Goal: Information Seeking & Learning: Learn about a topic

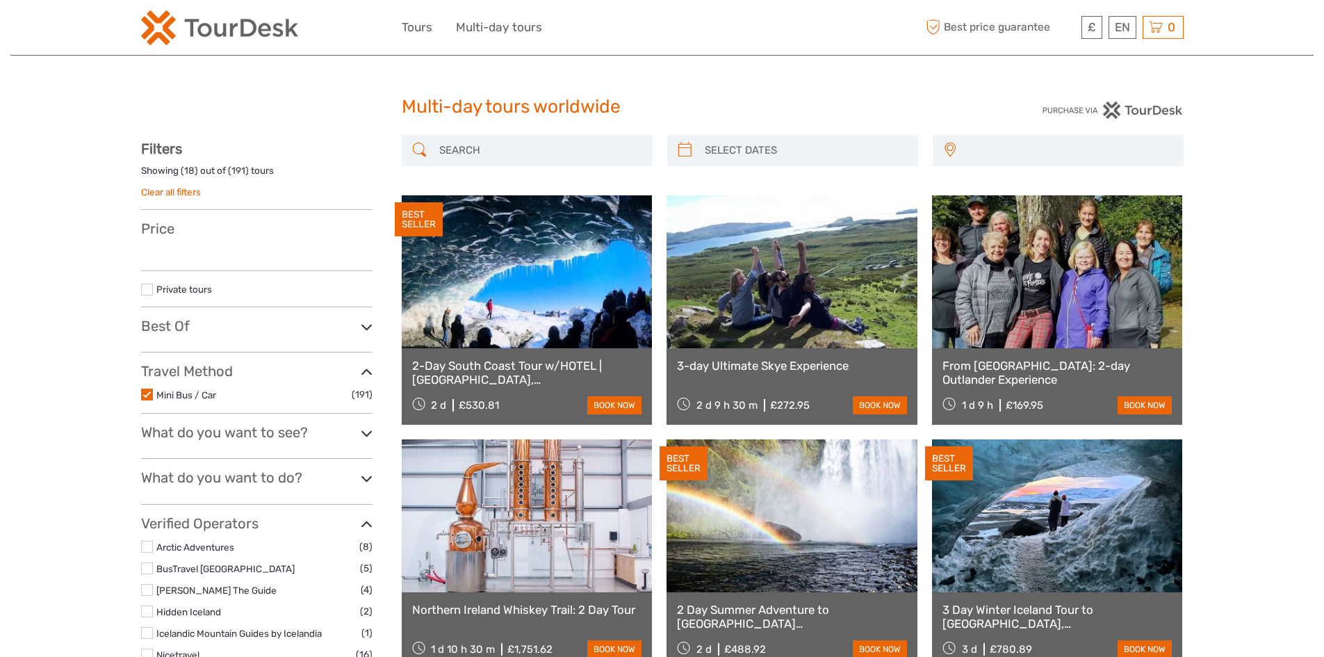
select select
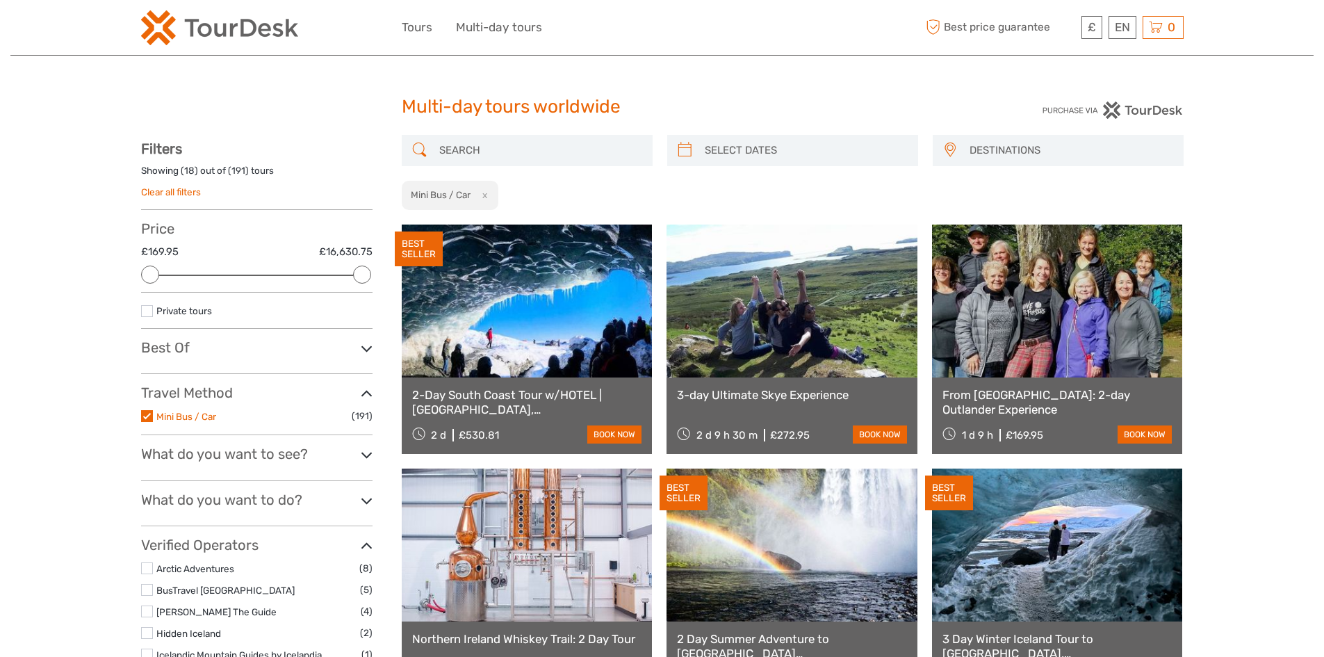
click at [204, 412] on link "Mini Bus / Car" at bounding box center [186, 416] width 60 height 11
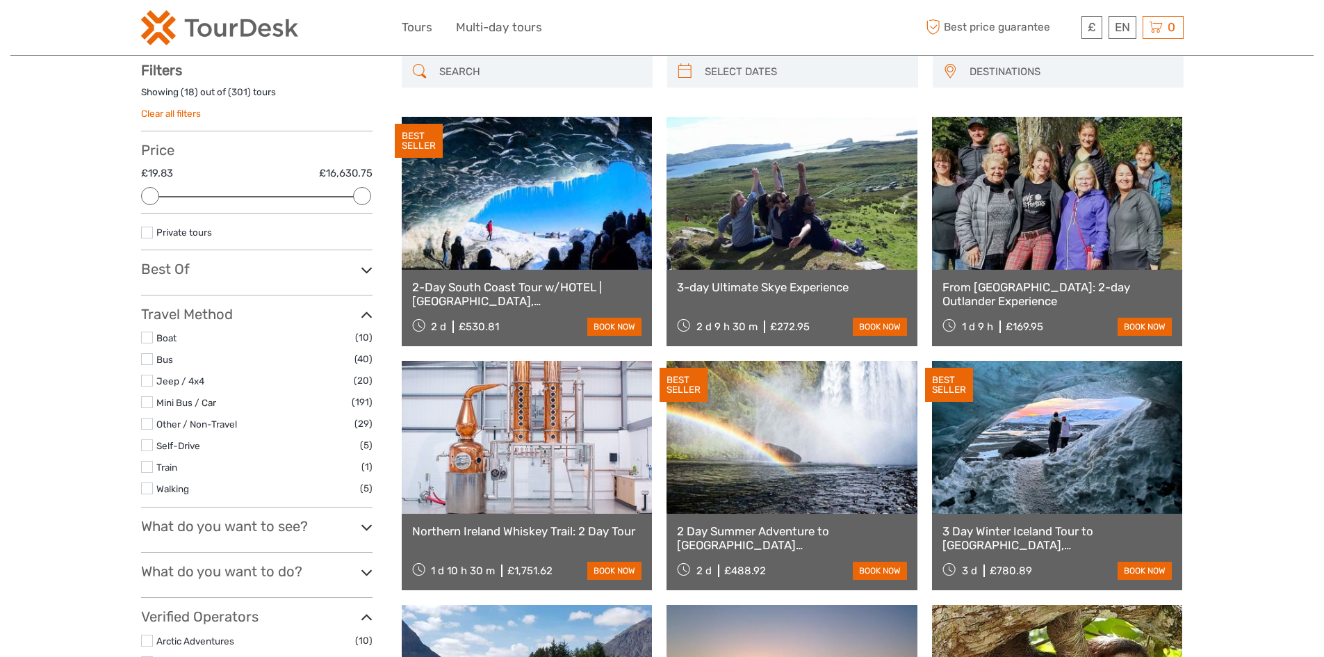
scroll to position [79, 0]
click at [203, 403] on link "Mini Bus / Car" at bounding box center [186, 401] width 60 height 11
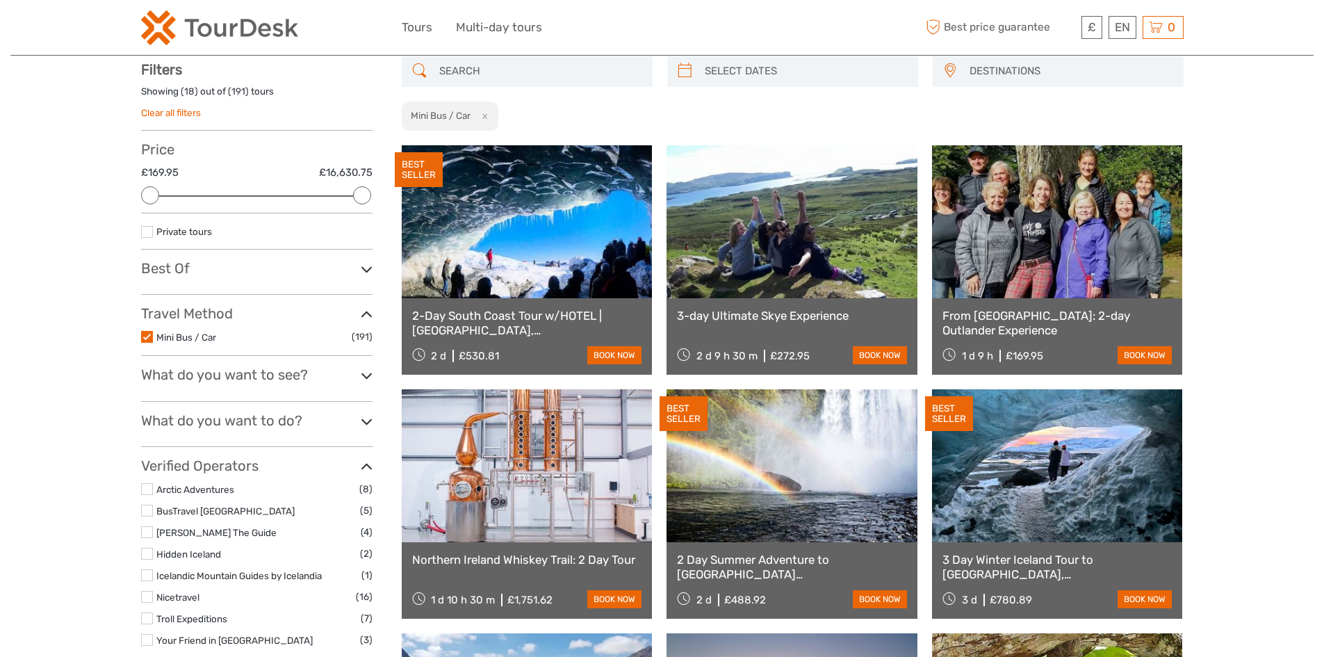
click at [493, 115] on div "Mini Bus / Car x" at bounding box center [450, 116] width 97 height 30
click at [484, 117] on button "x" at bounding box center [481, 115] width 19 height 15
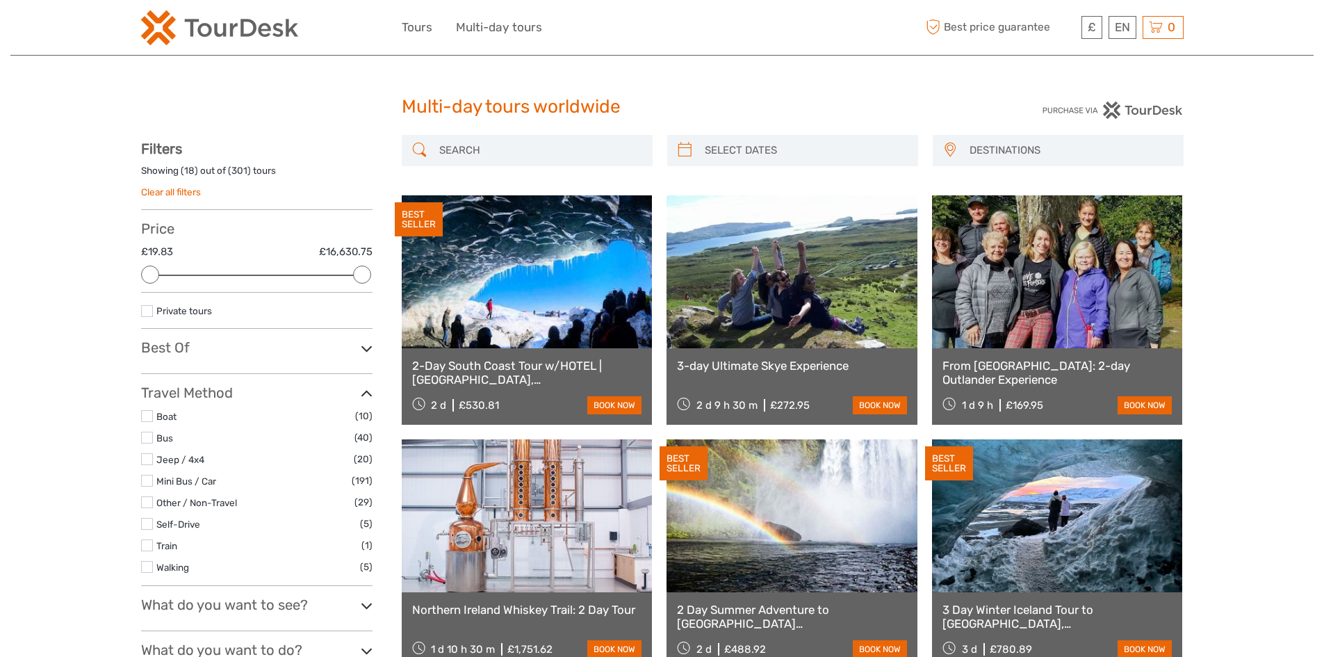
click at [513, 364] on link "2-Day South Coast Tour w/HOTEL | Blue Ice Cave, Jokulsarlon, Black Beach & Wate…" at bounding box center [527, 373] width 230 height 28
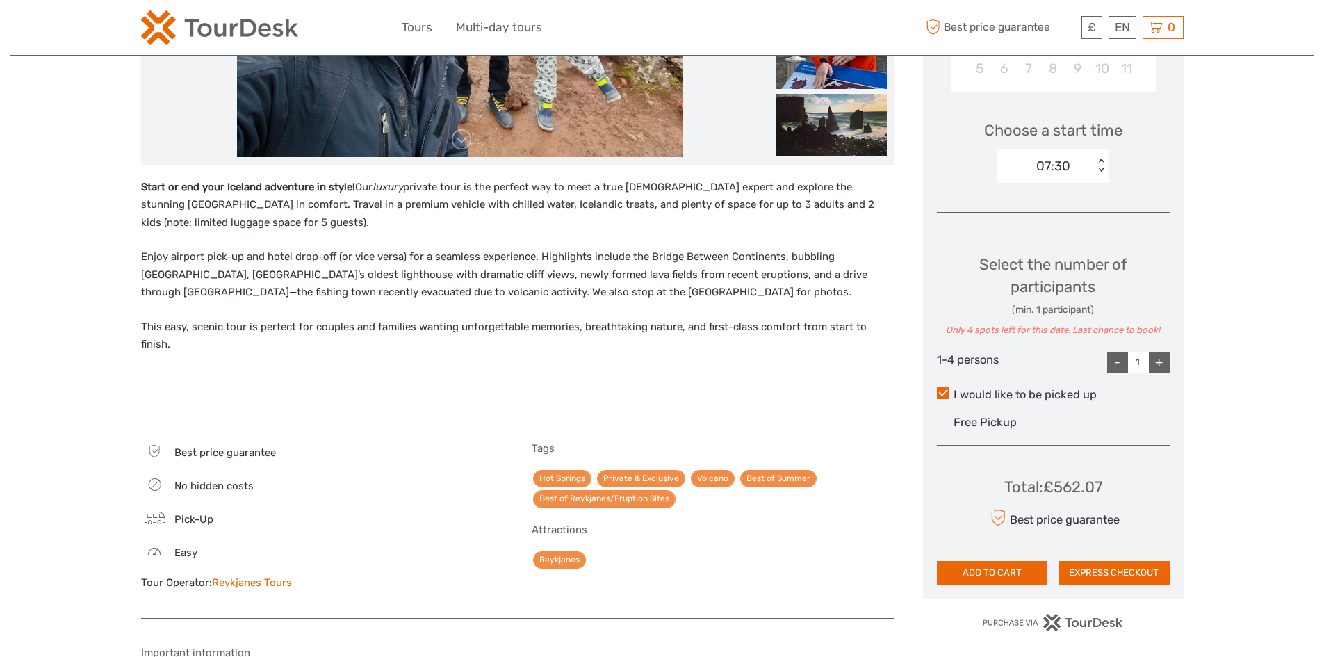
scroll to position [625, 0]
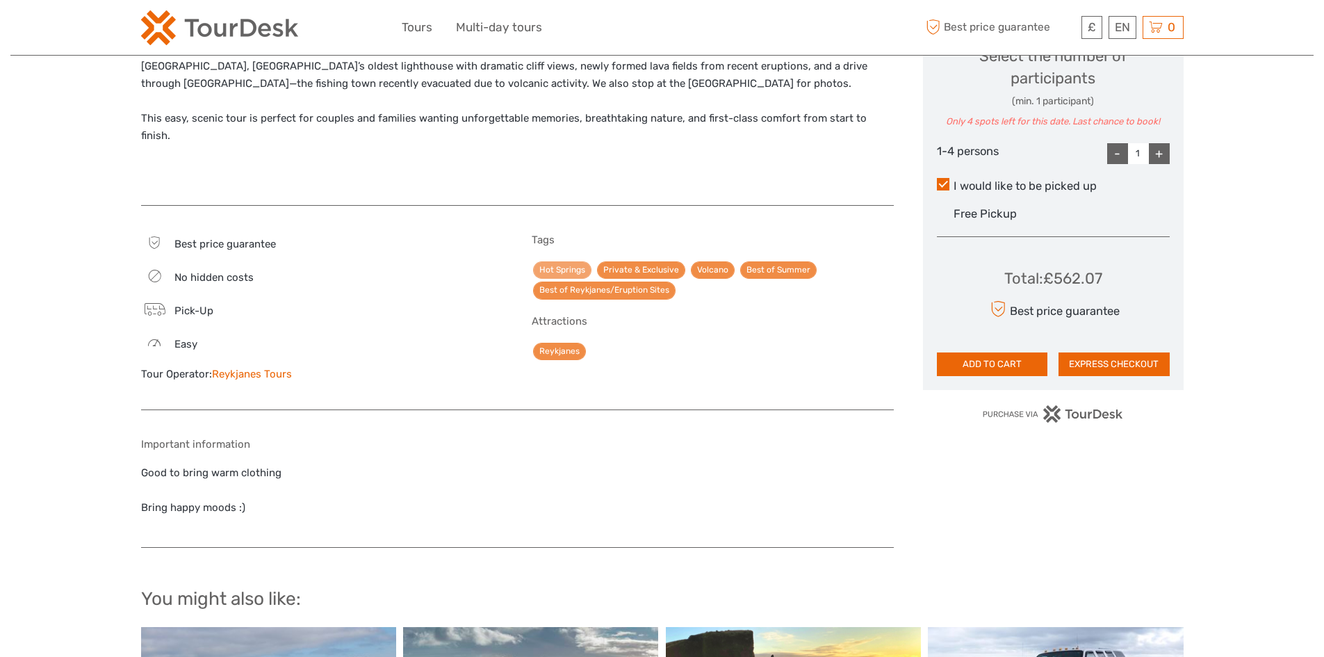
click at [574, 261] on link "Hot Springs" at bounding box center [562, 269] width 58 height 17
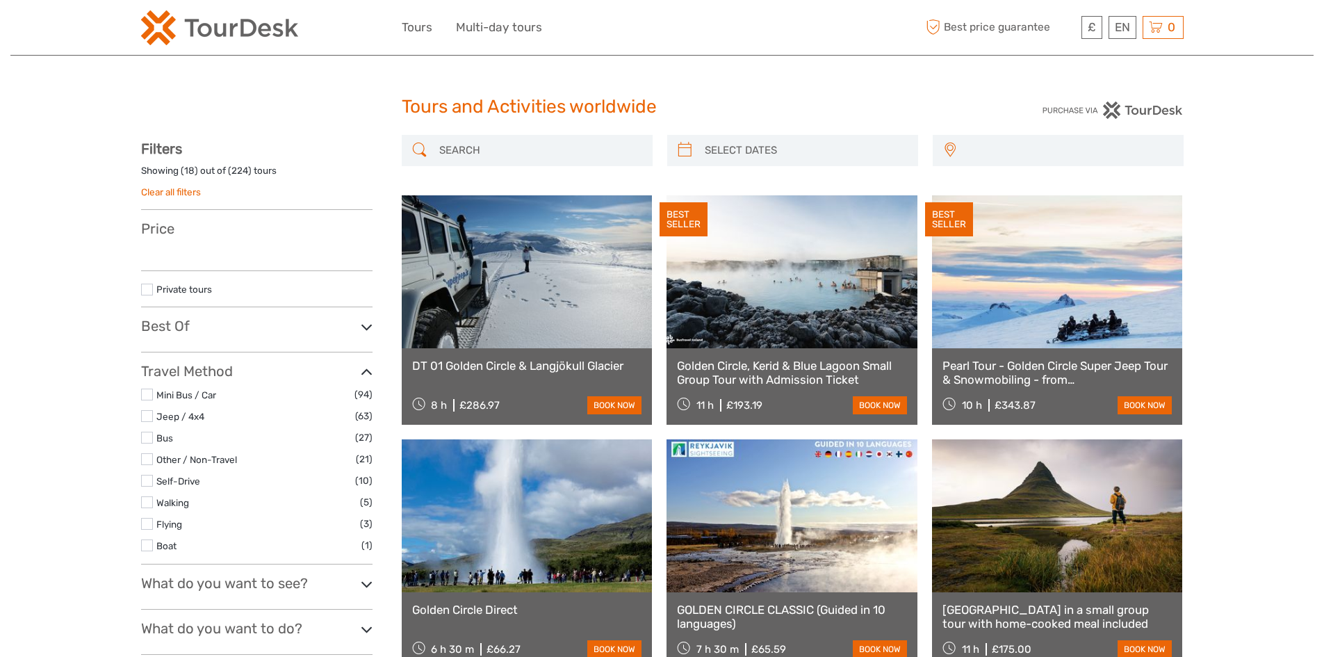
select select
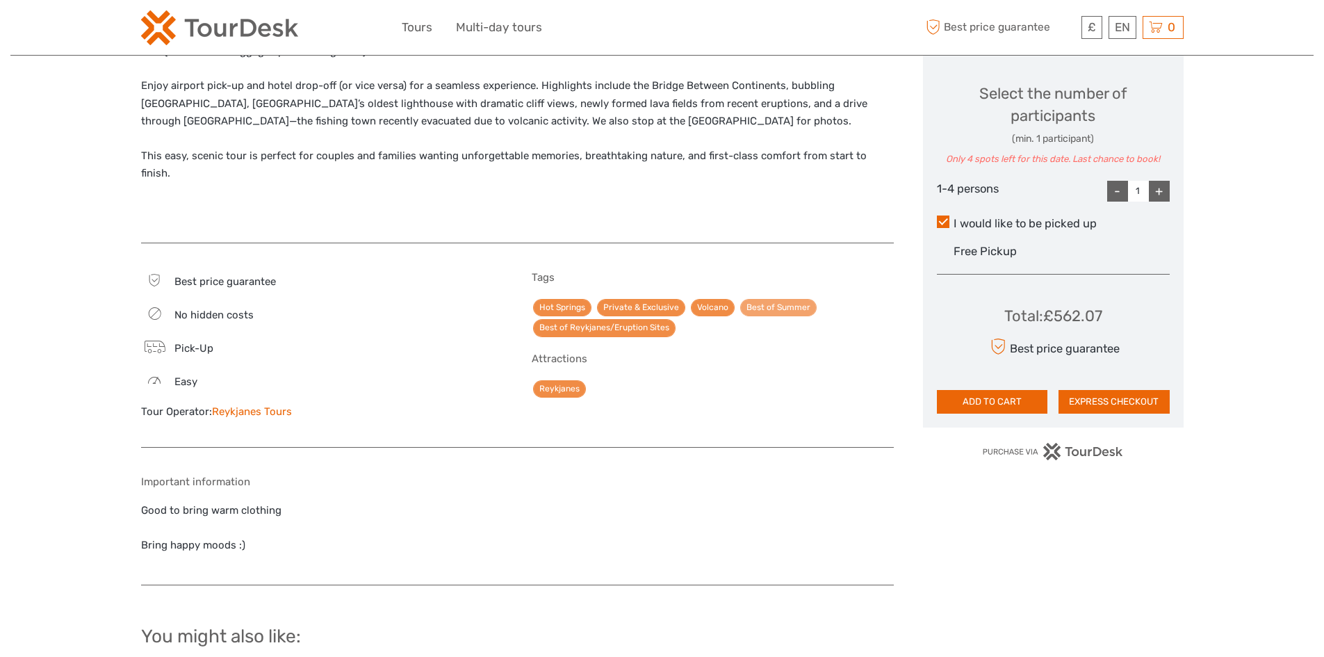
click at [784, 299] on link "Best of Summer" at bounding box center [778, 307] width 76 height 17
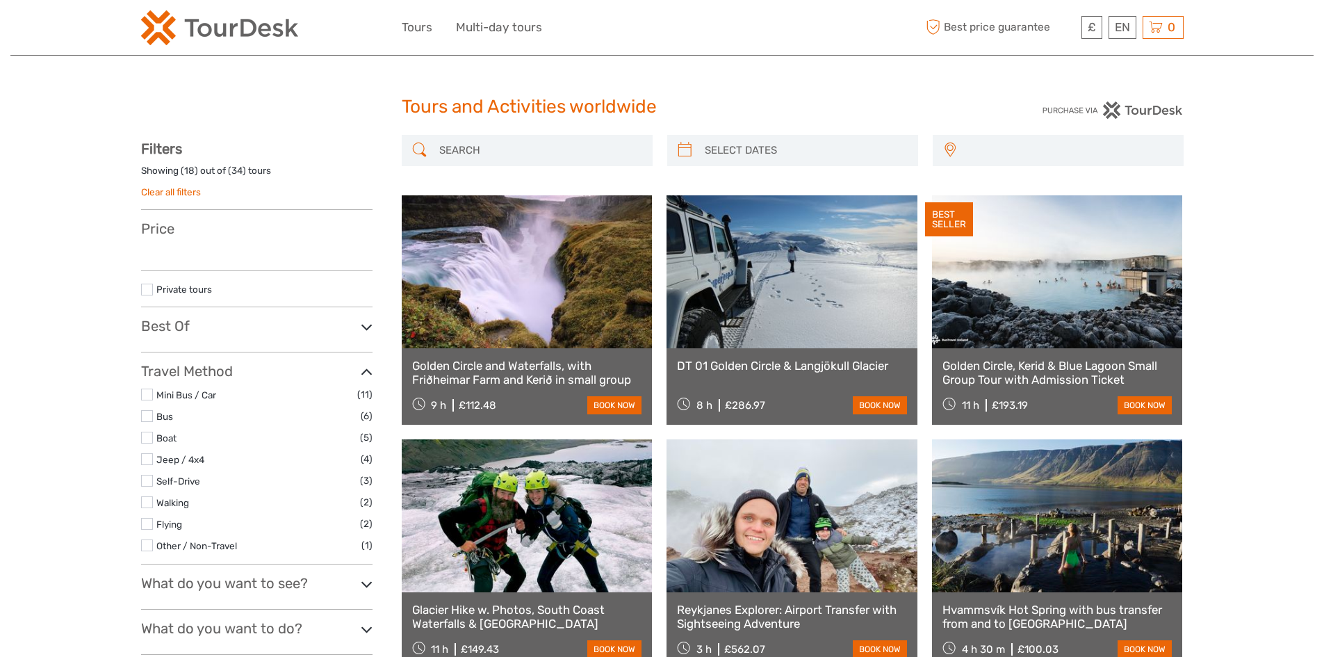
select select
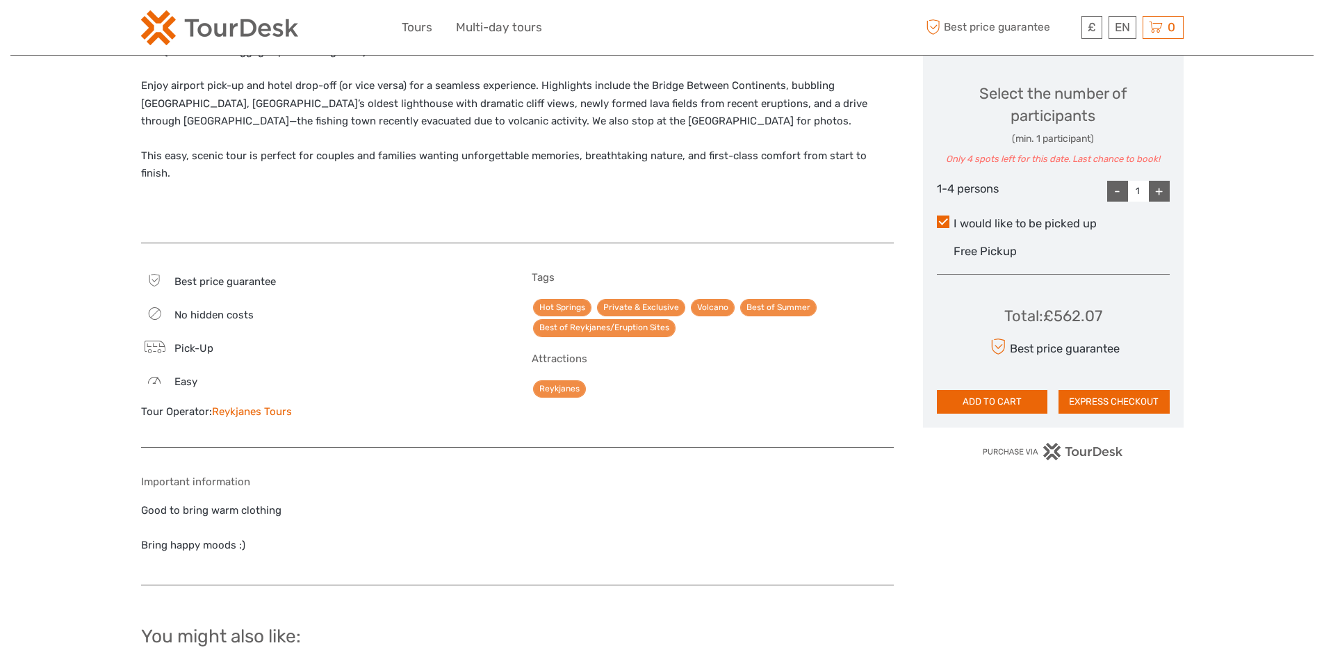
scroll to position [550, 0]
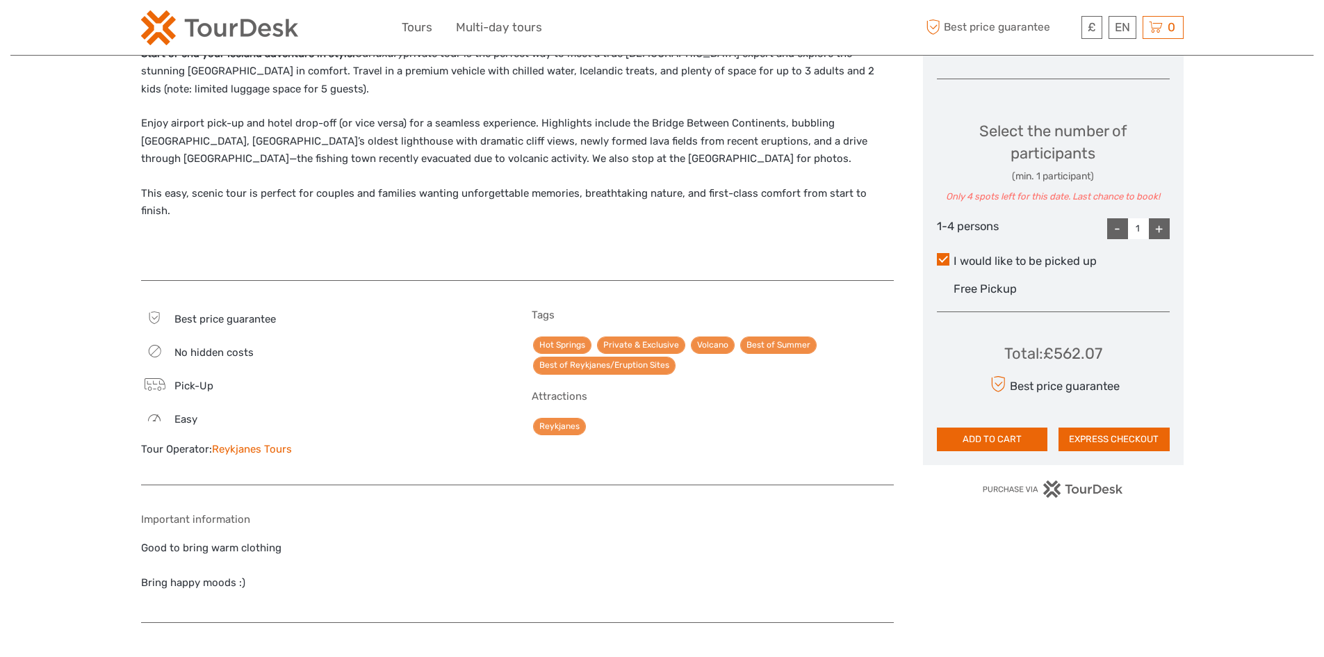
click at [614, 311] on div "Tags Hot Springs Private & Exclusive Volcano Best of Summer Best of Reykjanes/E…" at bounding box center [713, 342] width 362 height 67
click at [624, 356] on link "Best of Reykjanes/Eruption Sites" at bounding box center [604, 364] width 142 height 17
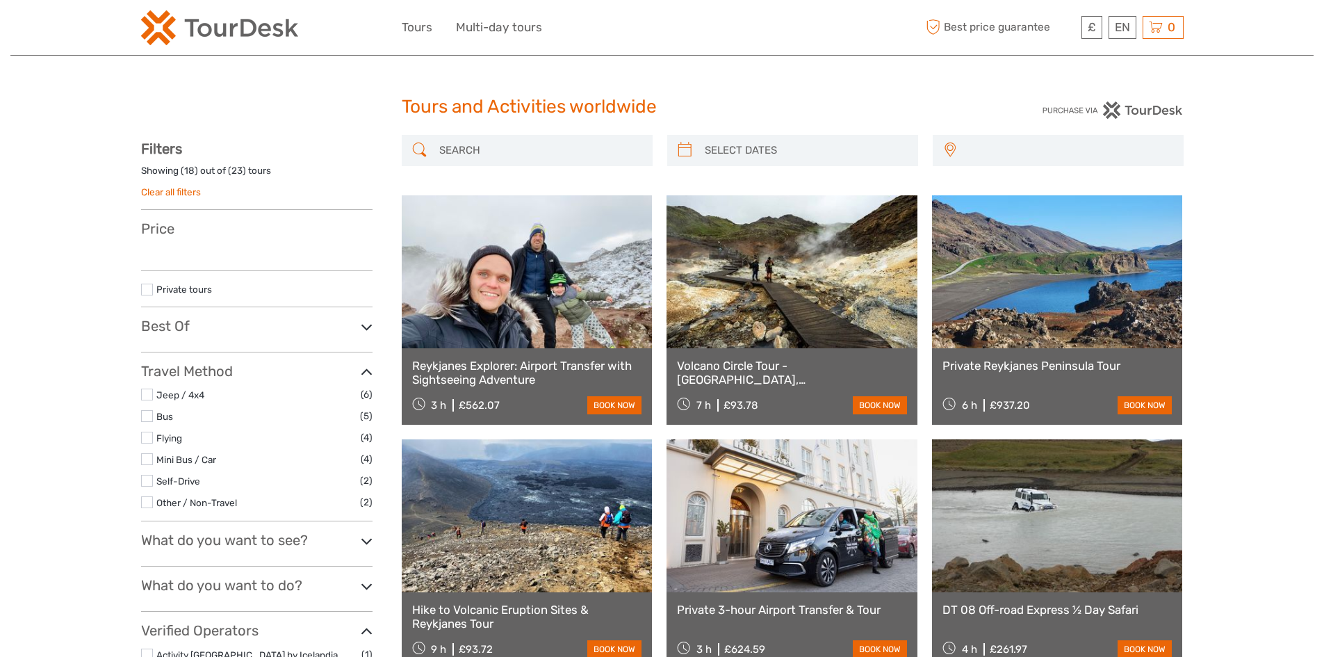
select select
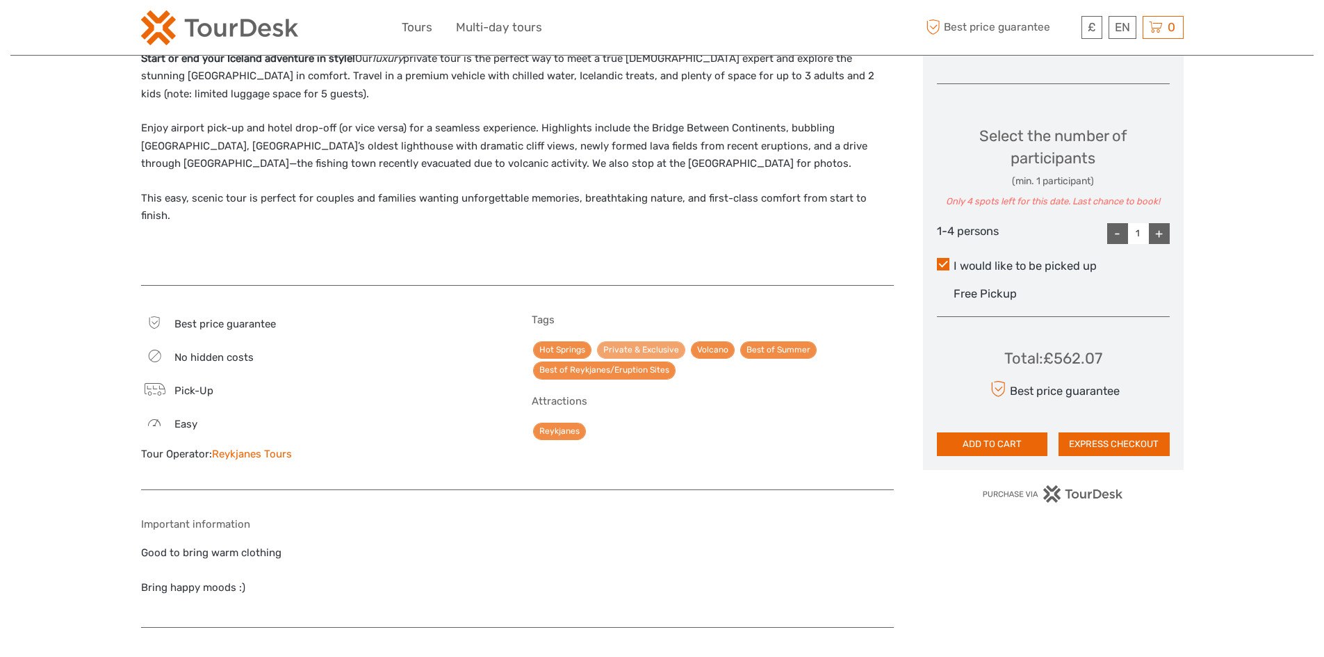
scroll to position [550, 0]
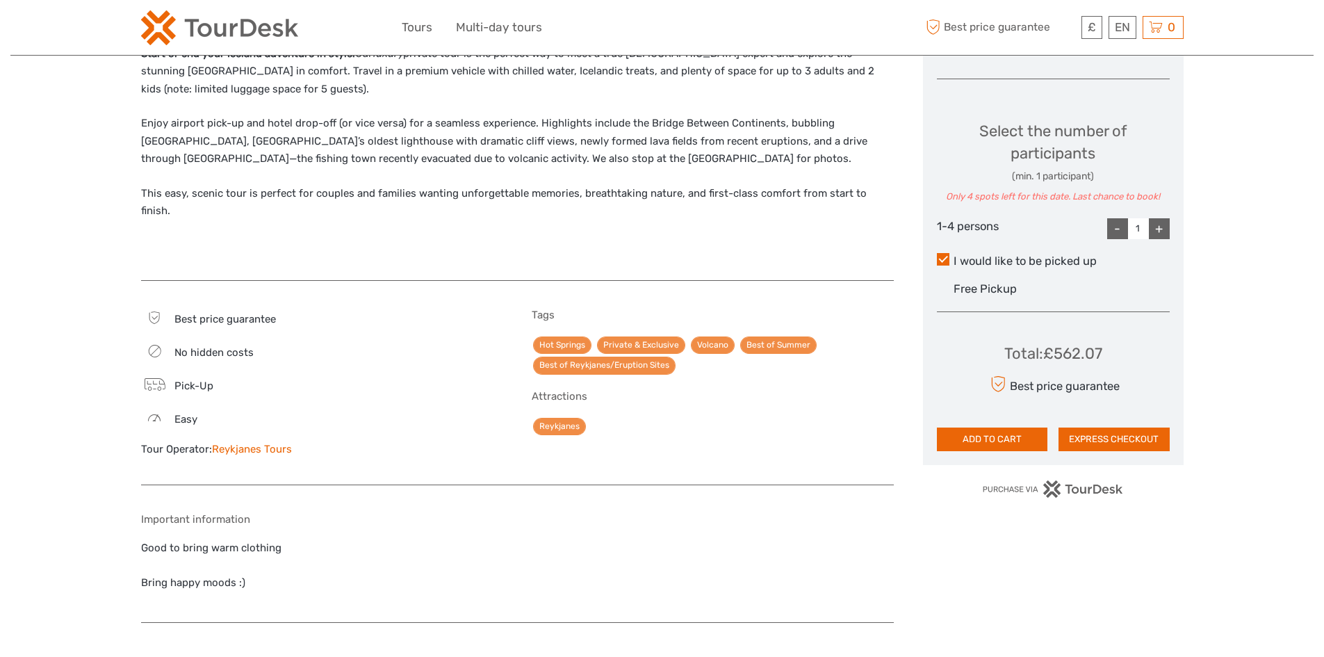
click at [571, 337] on div "Hot Springs Private & Exclusive Volcano Best of Summer Best of Reykjanes/Erupti…" at bounding box center [713, 355] width 362 height 40
click at [573, 336] on link "Hot Springs" at bounding box center [562, 344] width 58 height 17
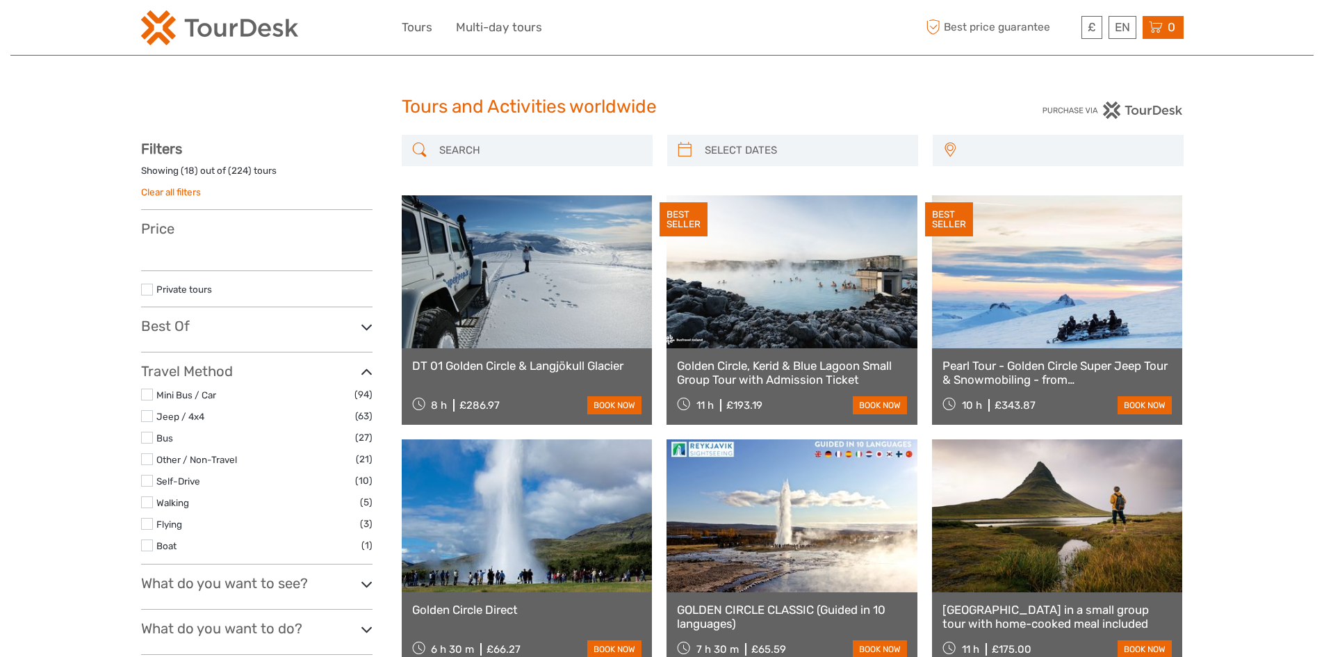
select select
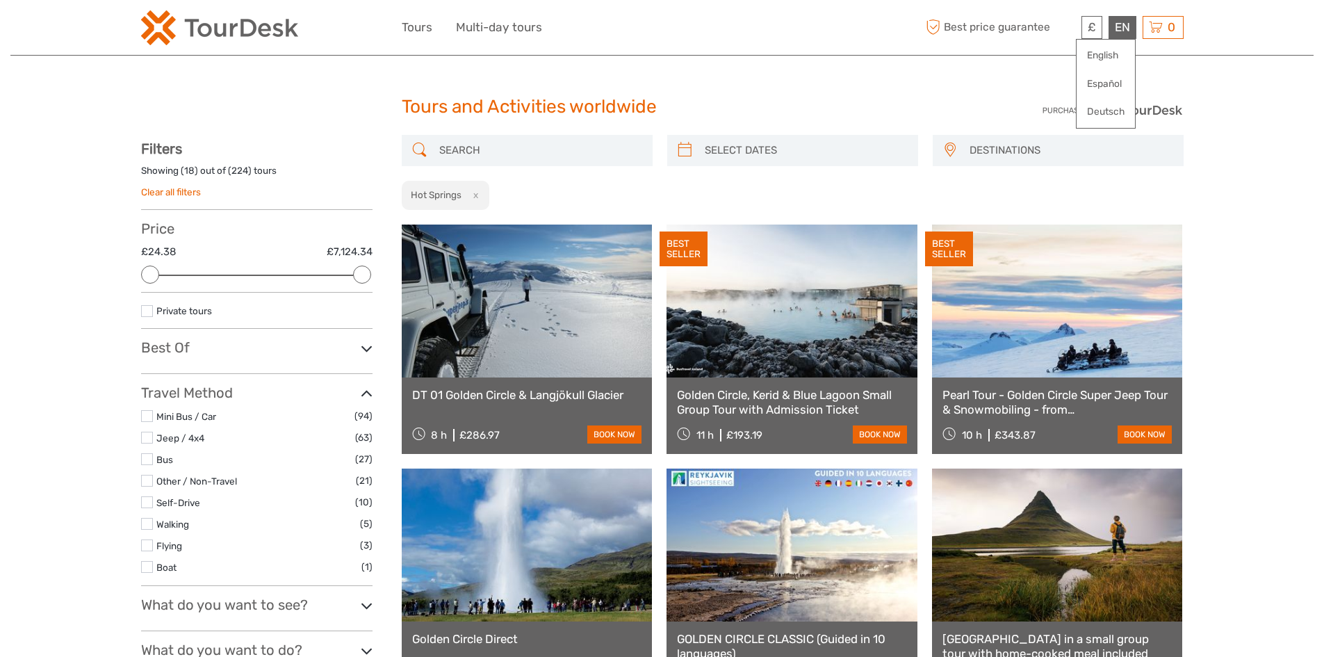
click at [1123, 35] on div "EN English Español Deutsch" at bounding box center [1122, 27] width 28 height 23
click at [1110, 81] on link "Español" at bounding box center [1105, 84] width 58 height 25
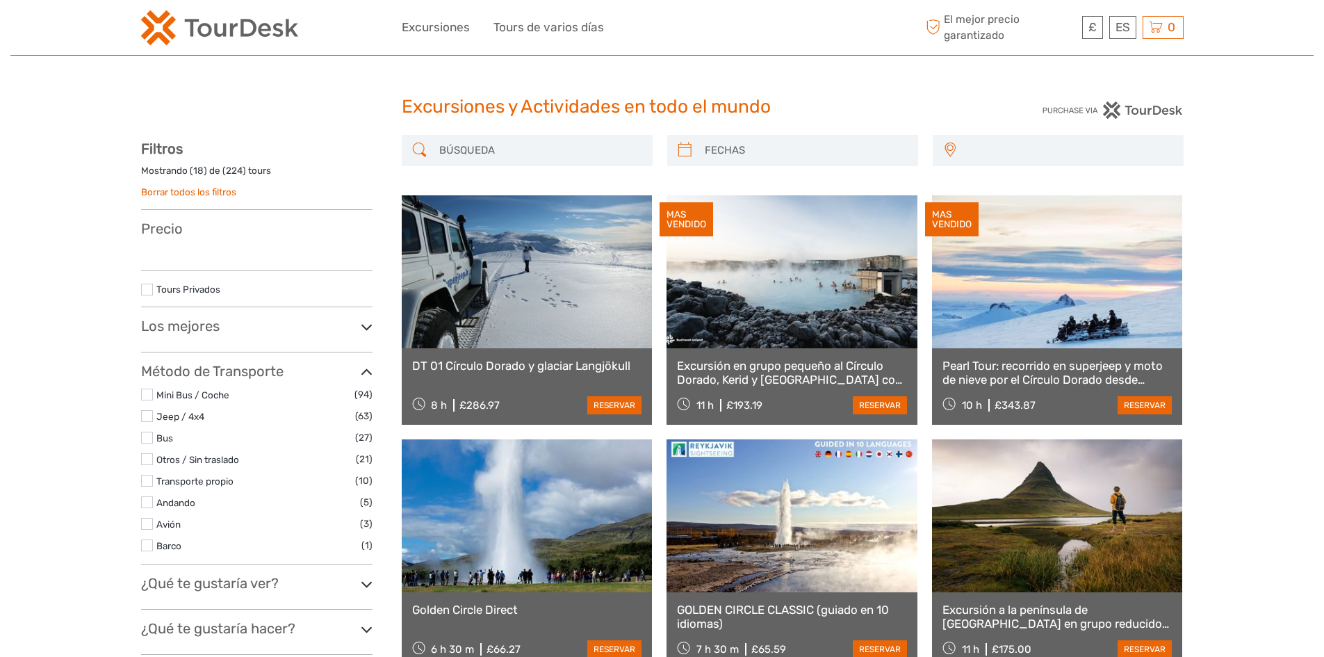
select select
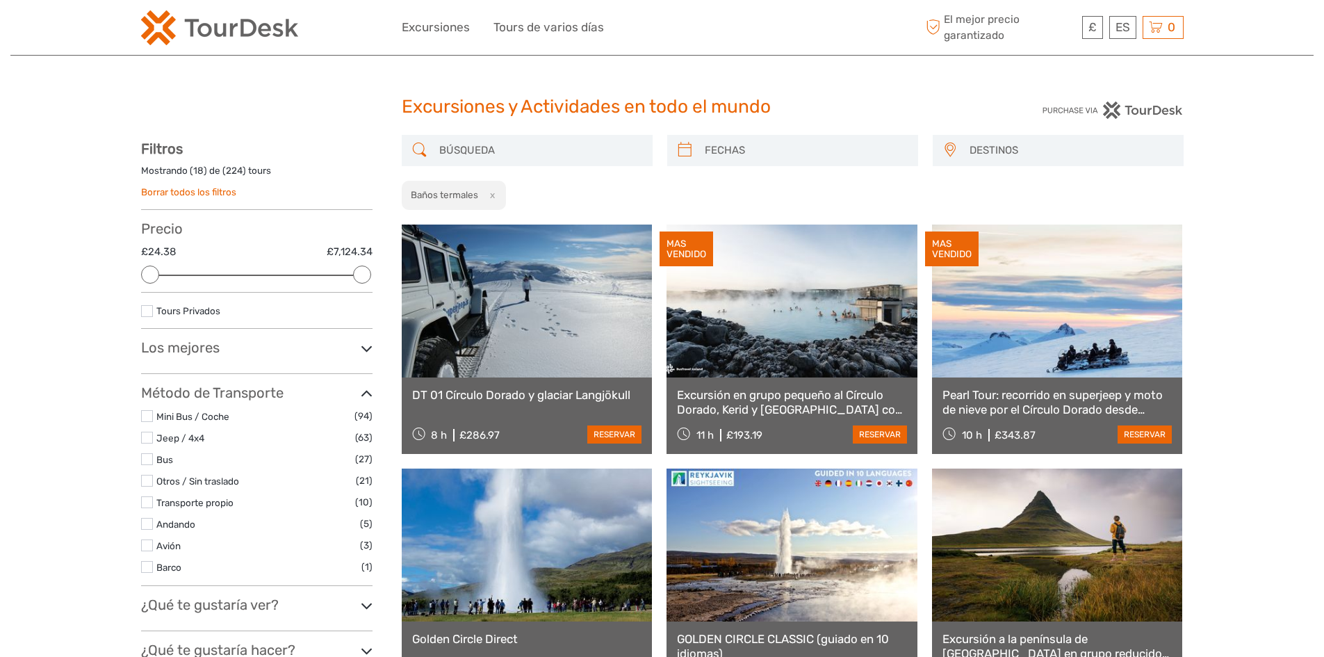
click at [149, 315] on label at bounding box center [147, 311] width 12 height 12
click at [0, 0] on input "checkbox" at bounding box center [0, 0] width 0 height 0
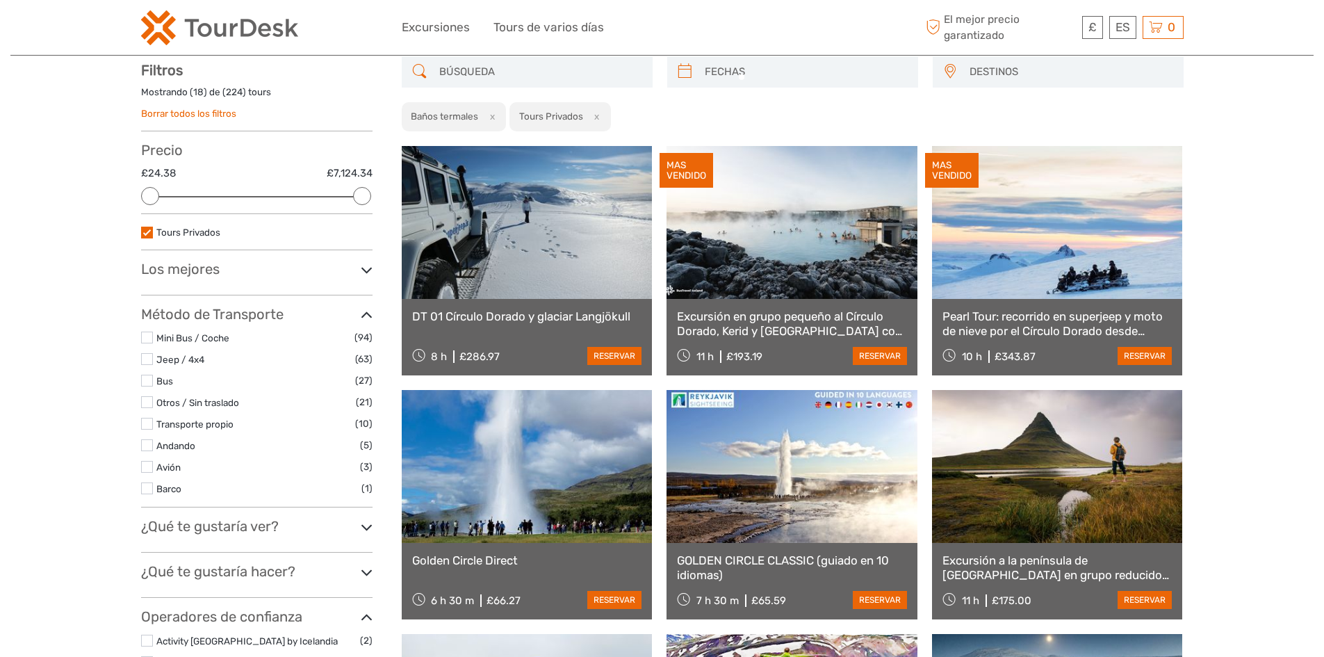
scroll to position [79, 0]
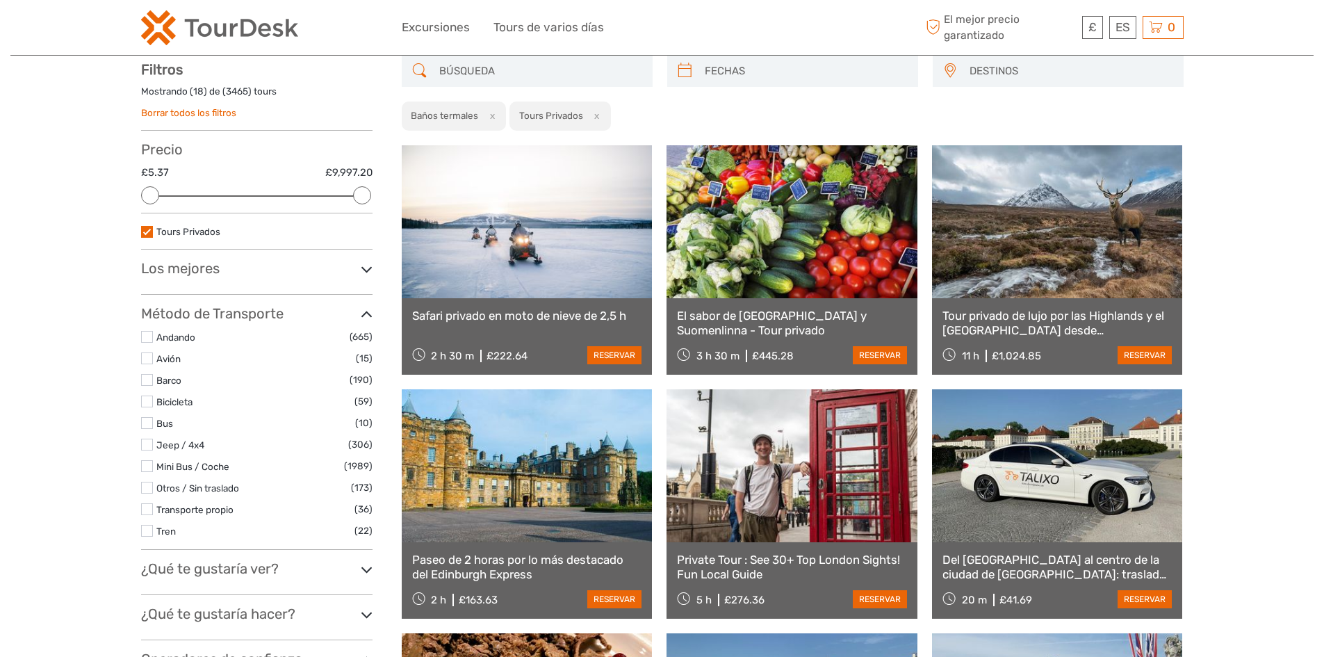
click at [149, 486] on label at bounding box center [147, 488] width 12 height 12
click at [0, 0] on input "checkbox" at bounding box center [0, 0] width 0 height 0
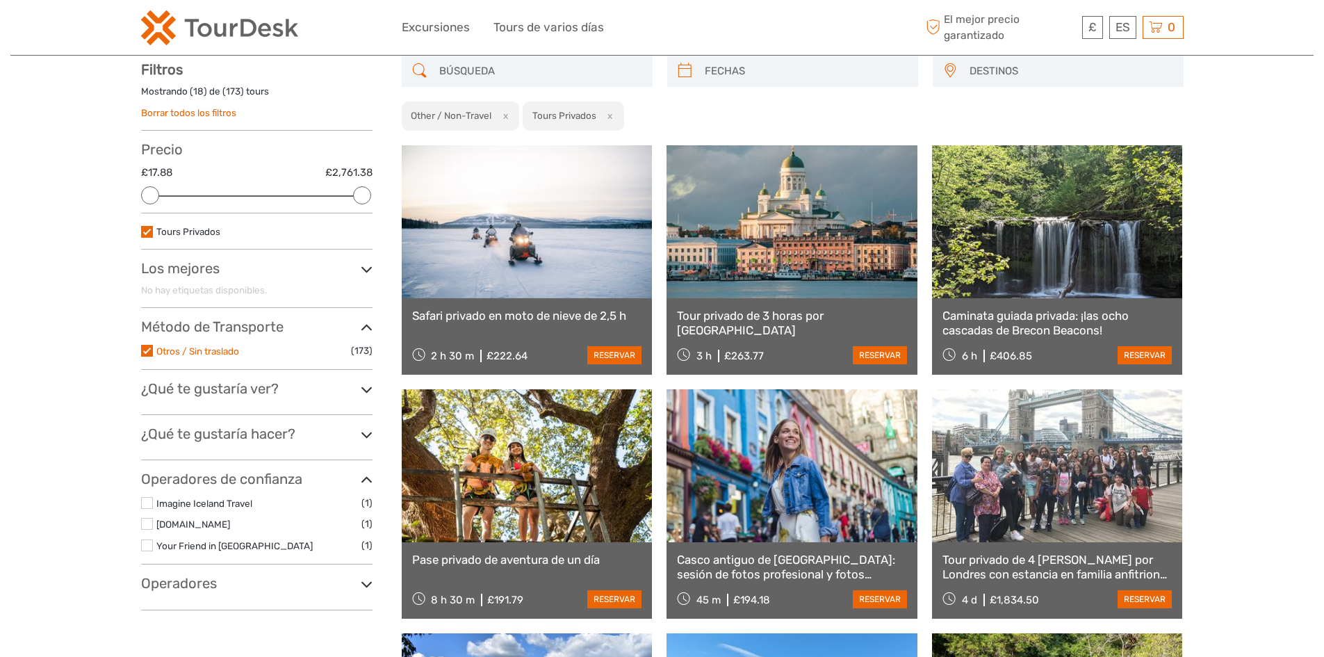
click at [172, 353] on link "Otros / Sin traslado" at bounding box center [197, 350] width 83 height 11
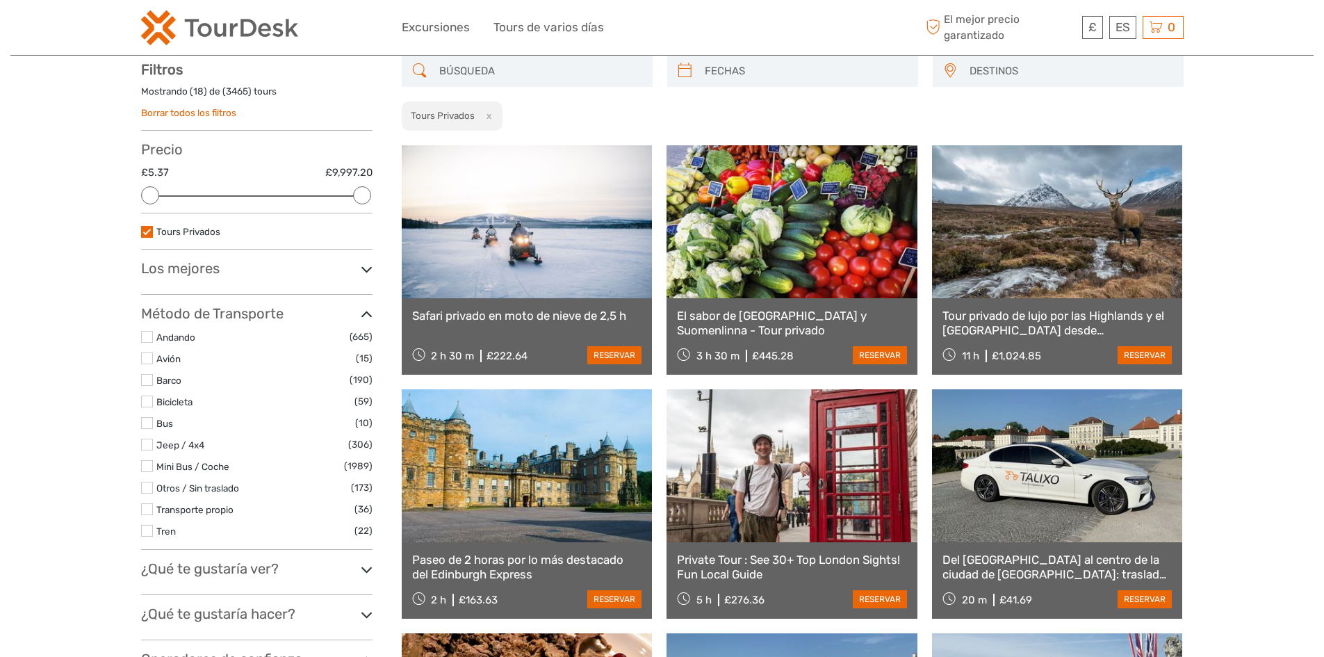
click at [157, 224] on label "Tours Privados" at bounding box center [264, 232] width 216 height 16
click at [0, 0] on input "checkbox" at bounding box center [0, 0] width 0 height 0
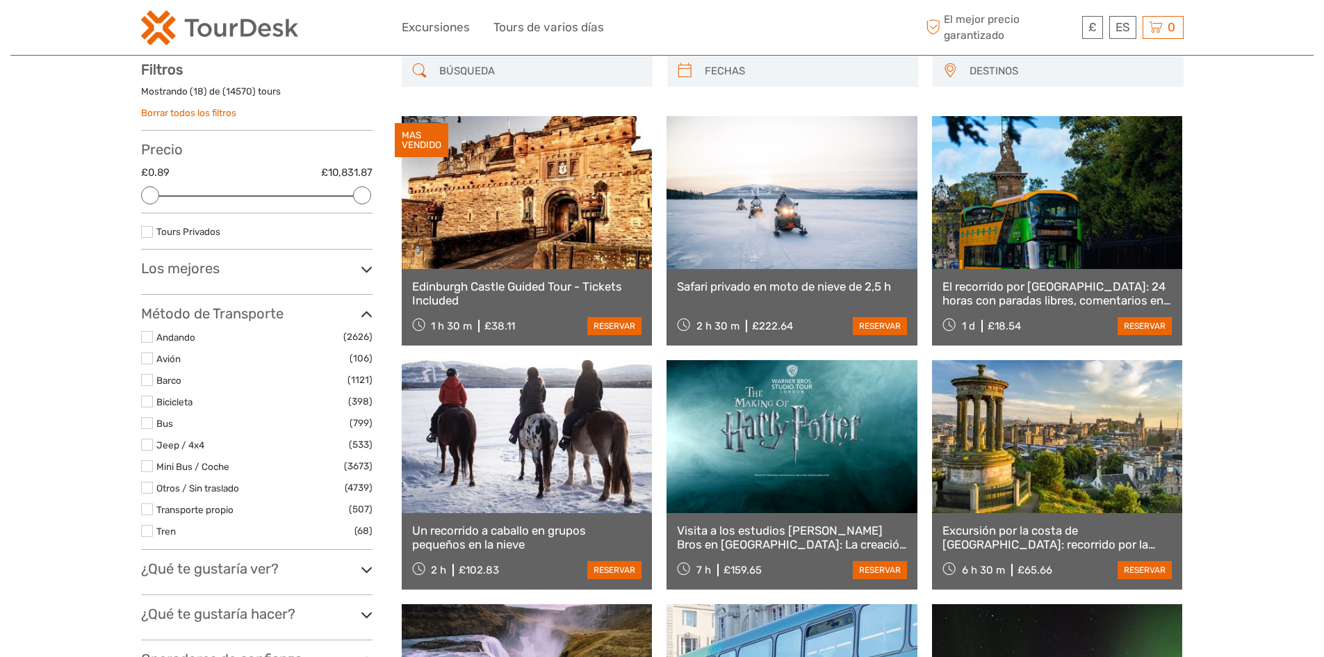
click at [195, 265] on h3 "Los mejores" at bounding box center [256, 268] width 231 height 17
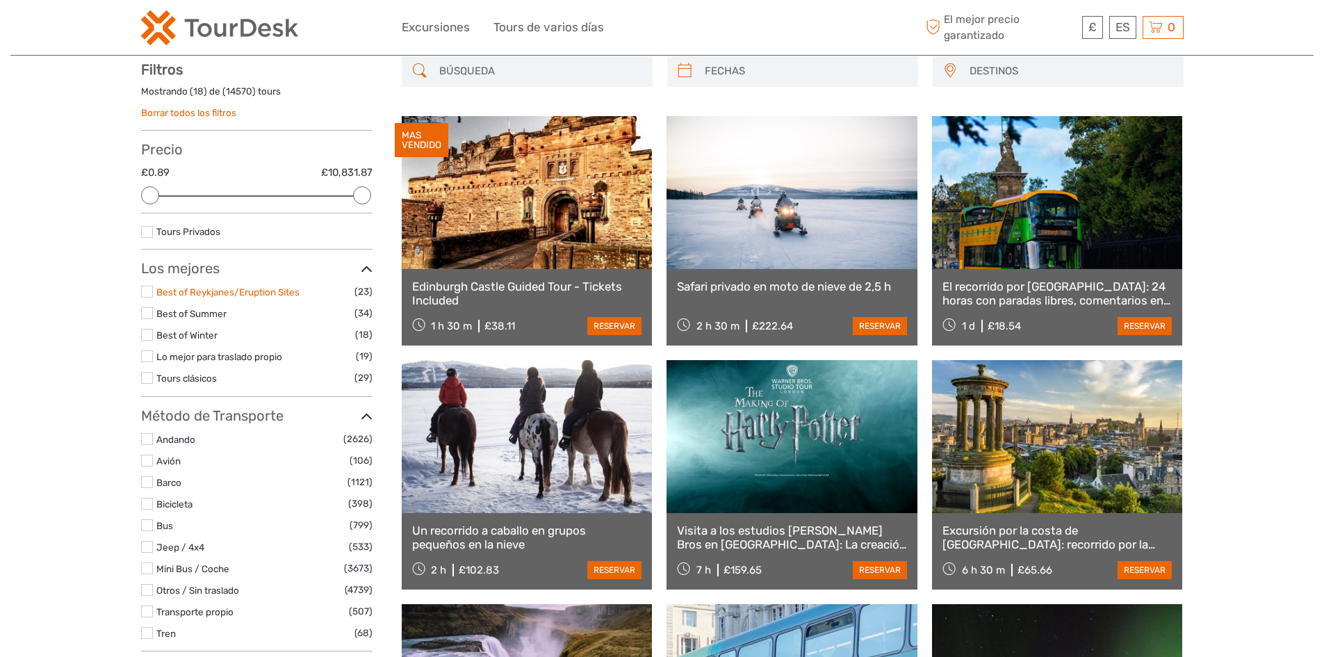
click at [195, 288] on link "Best of Reykjanes/Eruption Sites" at bounding box center [227, 291] width 143 height 11
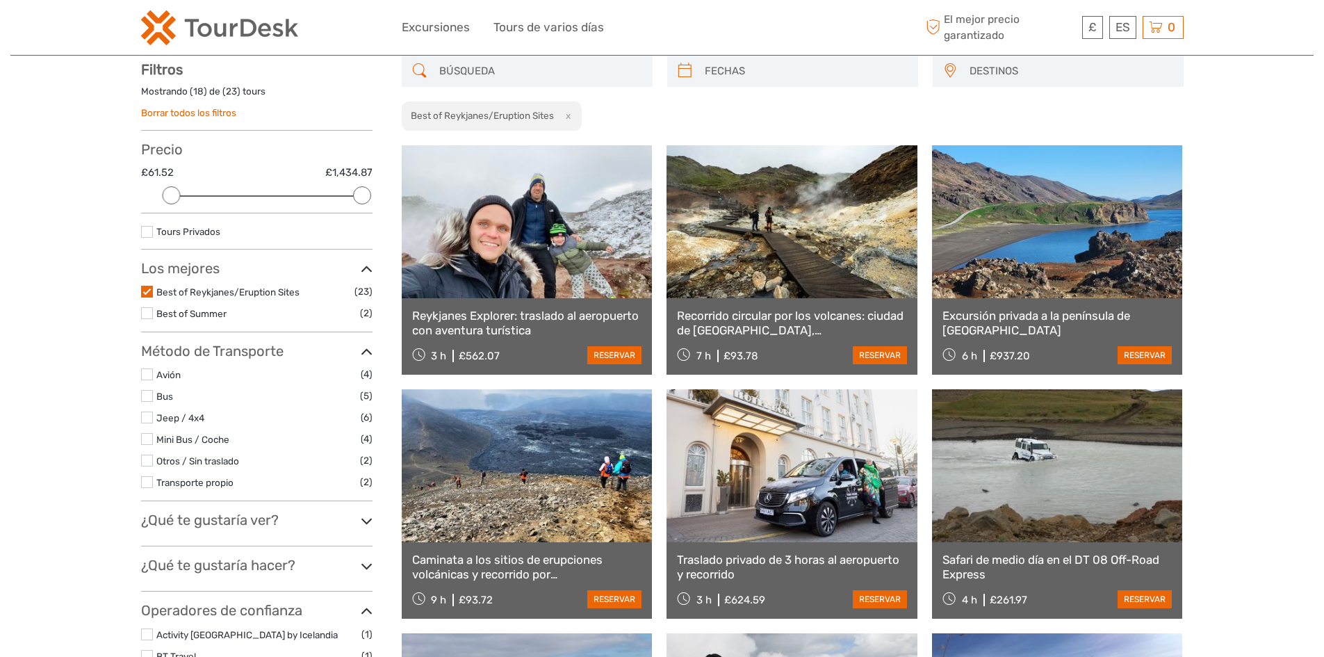
click at [199, 263] on h3 "Los mejores" at bounding box center [256, 268] width 231 height 17
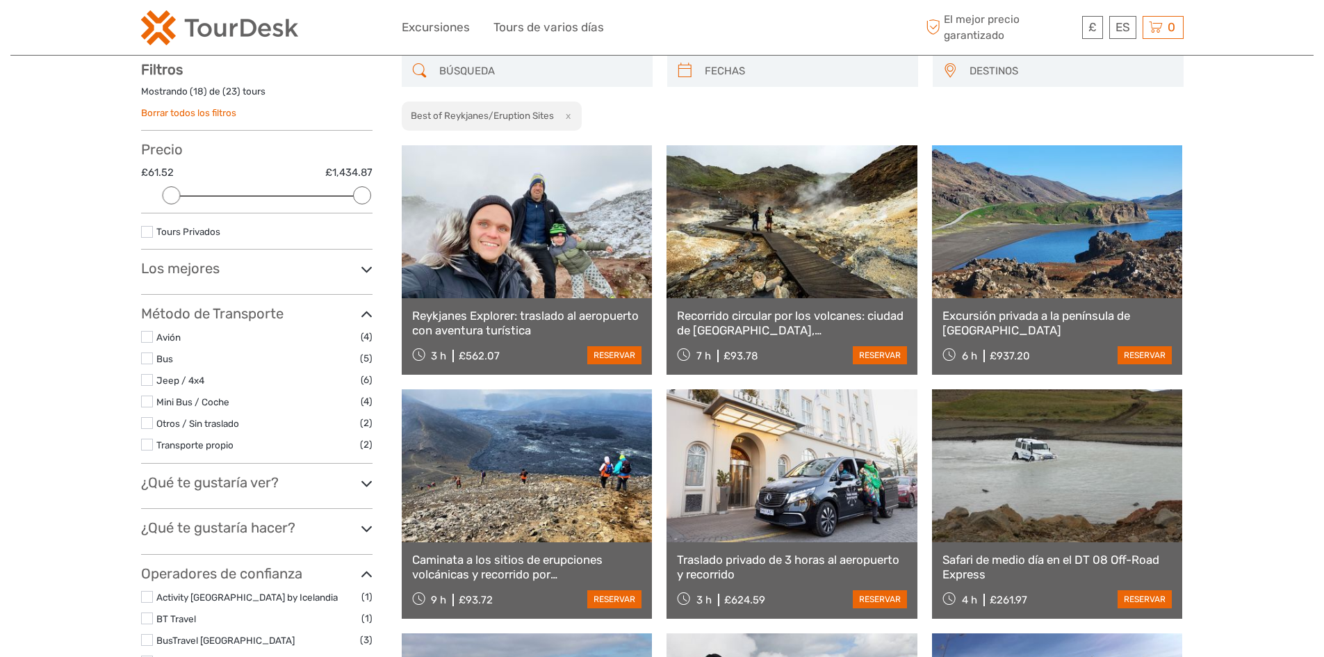
click at [199, 263] on h3 "Los mejores" at bounding box center [256, 268] width 231 height 17
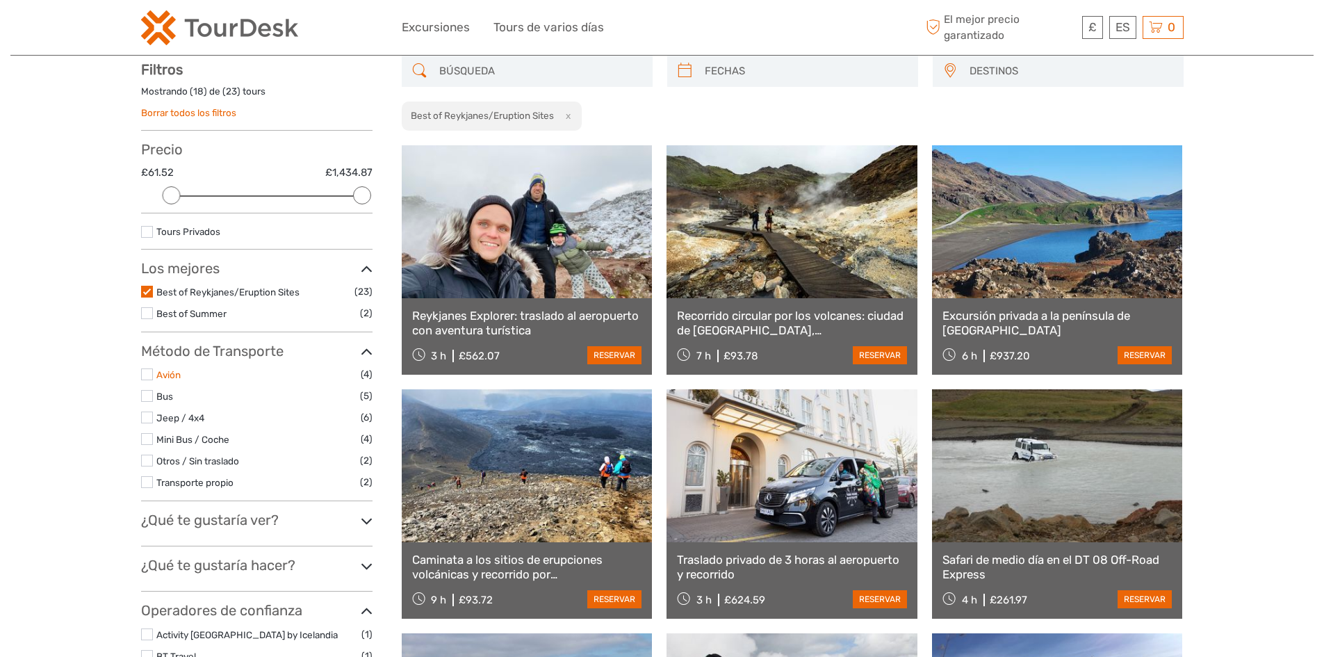
click at [161, 376] on link "Avión" at bounding box center [168, 374] width 24 height 11
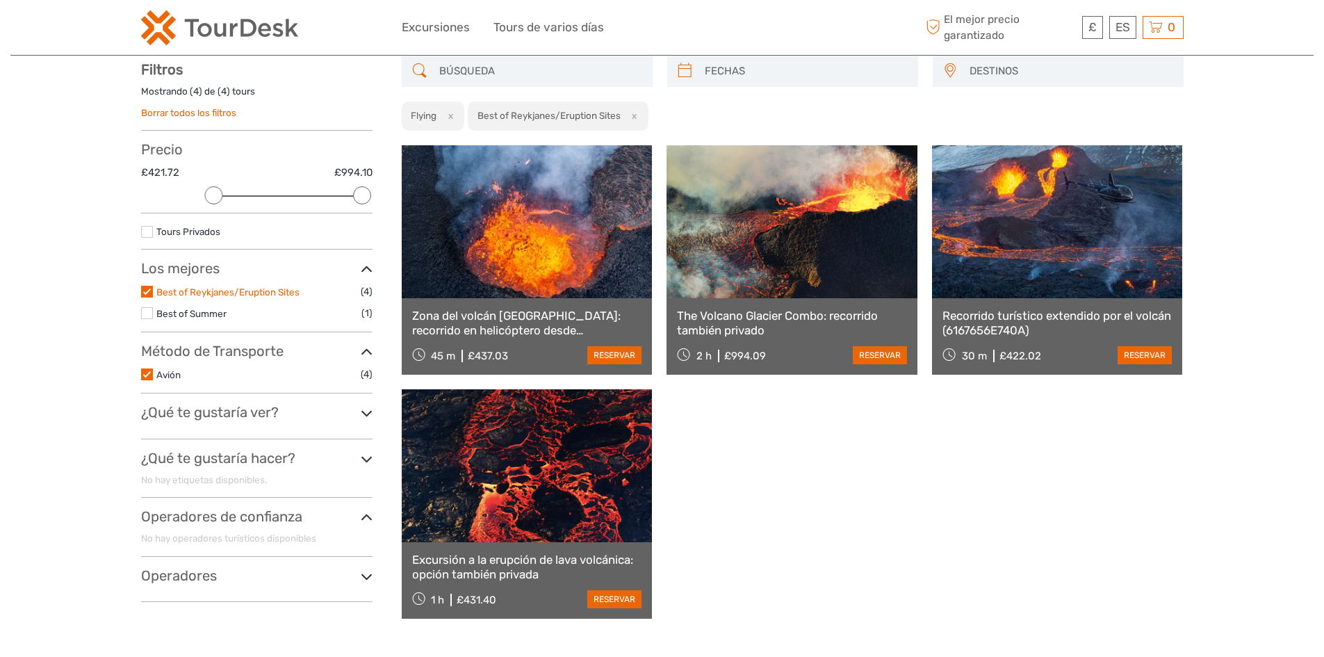
click at [291, 293] on link "Best of Reykjanes/Eruption Sites" at bounding box center [227, 291] width 143 height 11
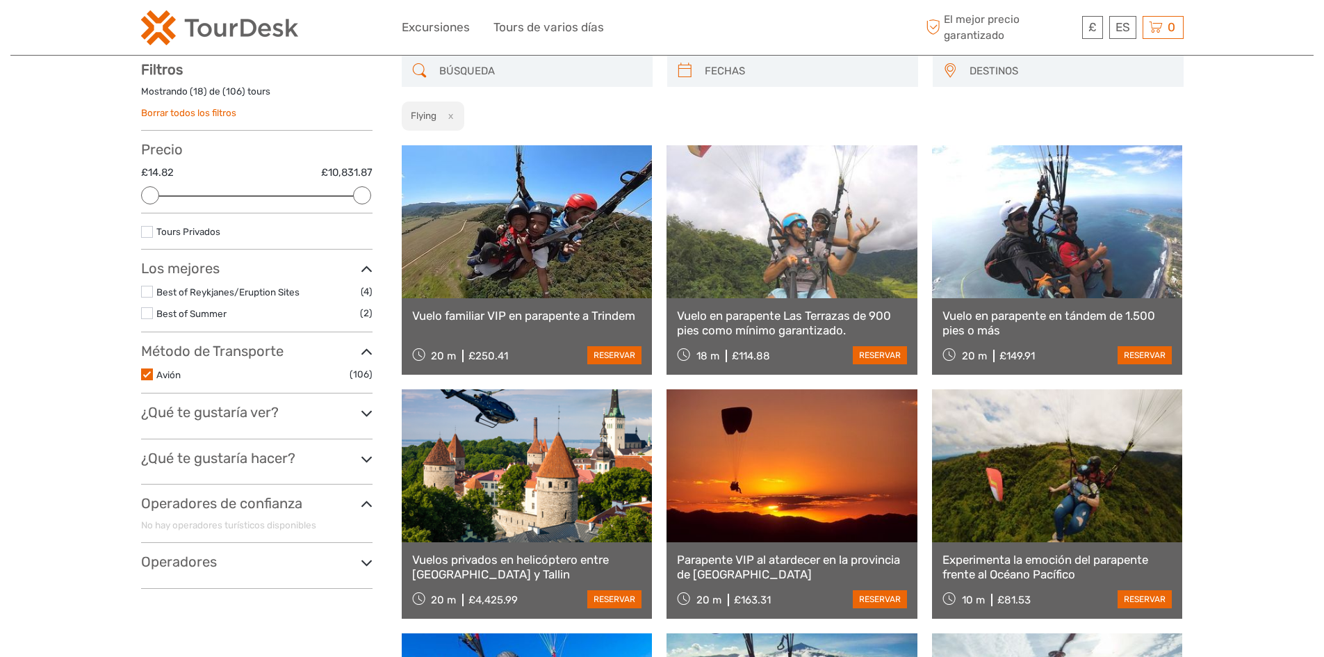
click at [217, 346] on h3 "Método de Transporte" at bounding box center [256, 351] width 231 height 17
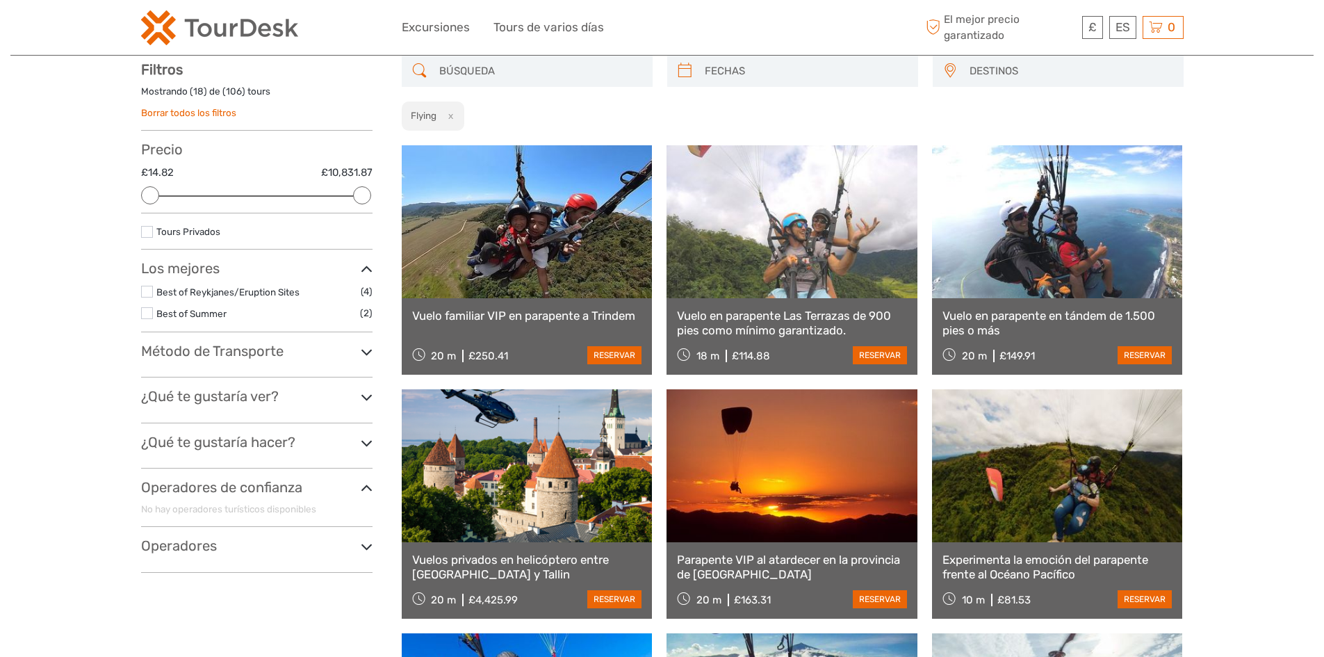
click at [206, 351] on h3 "Método de Transporte" at bounding box center [256, 351] width 231 height 17
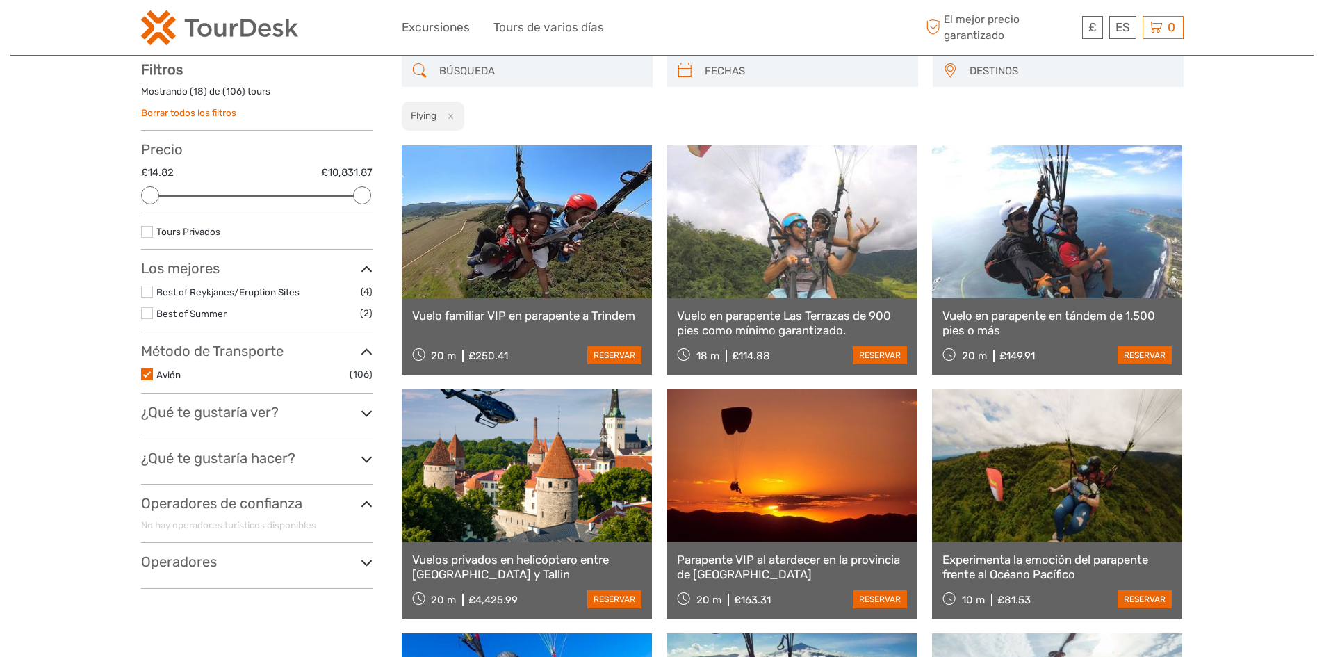
click at [195, 415] on h3 "¿Qué te gustaría ver?" at bounding box center [256, 412] width 231 height 17
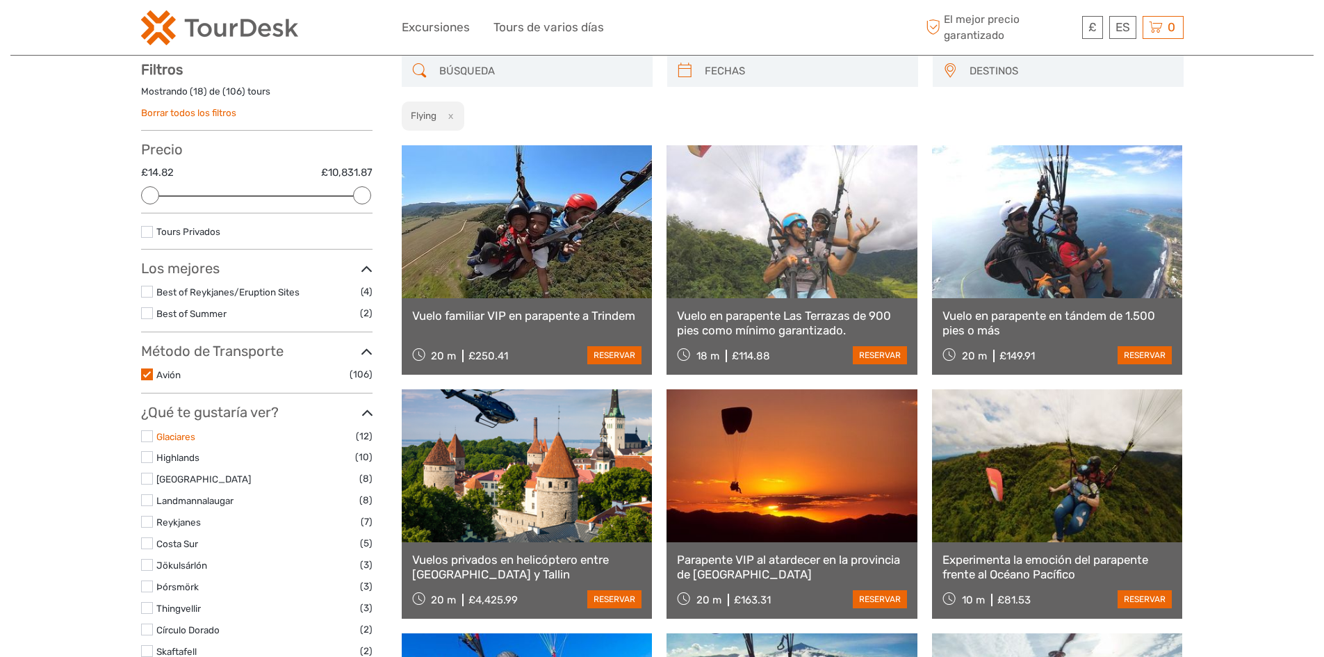
click at [172, 436] on link "Glaciares" at bounding box center [175, 436] width 39 height 11
click at [154, 432] on li "Glaciares (12)" at bounding box center [256, 436] width 231 height 16
click at [150, 438] on label at bounding box center [147, 436] width 12 height 12
click at [0, 0] on input "checkbox" at bounding box center [0, 0] width 0 height 0
click at [150, 438] on label at bounding box center [147, 436] width 12 height 12
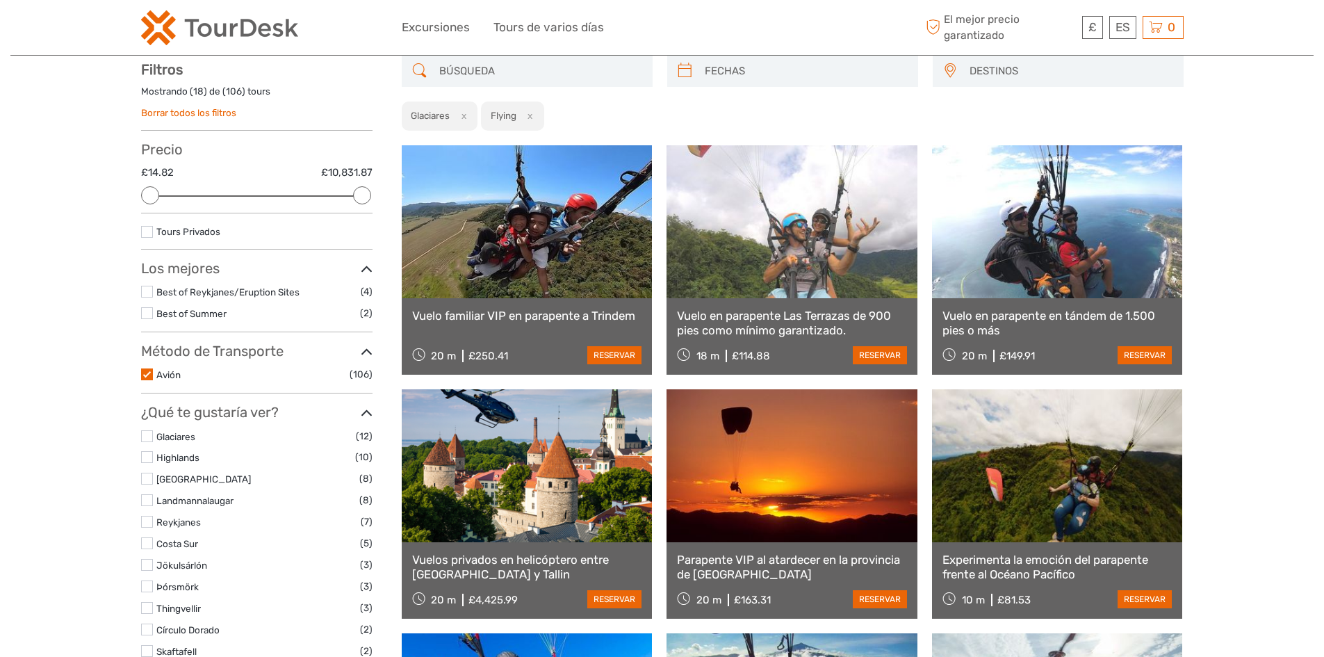
click at [0, 0] on input "checkbox" at bounding box center [0, 0] width 0 height 0
click at [148, 487] on ul "Glaciares (12) Highlands (10) Reykjavík (8) Landmannalaugar (8) Reykjanes (7) C…" at bounding box center [256, 586] width 231 height 317
click at [149, 499] on label at bounding box center [147, 500] width 12 height 12
click at [0, 0] on input "checkbox" at bounding box center [0, 0] width 0 height 0
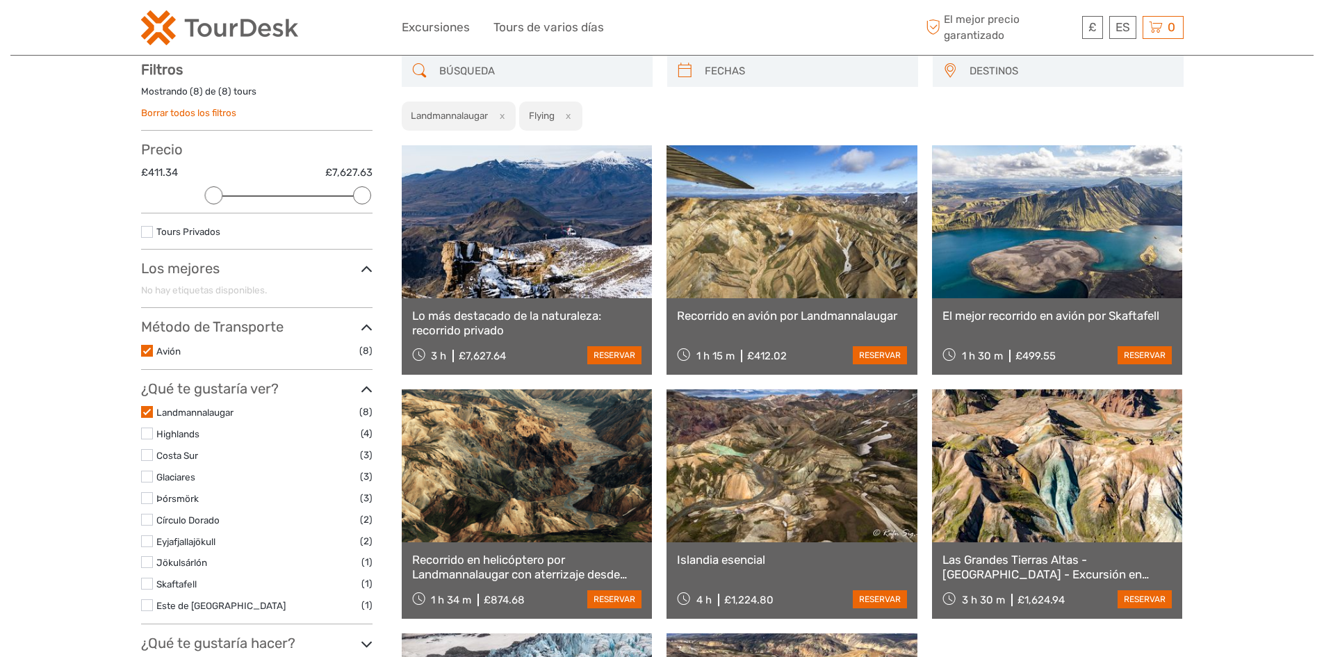
click at [144, 482] on label at bounding box center [147, 476] width 12 height 12
click at [0, 0] on input "checkbox" at bounding box center [0, 0] width 0 height 0
click at [143, 476] on label at bounding box center [147, 476] width 12 height 12
click at [0, 0] on input "checkbox" at bounding box center [0, 0] width 0 height 0
click at [141, 499] on label at bounding box center [147, 498] width 12 height 12
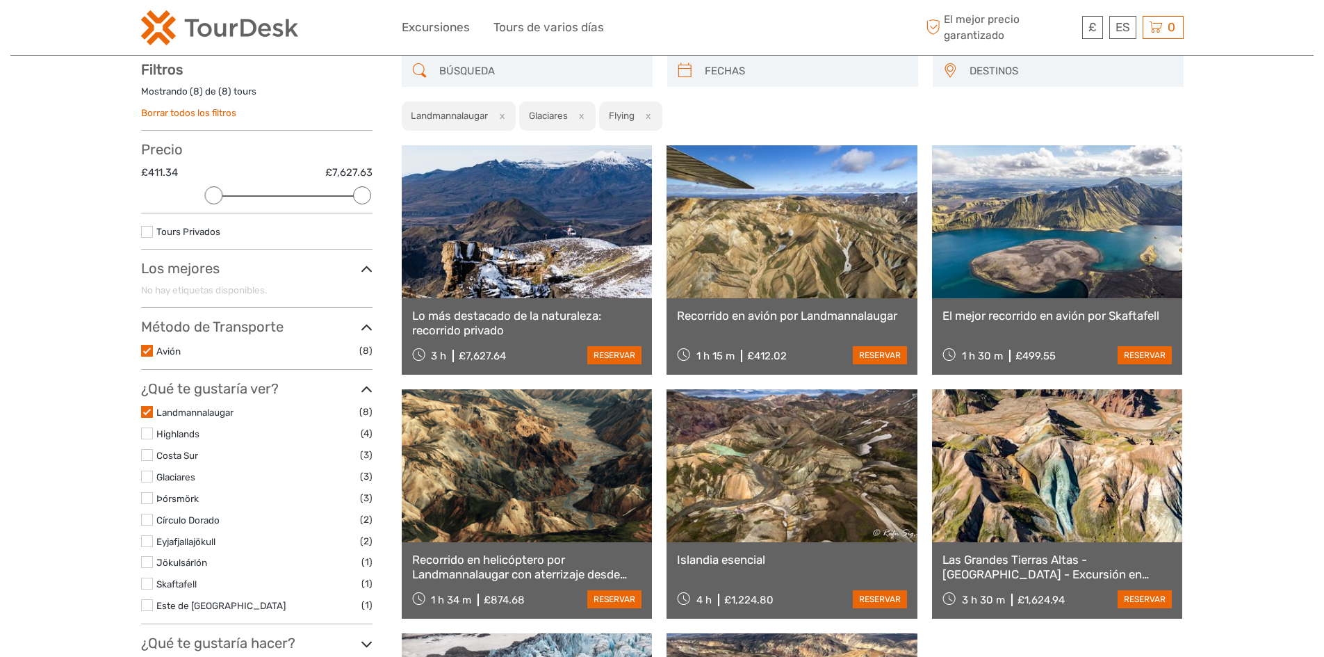
click at [0, 0] on input "checkbox" at bounding box center [0, 0] width 0 height 0
click at [145, 516] on label at bounding box center [147, 519] width 12 height 12
click at [0, 0] on input "checkbox" at bounding box center [0, 0] width 0 height 0
click at [149, 544] on label at bounding box center [147, 541] width 12 height 12
click at [0, 0] on input "checkbox" at bounding box center [0, 0] width 0 height 0
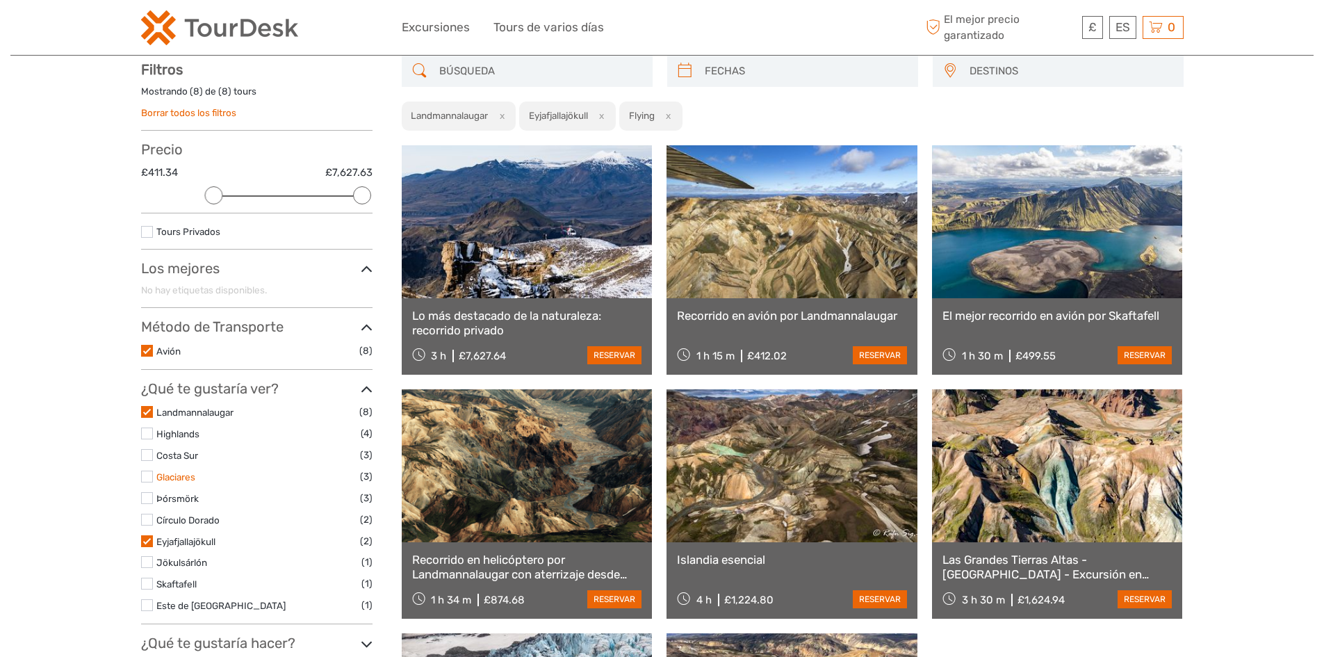
click at [181, 471] on link "Glaciares" at bounding box center [175, 476] width 39 height 11
click at [179, 518] on link "Círculo Dorado" at bounding box center [187, 519] width 63 height 11
click at [182, 564] on link "Jökulsárlón" at bounding box center [181, 562] width 51 height 11
click at [174, 578] on link "Skaftafell" at bounding box center [176, 583] width 40 height 11
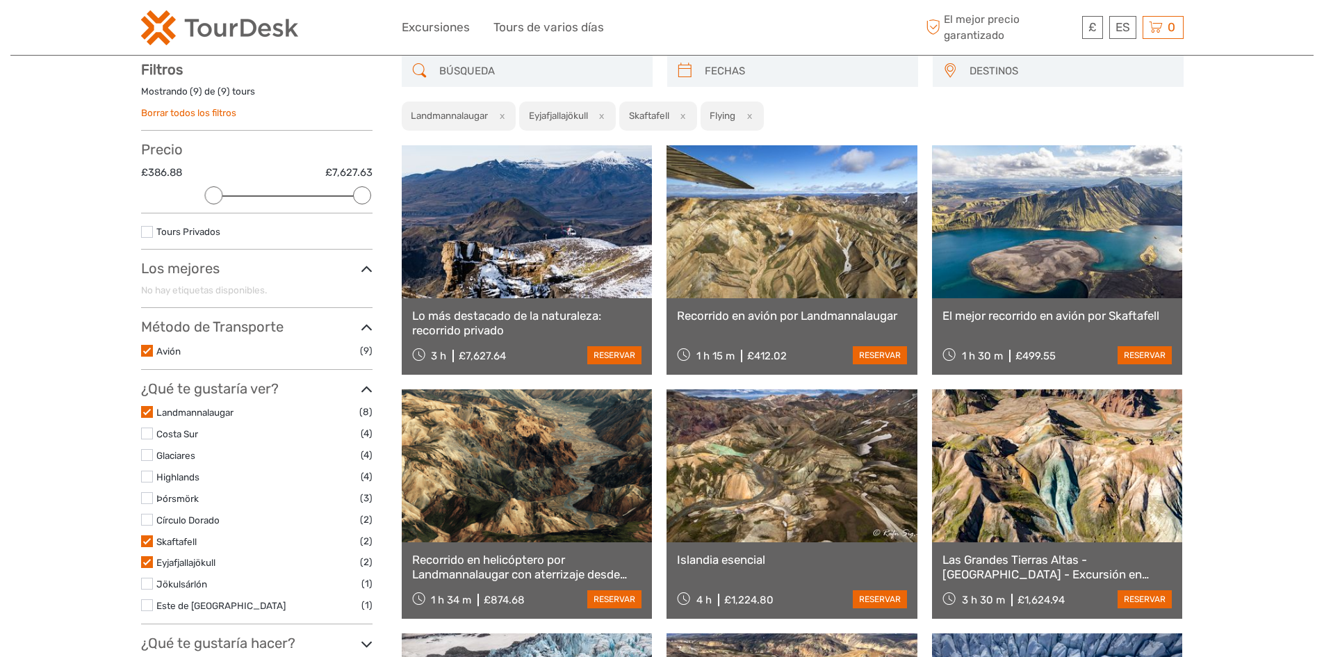
click at [149, 411] on label at bounding box center [147, 412] width 12 height 12
click at [0, 0] on input "checkbox" at bounding box center [0, 0] width 0 height 0
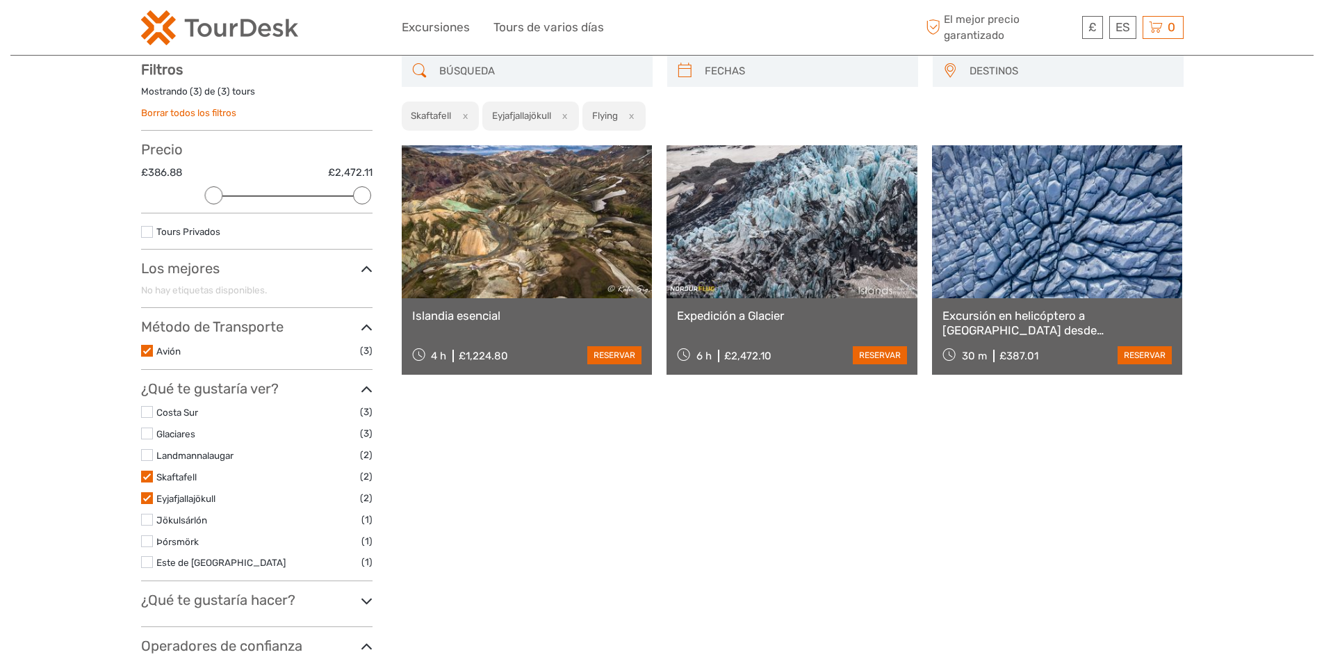
click at [145, 481] on label at bounding box center [147, 476] width 12 height 12
click at [0, 0] on input "checkbox" at bounding box center [0, 0] width 0 height 0
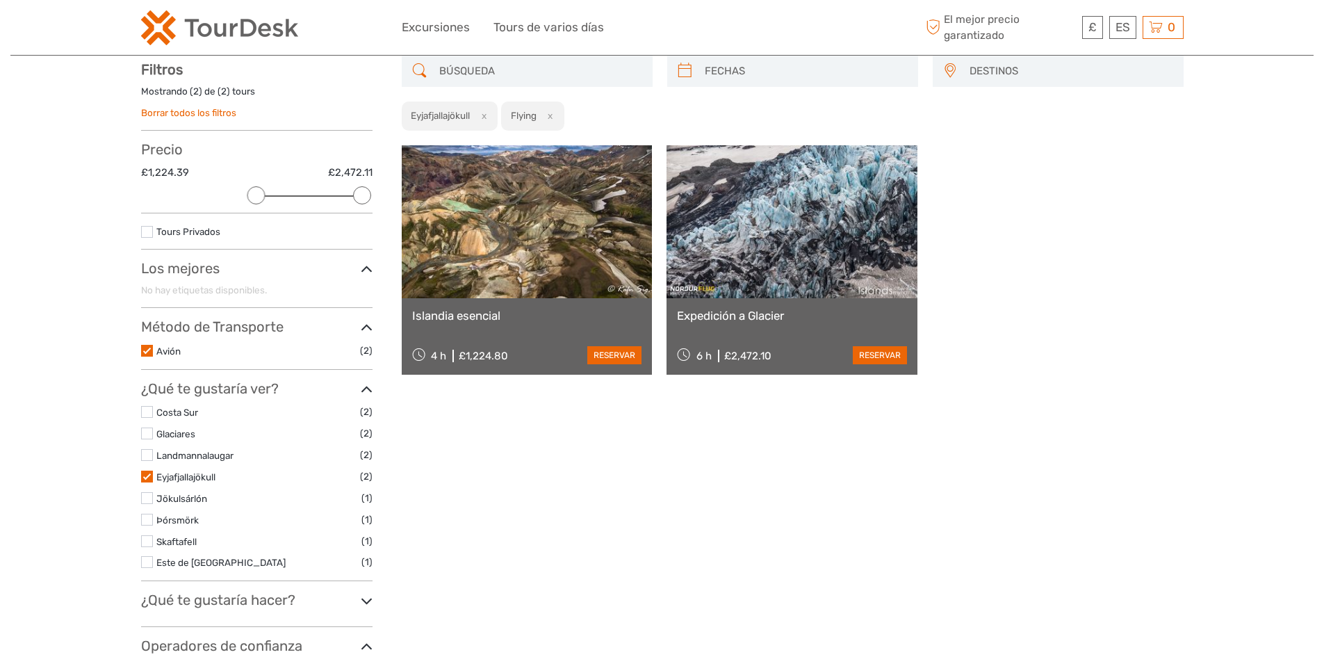
click at [145, 473] on label at bounding box center [147, 476] width 12 height 12
click at [0, 0] on input "checkbox" at bounding box center [0, 0] width 0 height 0
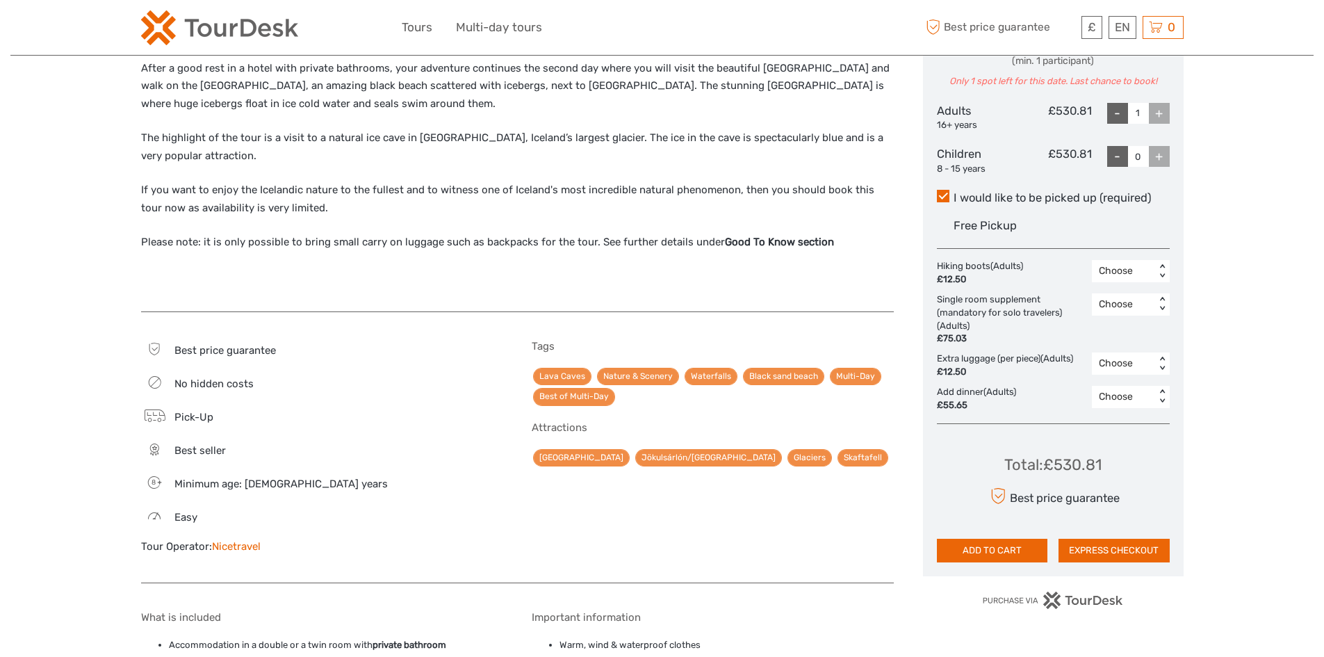
scroll to position [695, 0]
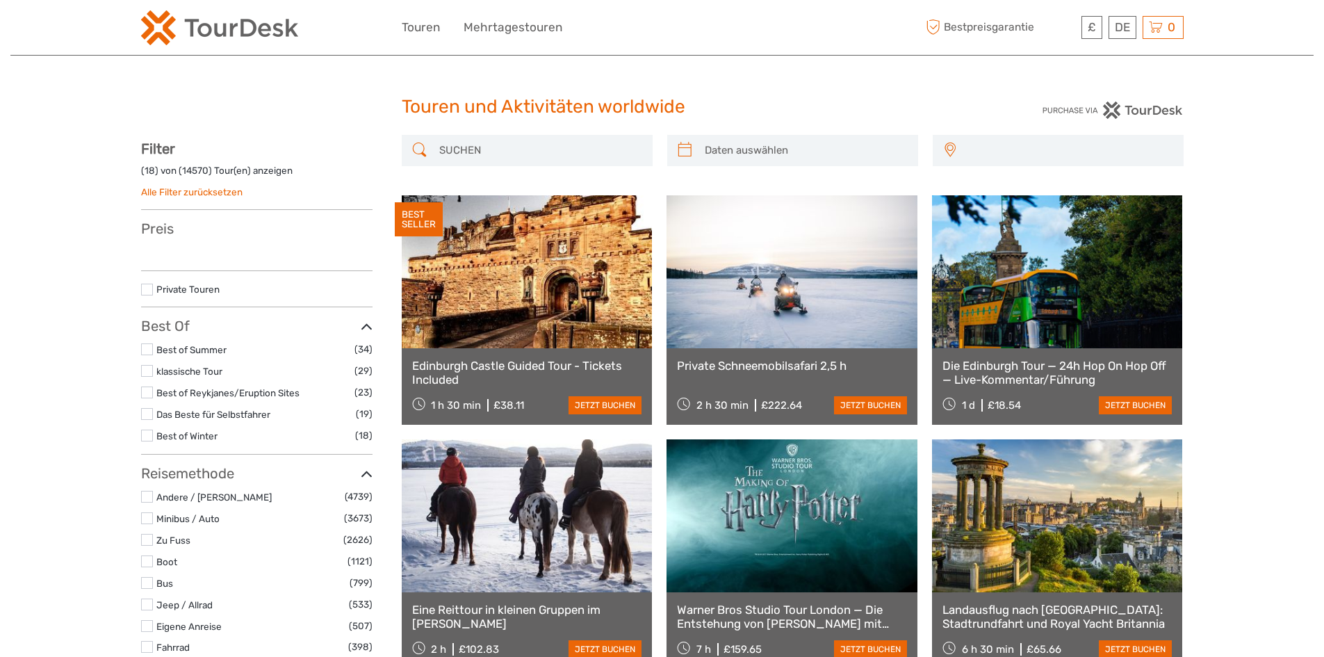
select select
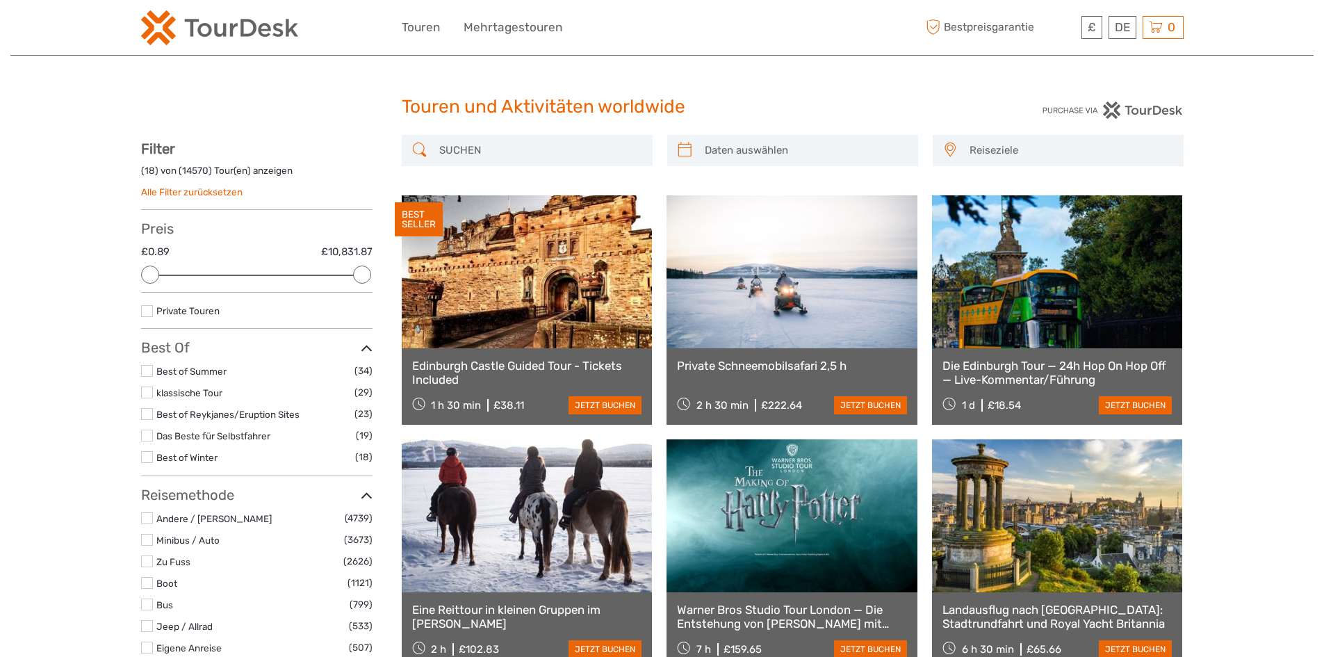
click at [1009, 155] on span "Reiseziele" at bounding box center [1069, 150] width 213 height 23
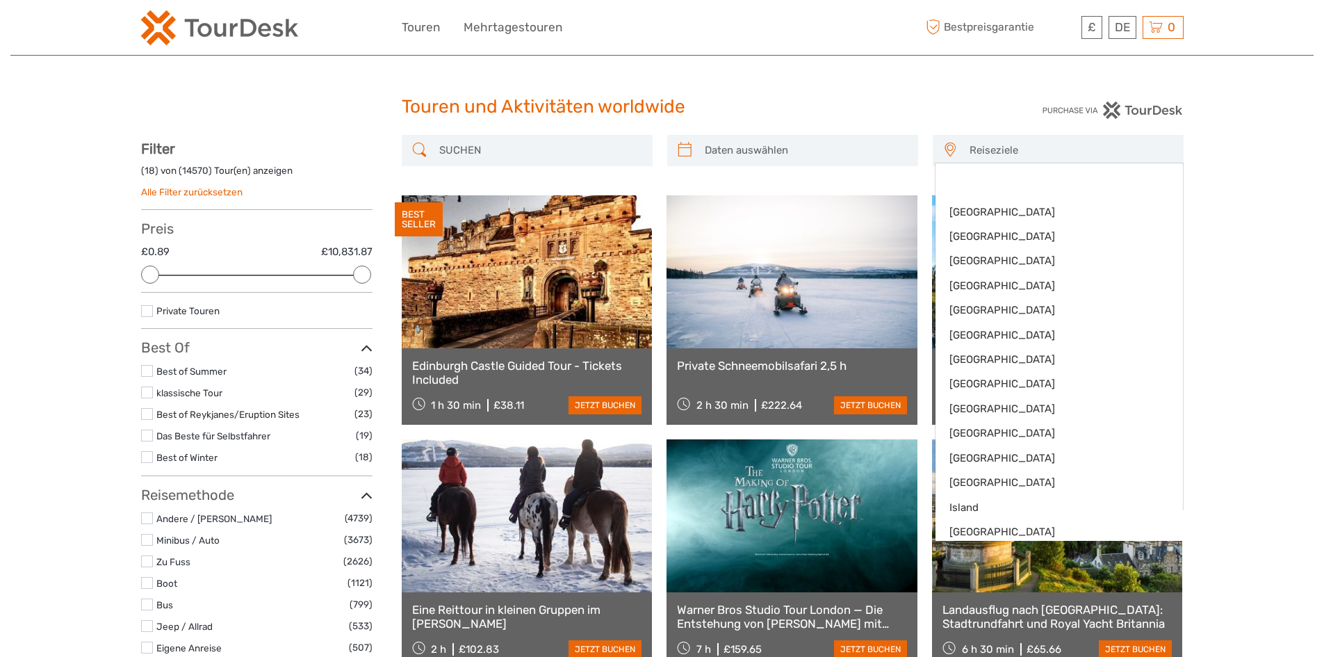
click at [1011, 147] on span "Reiseziele" at bounding box center [1069, 150] width 213 height 23
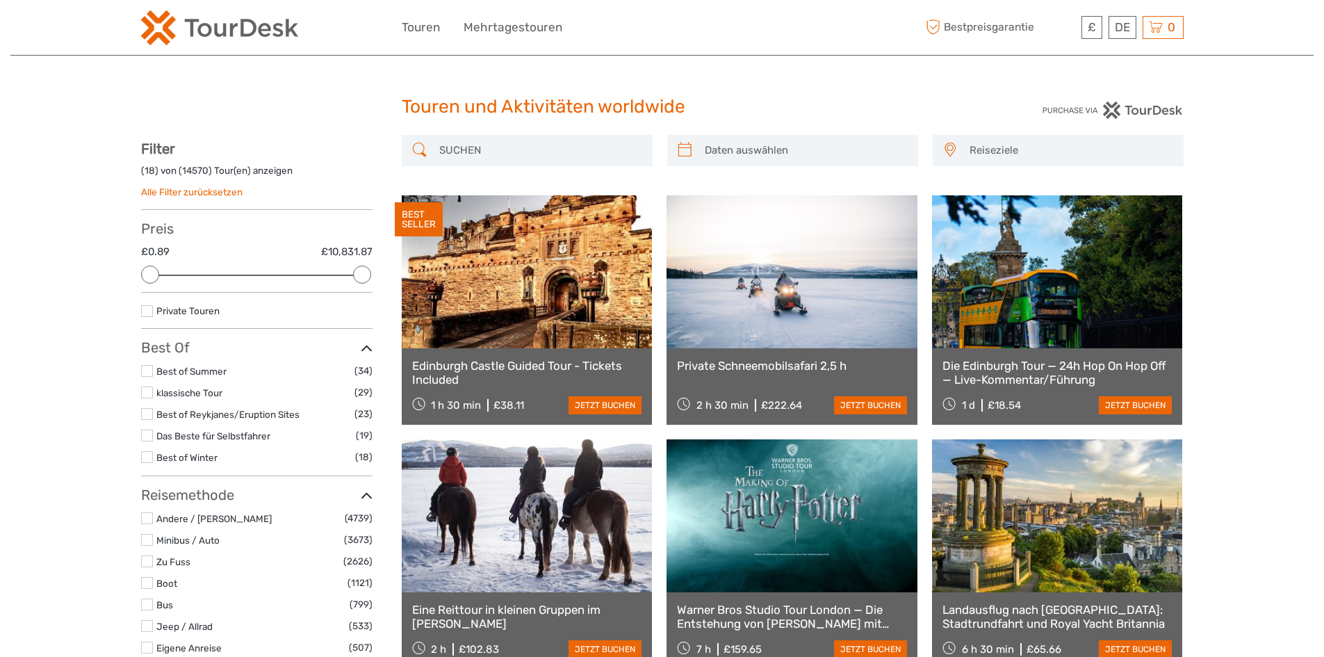
click at [942, 102] on div at bounding box center [1053, 109] width 261 height 17
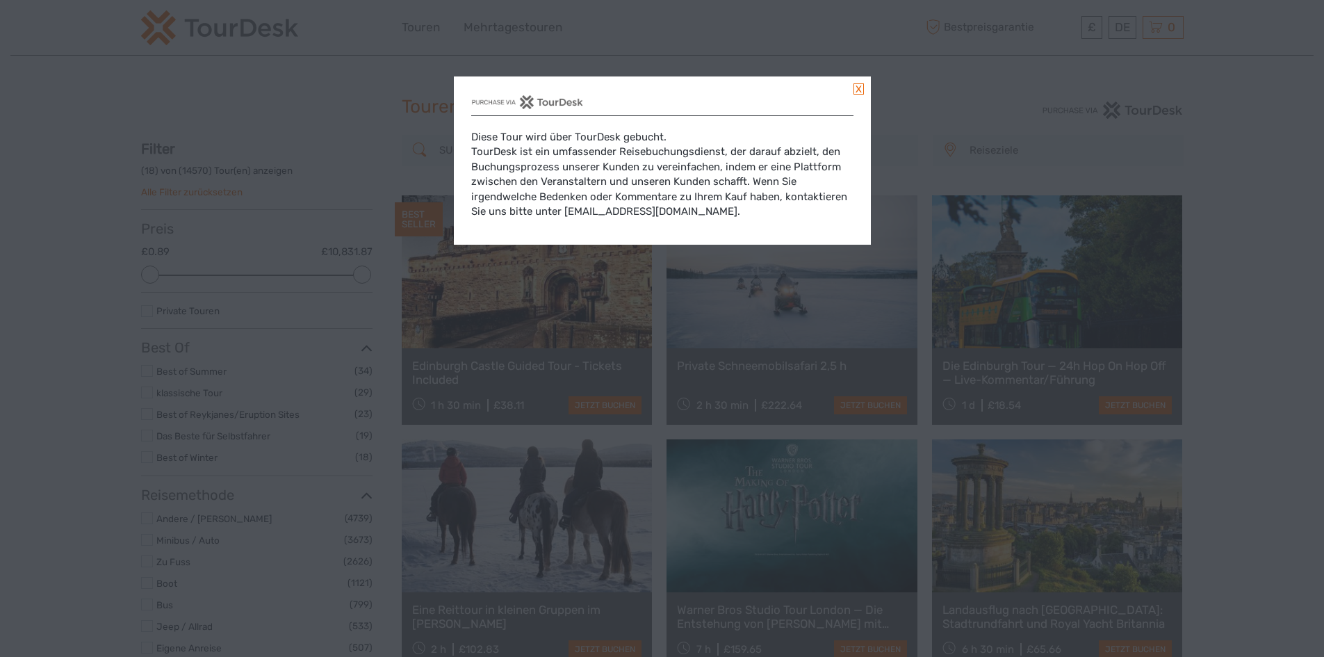
click at [864, 85] on div "Diese Tour wird über TourDesk gebucht. TourDesk ist ein umfassender Reisebuchun…" at bounding box center [662, 160] width 417 height 168
click at [857, 86] on link at bounding box center [858, 88] width 10 height 11
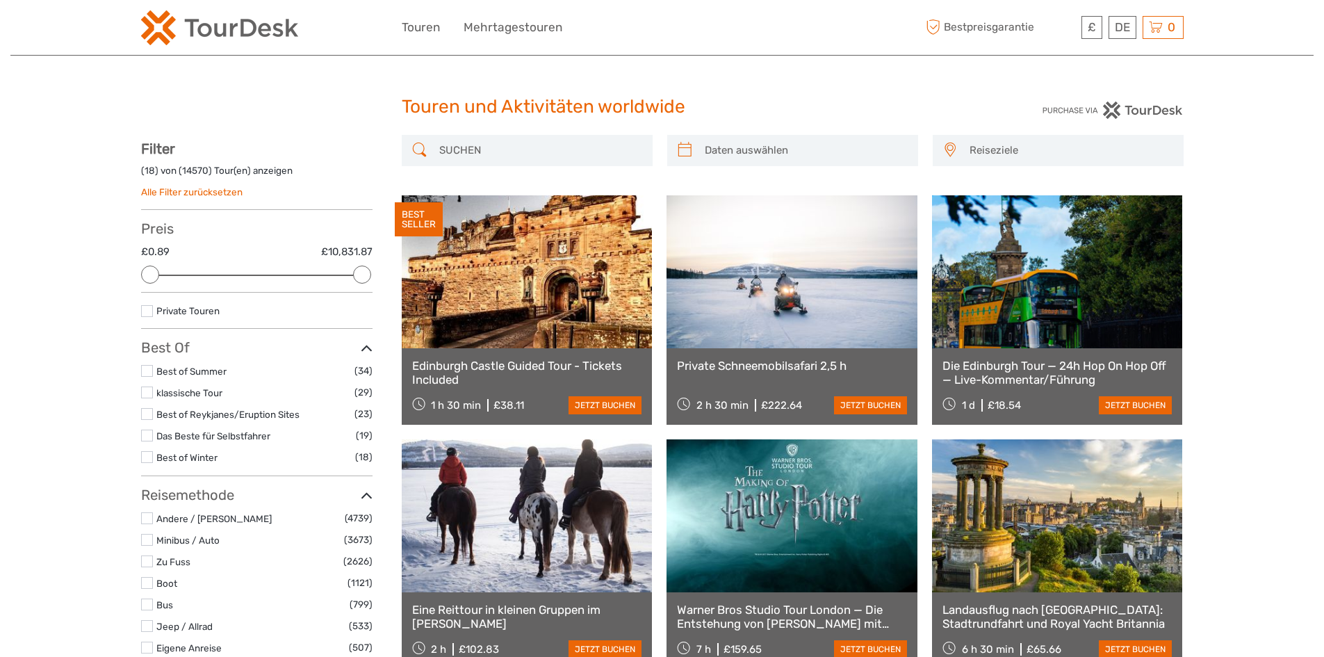
scroll to position [69, 0]
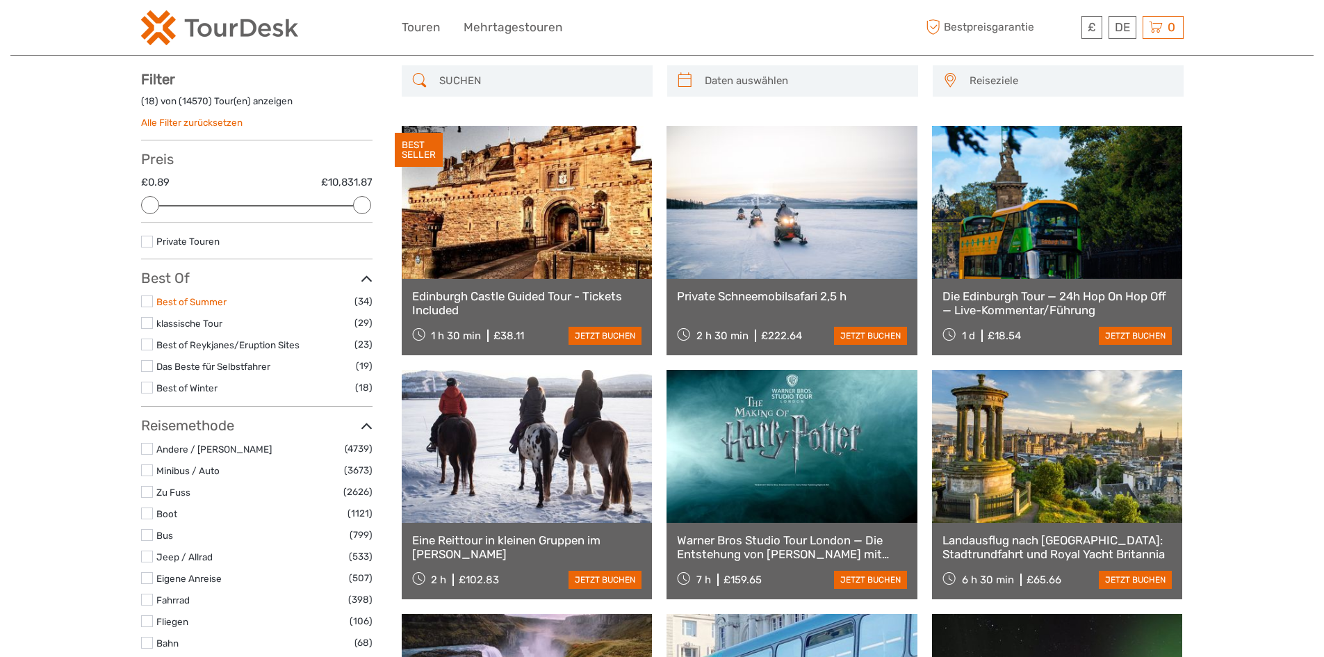
click at [205, 299] on link "Best of Summer" at bounding box center [191, 301] width 70 height 11
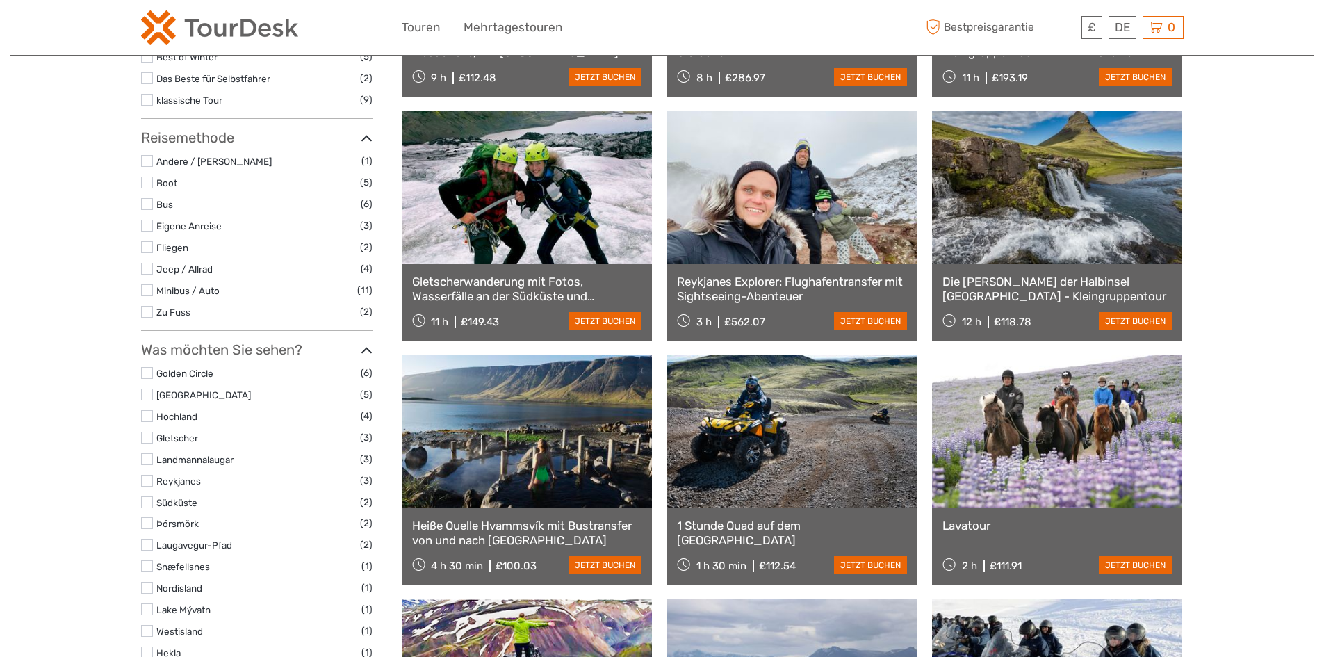
scroll to position [79, 0]
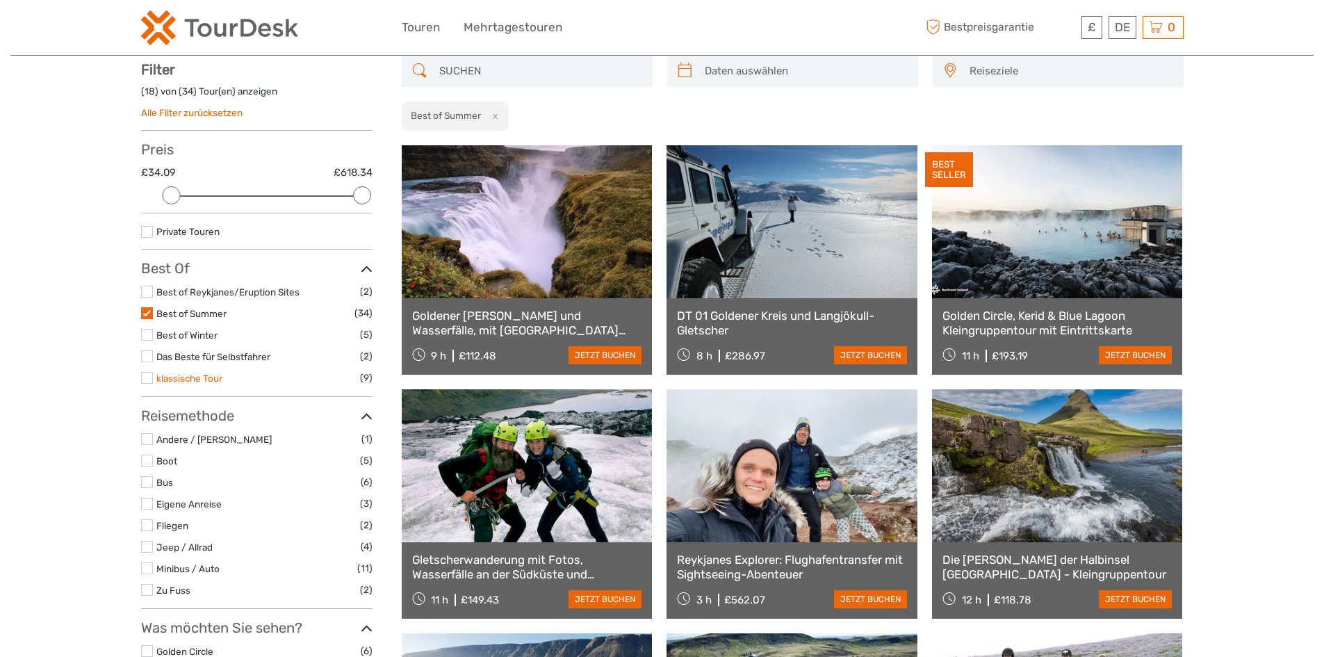
click at [205, 381] on link "klassische Tour" at bounding box center [189, 377] width 66 height 11
click at [178, 356] on link "Das Beste für Selbstfahrer" at bounding box center [213, 356] width 114 height 11
click at [188, 331] on link "Best of Winter" at bounding box center [186, 334] width 61 height 11
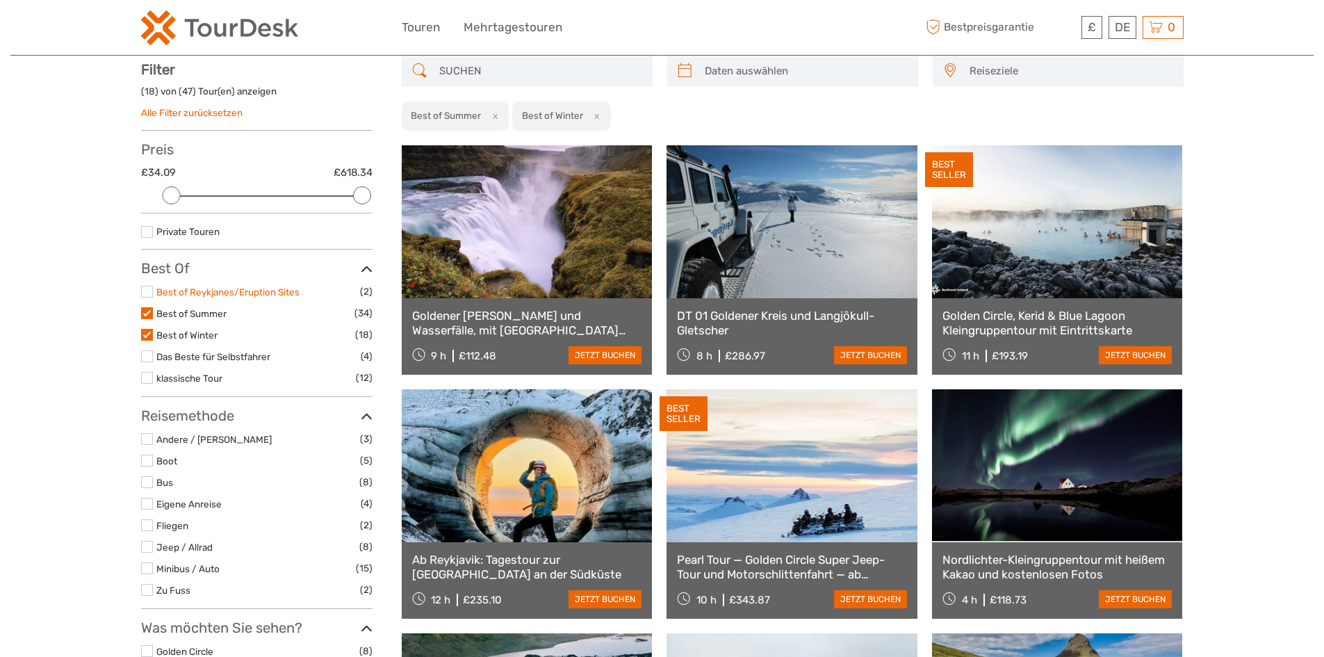
click at [181, 290] on link "Best of Reykjanes/Eruption Sites" at bounding box center [227, 291] width 143 height 11
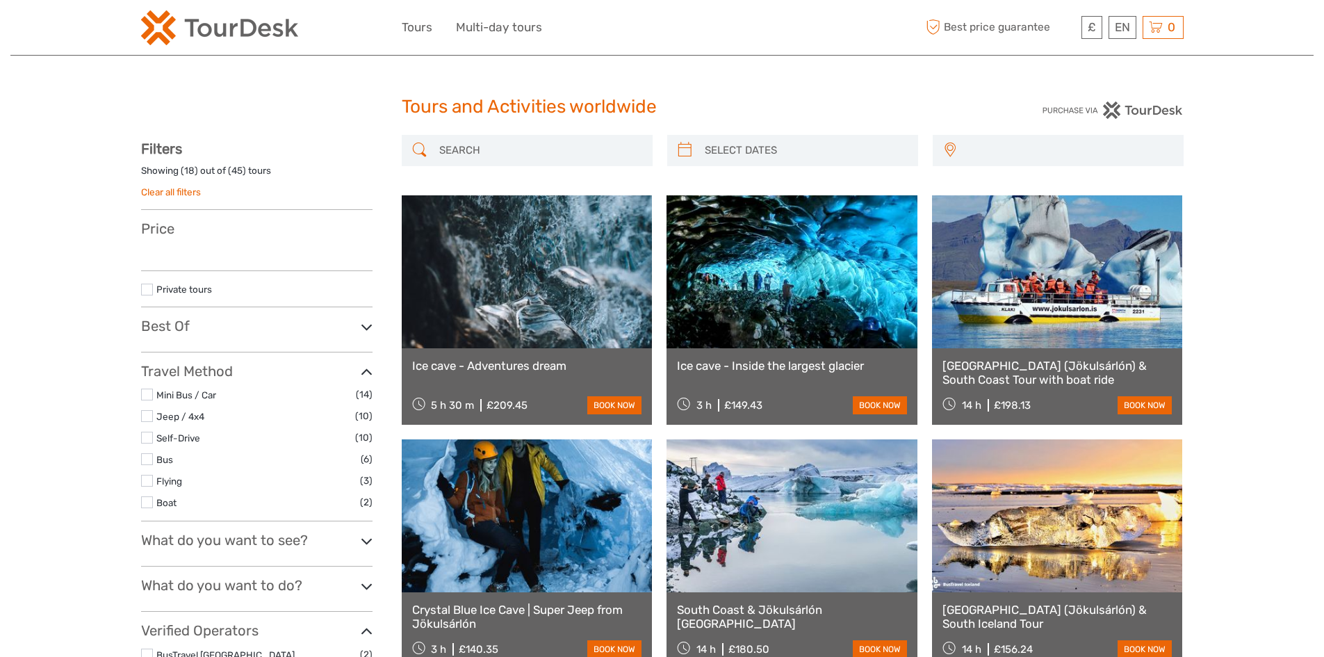
select select
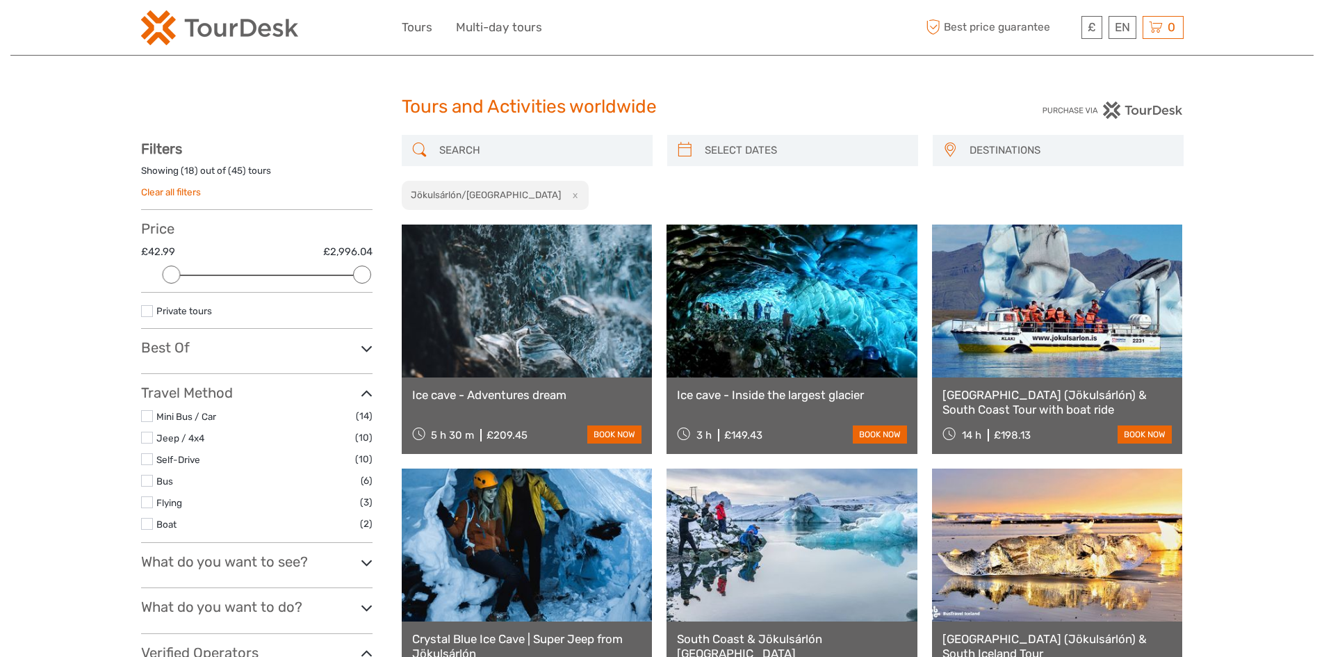
click at [563, 199] on button "x" at bounding box center [572, 195] width 19 height 15
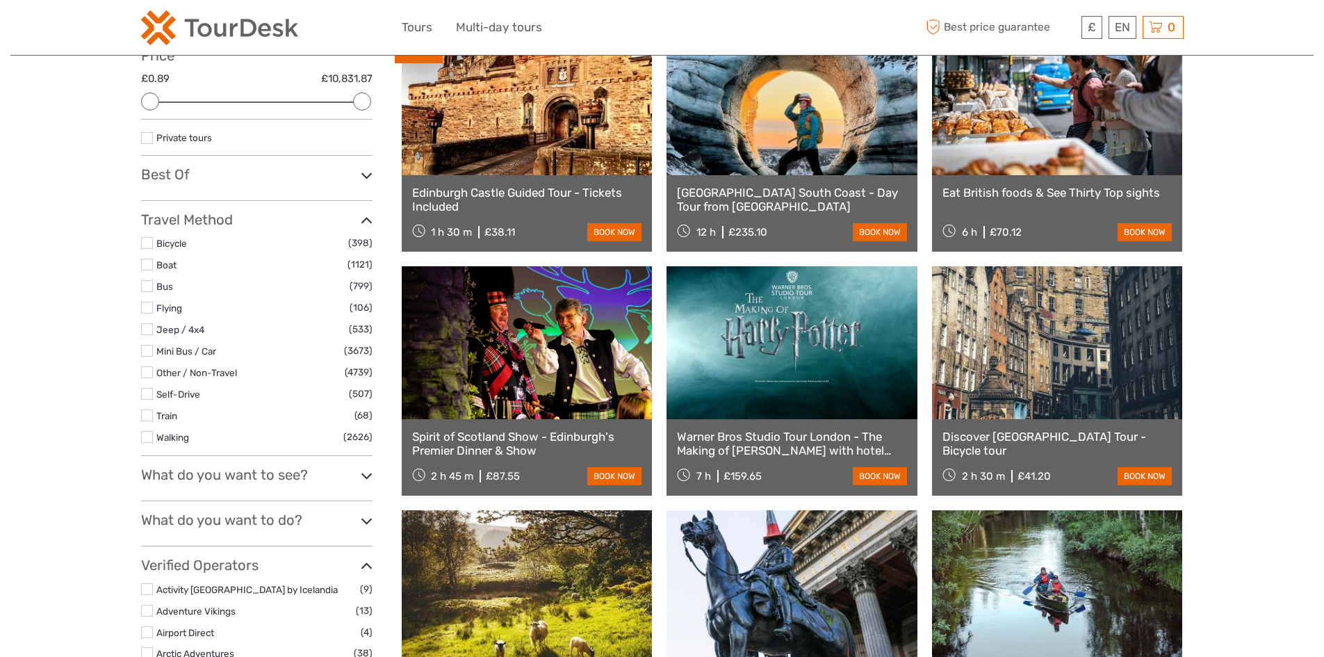
scroll to position [417, 0]
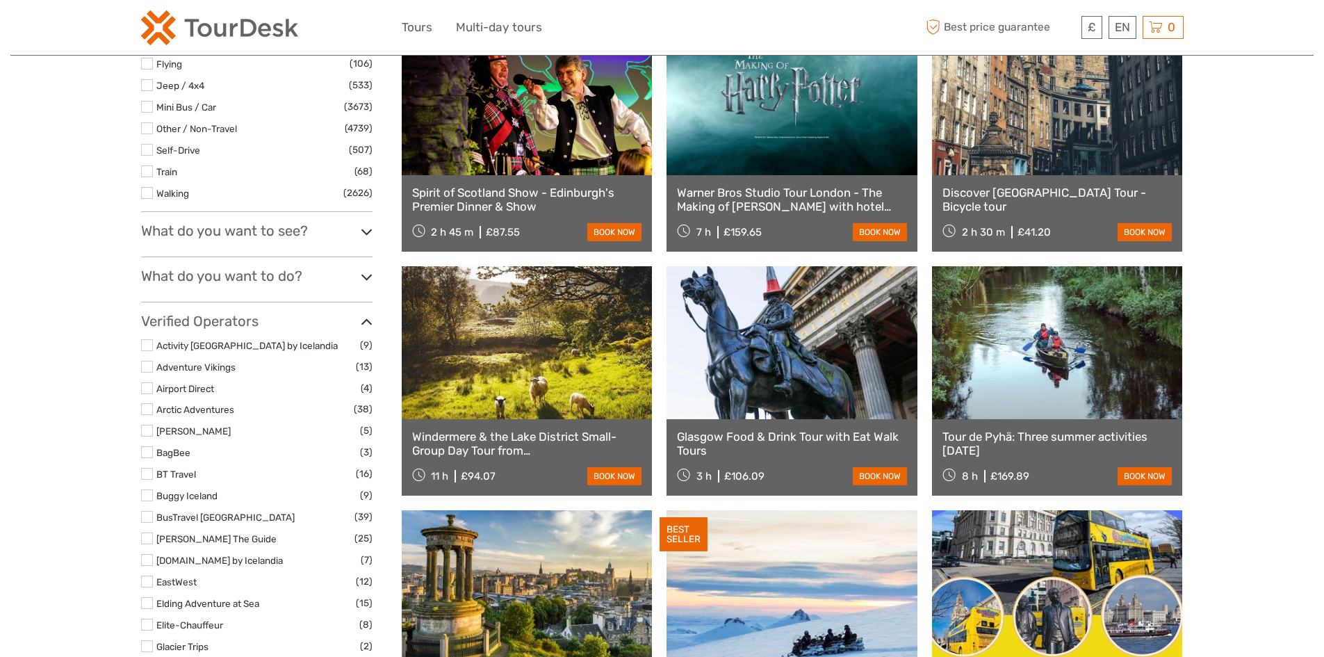
click at [231, 233] on h3 "What do you want to see?" at bounding box center [256, 230] width 231 height 17
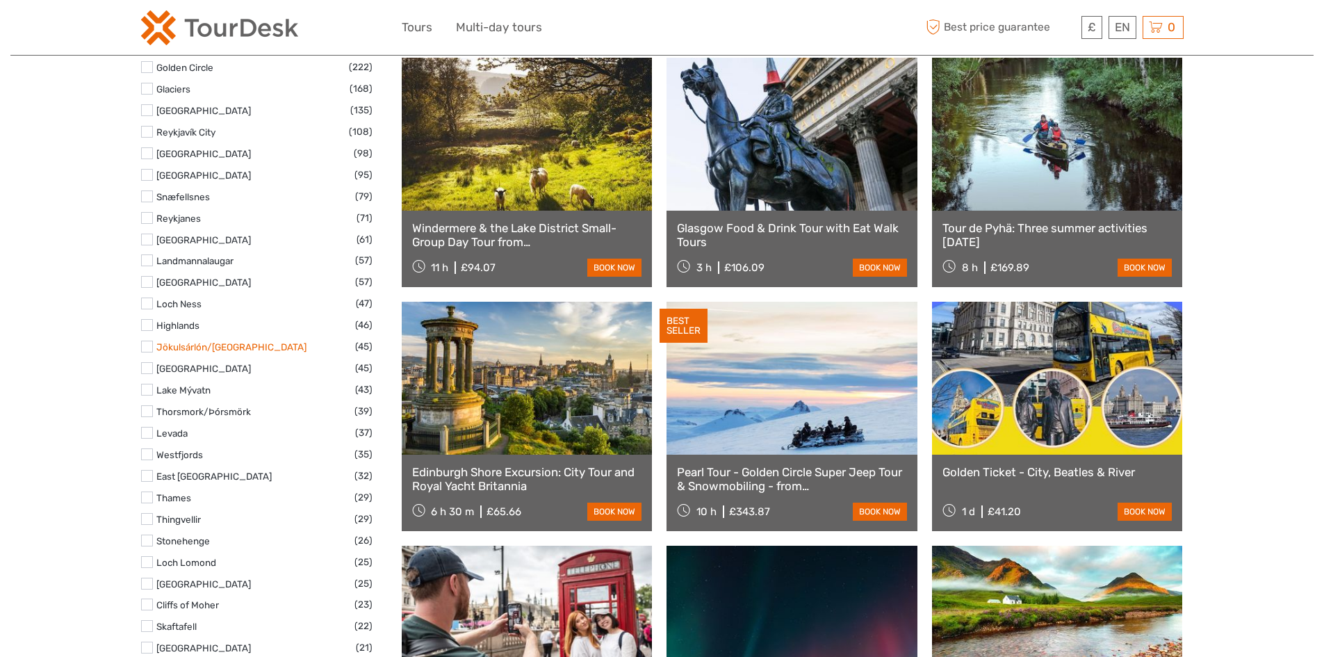
click at [250, 351] on link "Jökulsárlón/Glacier Lagoon" at bounding box center [231, 346] width 150 height 11
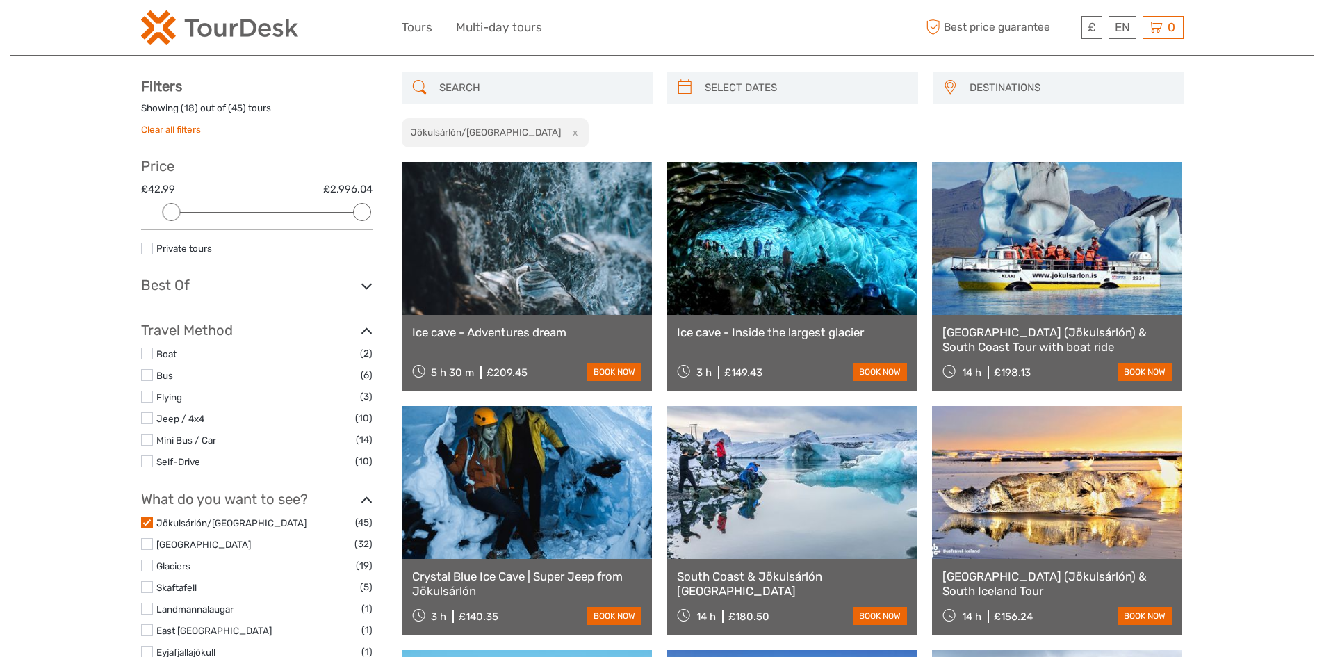
scroll to position [139, 0]
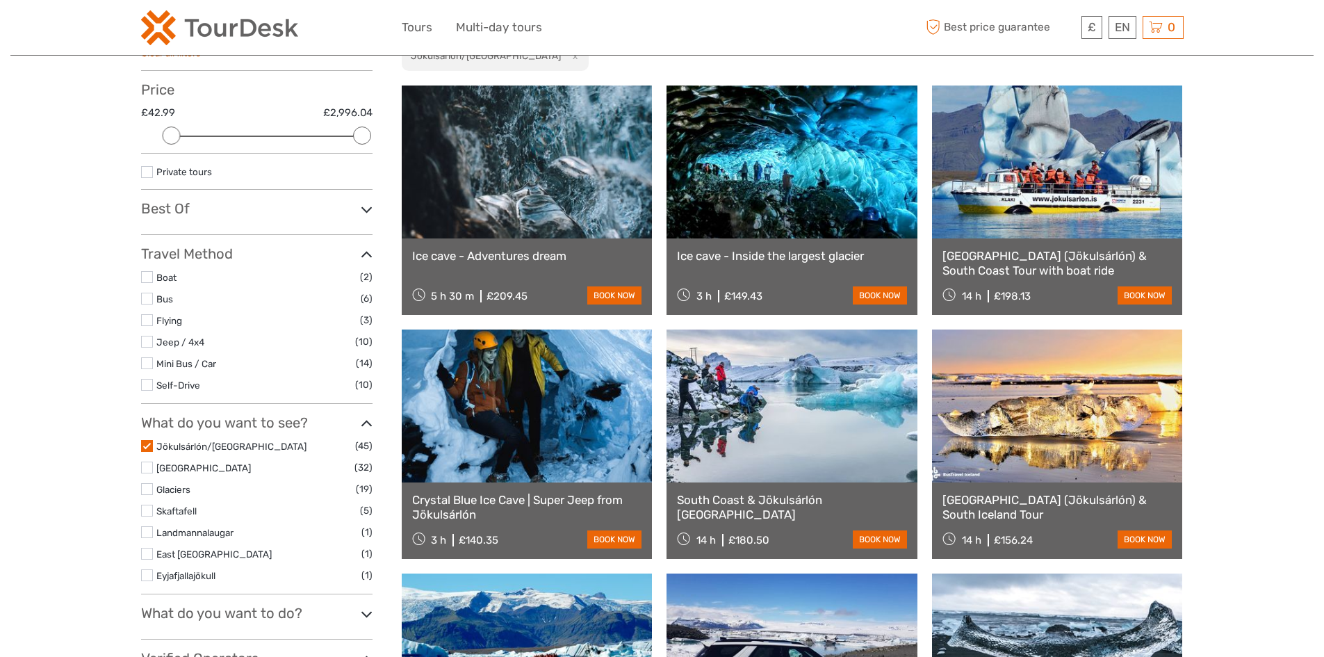
click at [197, 445] on link "Jökulsárlón/Glacier Lagoon" at bounding box center [231, 446] width 150 height 11
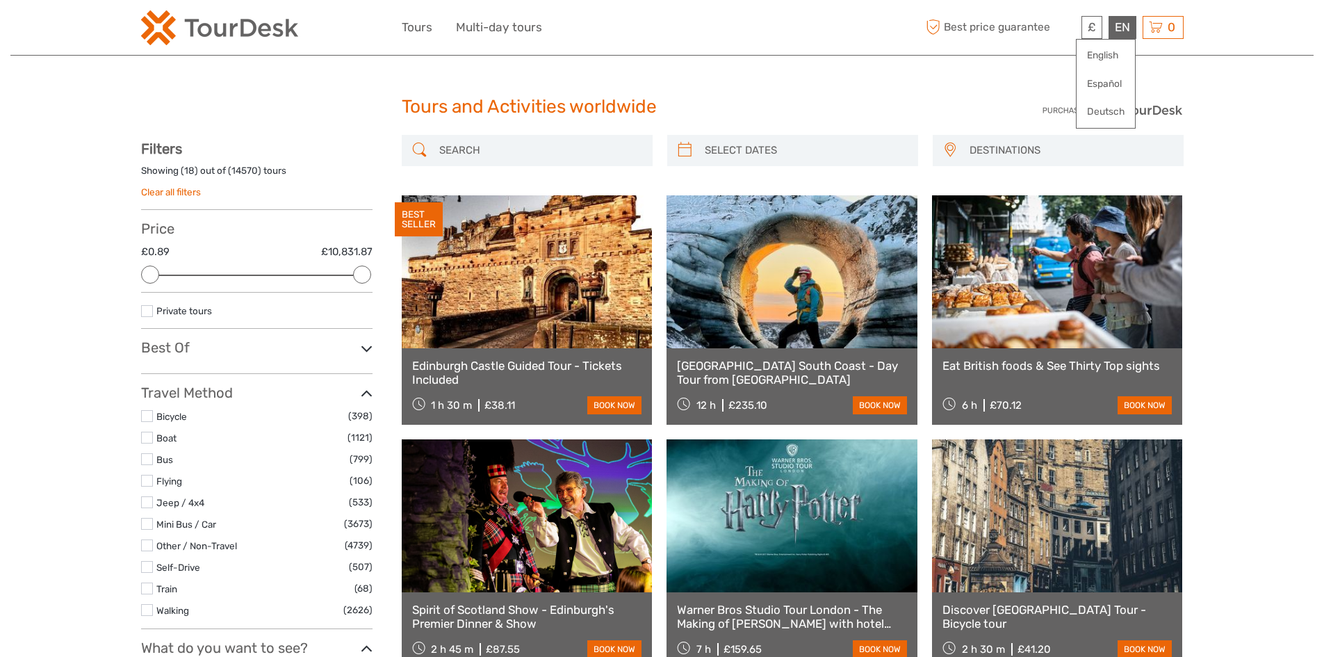
click at [1116, 29] on div "EN English Español Deutsch" at bounding box center [1122, 27] width 28 height 23
click at [1102, 82] on link "Español" at bounding box center [1105, 84] width 58 height 25
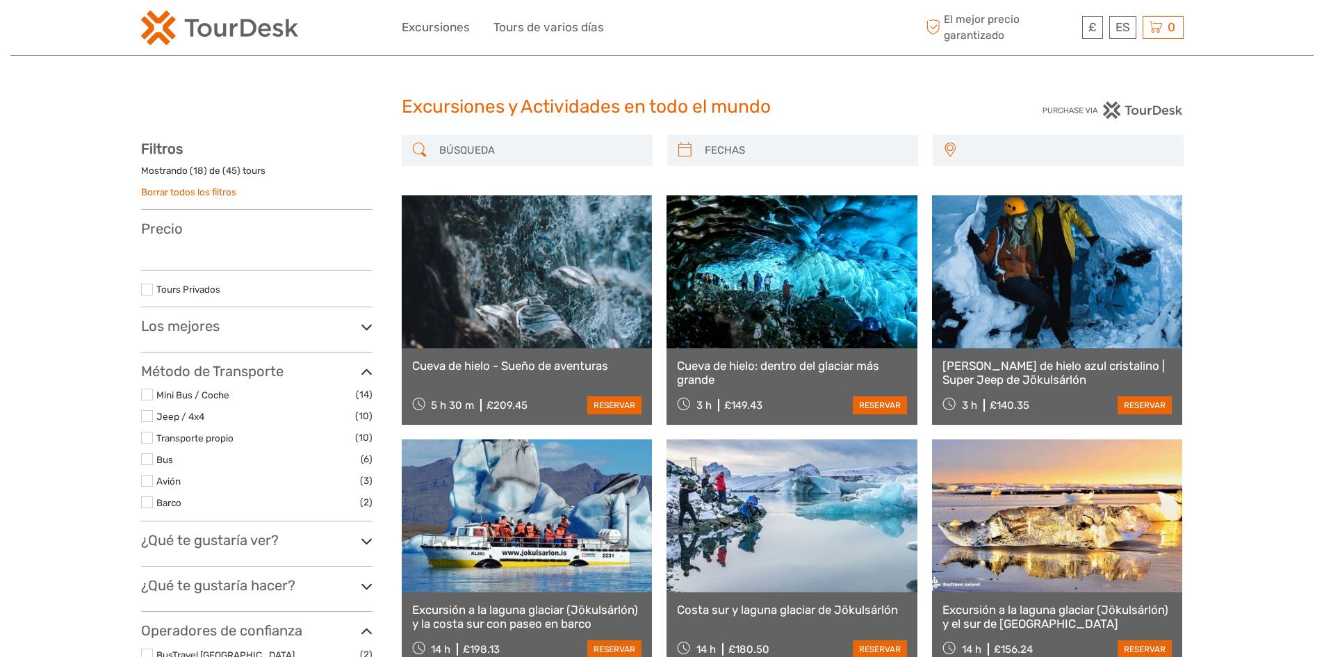
select select
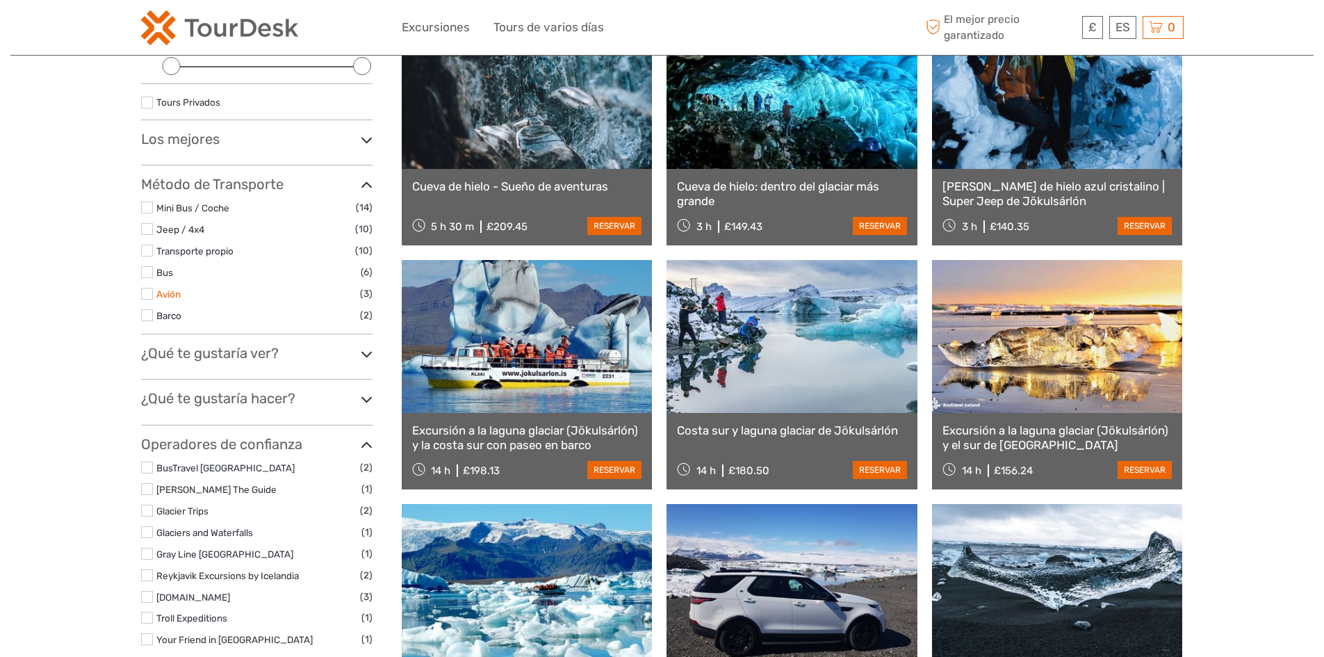
click at [174, 299] on link "Avión" at bounding box center [168, 293] width 24 height 11
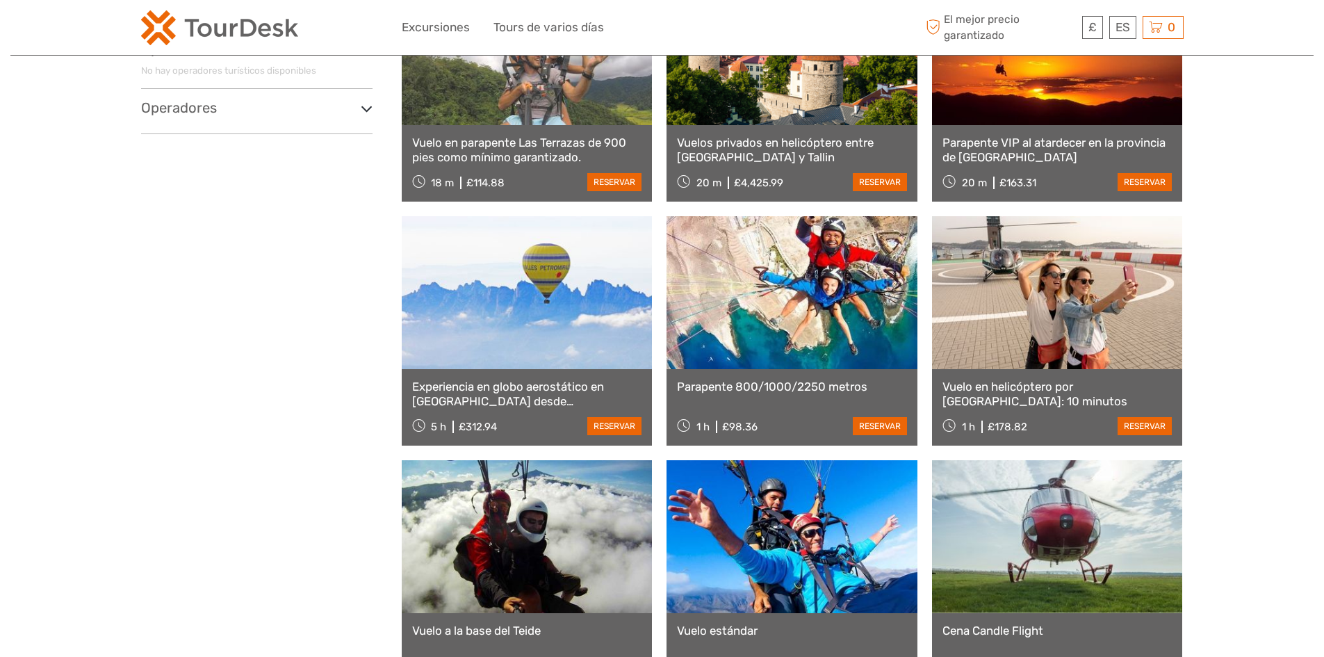
scroll to position [79, 0]
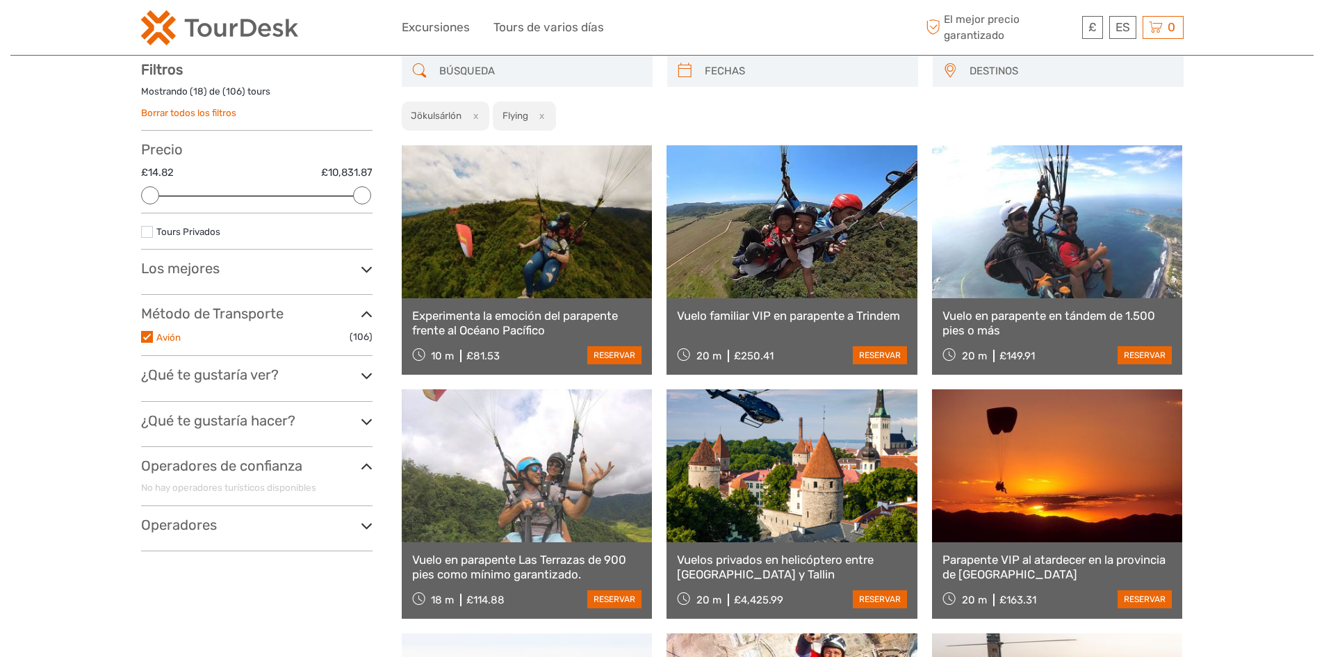
click at [172, 342] on link "Avión" at bounding box center [168, 336] width 24 height 11
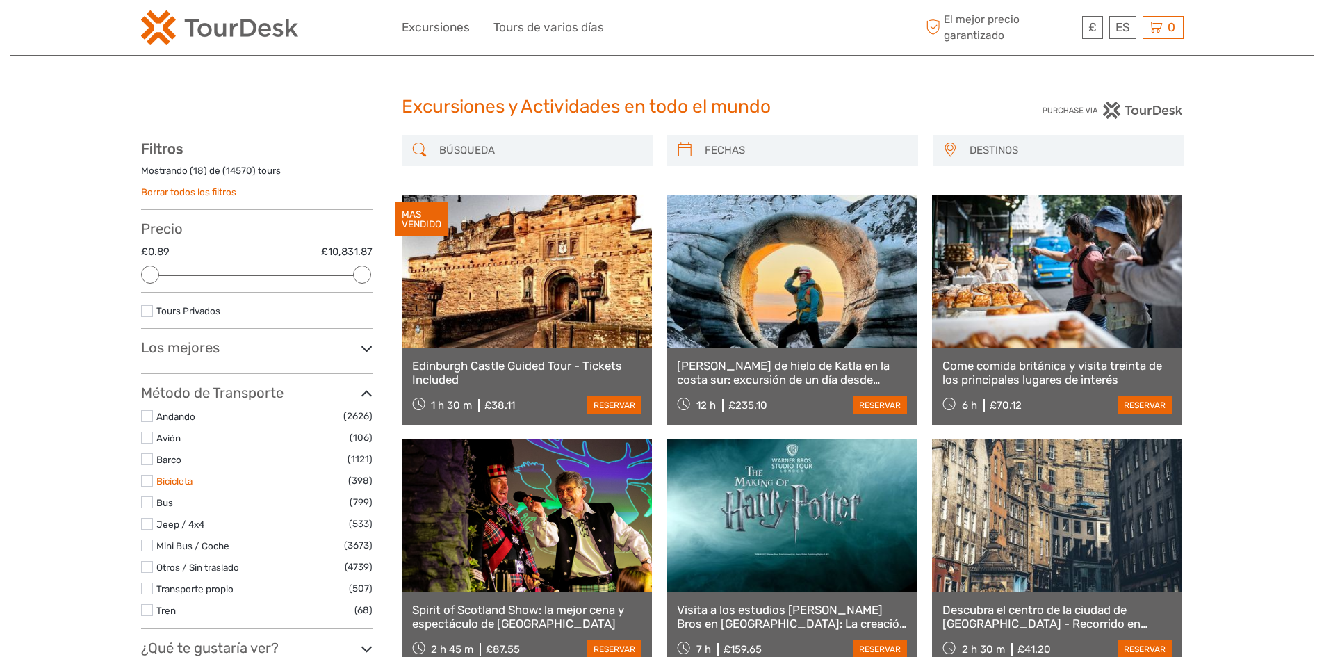
click at [181, 481] on link "Bicicleta" at bounding box center [174, 480] width 36 height 11
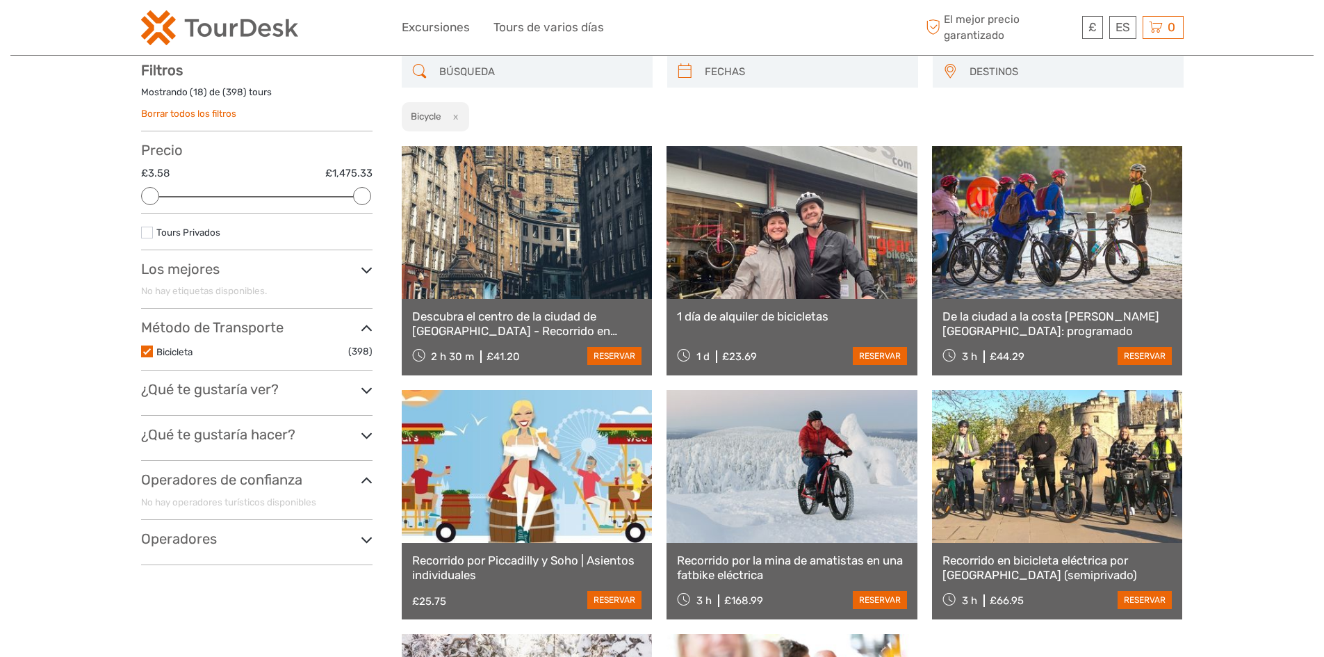
scroll to position [79, 0]
click at [183, 349] on link "Bicicleta" at bounding box center [174, 350] width 36 height 11
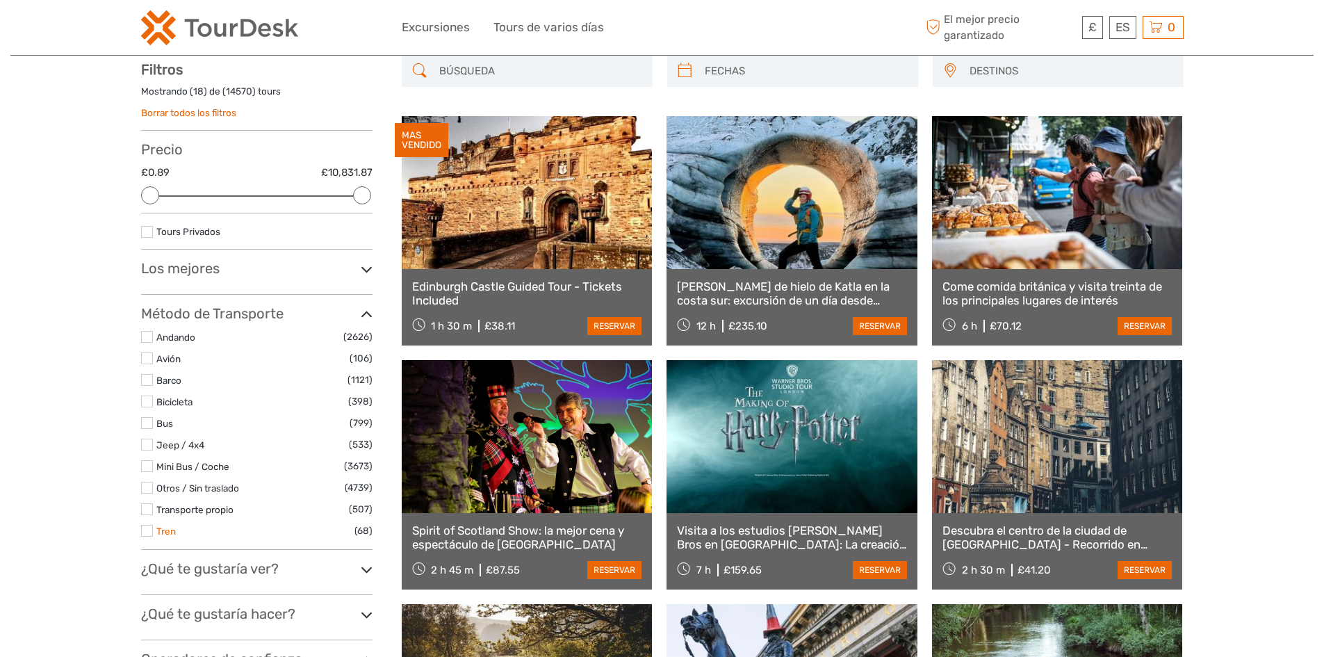
click at [167, 531] on link "Tren" at bounding box center [165, 530] width 19 height 11
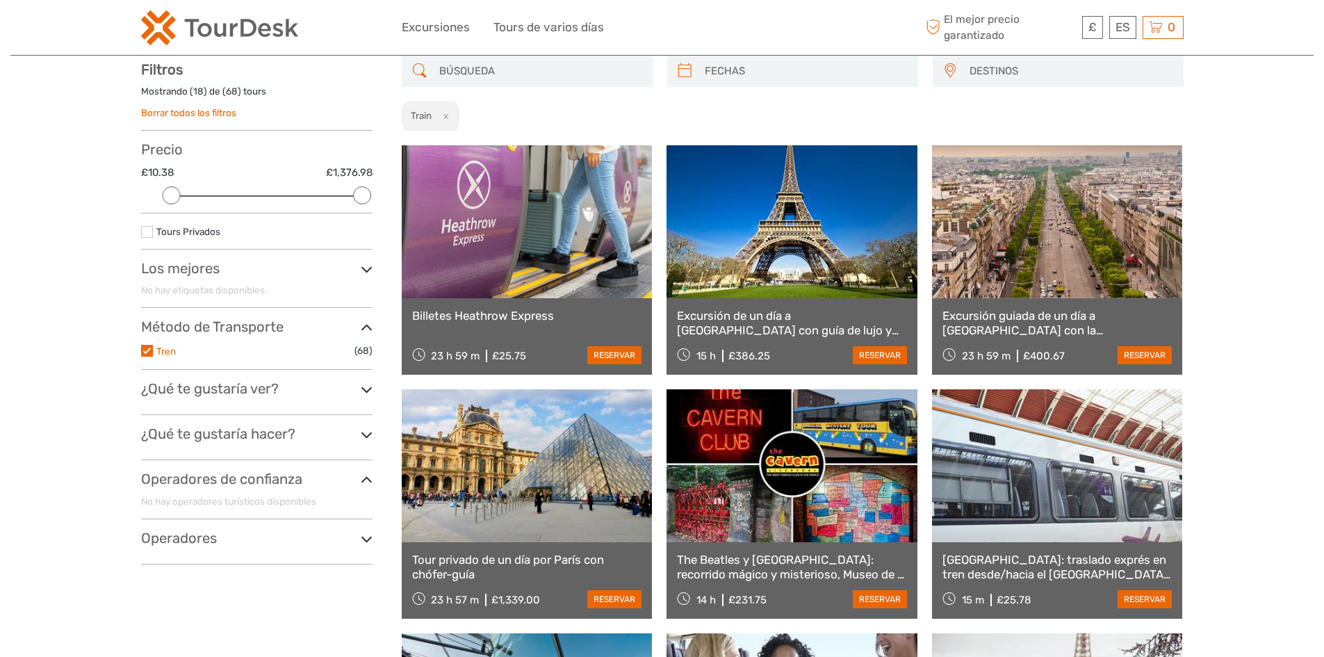
click at [166, 350] on link "Tren" at bounding box center [165, 350] width 19 height 11
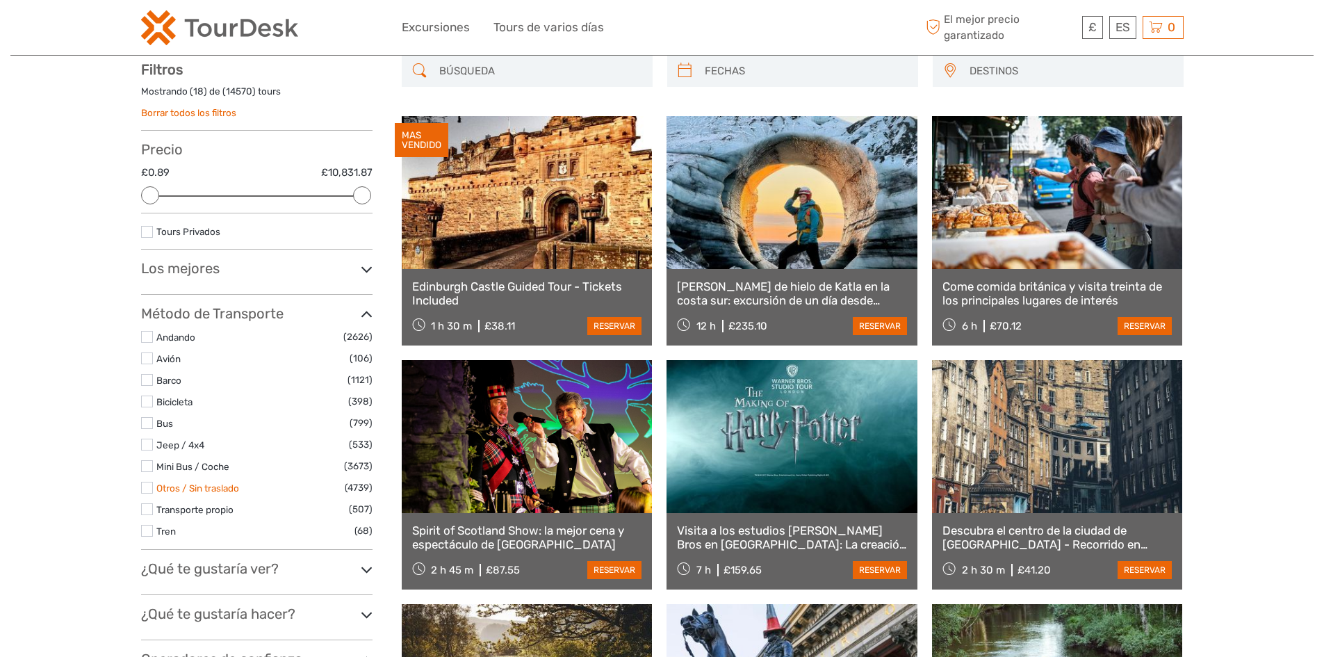
click at [222, 486] on link "Otros / Sin traslado" at bounding box center [197, 487] width 83 height 11
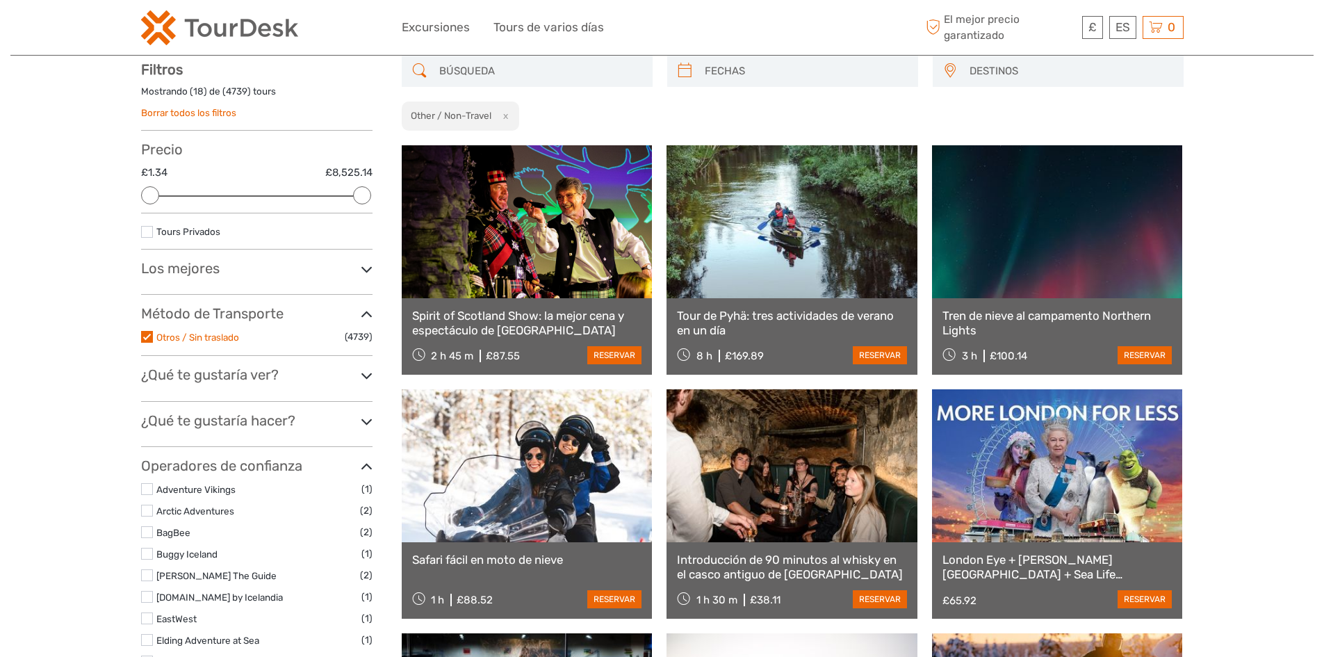
click at [221, 339] on link "Otros / Sin traslado" at bounding box center [197, 336] width 83 height 11
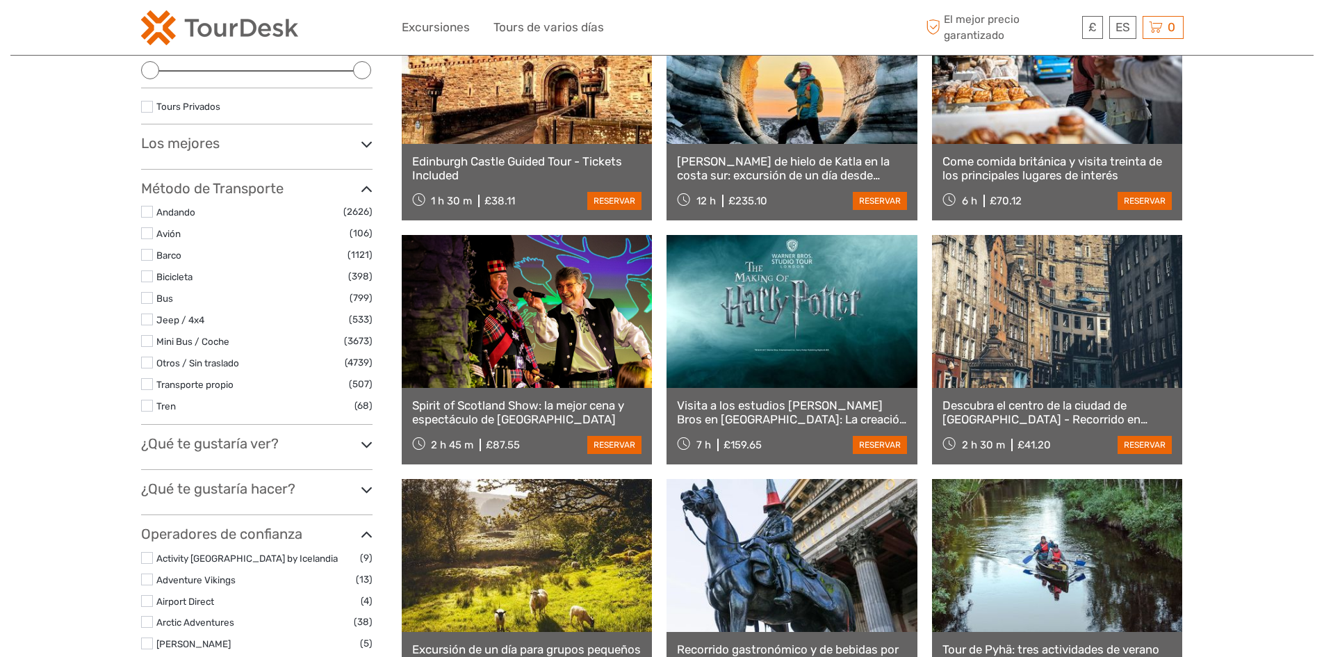
scroll to position [218, 0]
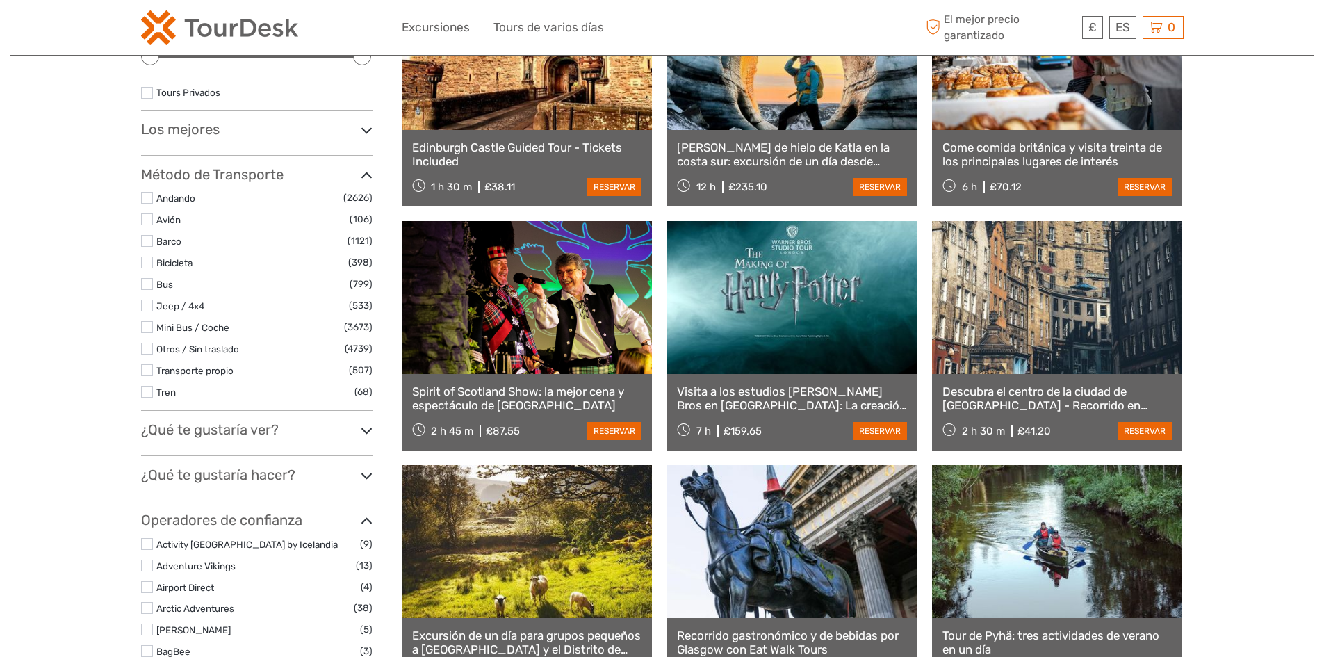
click at [245, 433] on h3 "¿Qué te gustaría ver?" at bounding box center [256, 429] width 231 height 17
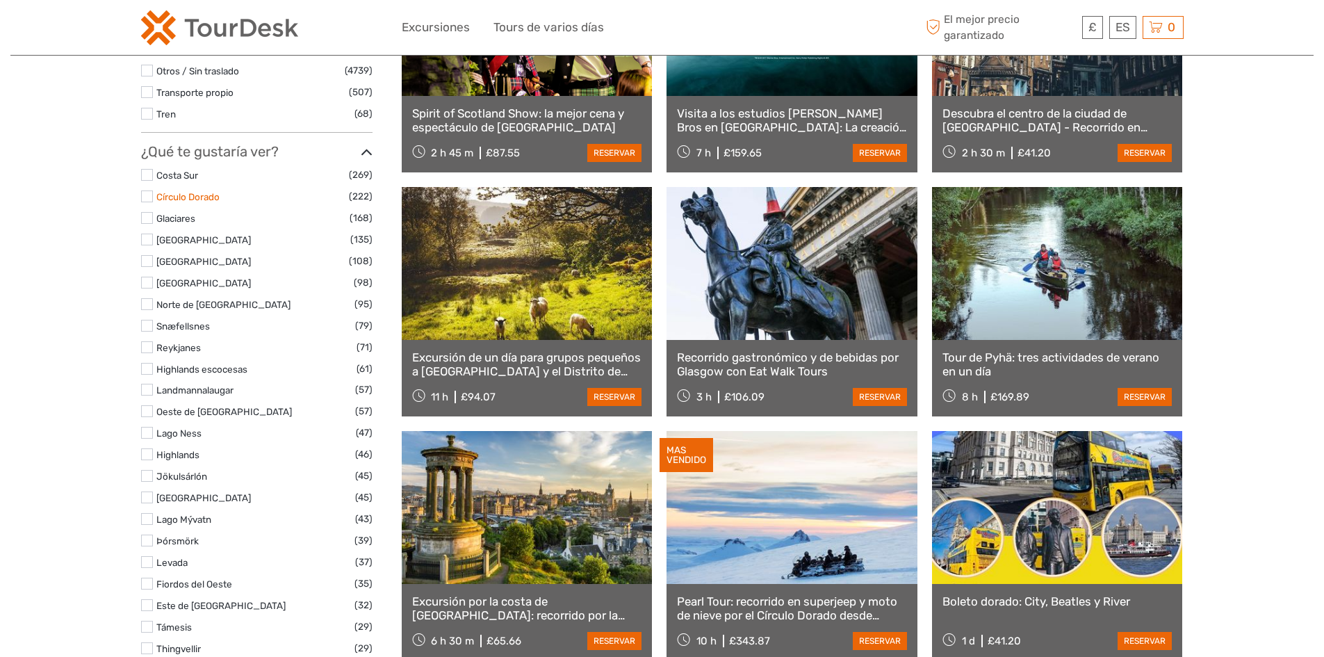
click at [188, 201] on link "Círculo Dorado" at bounding box center [187, 196] width 63 height 11
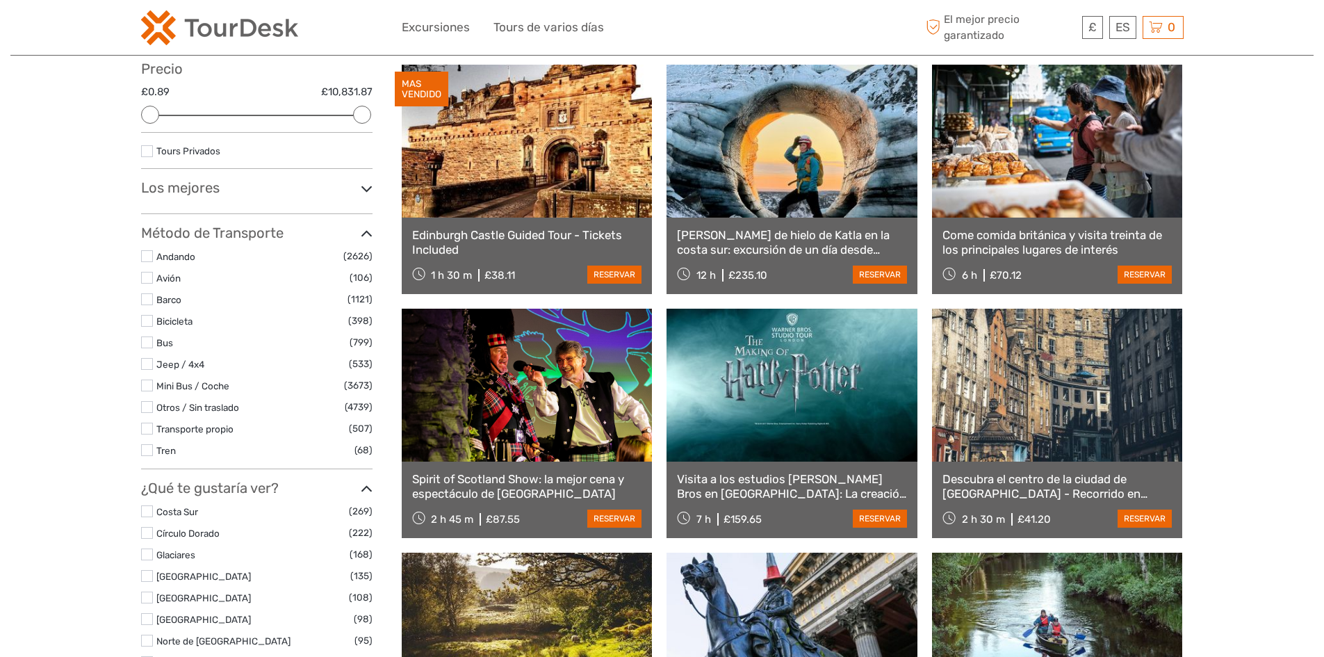
scroll to position [278, 0]
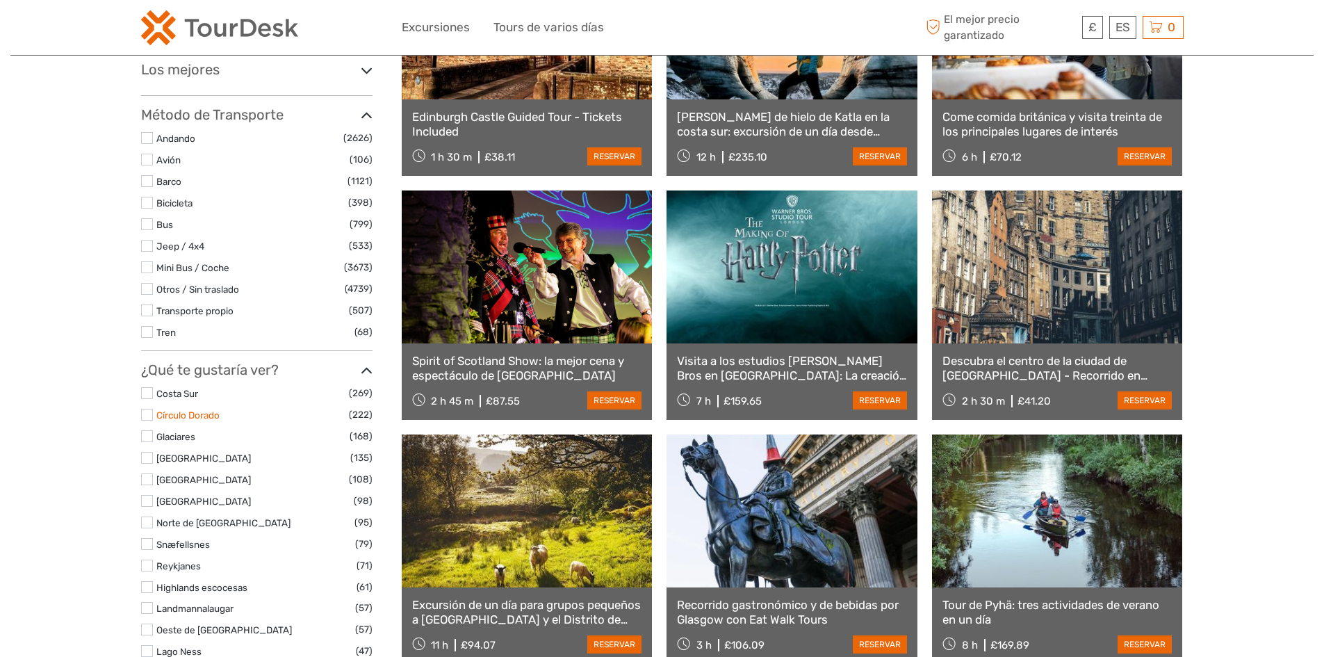
click at [185, 411] on link "Círculo Dorado" at bounding box center [187, 414] width 63 height 11
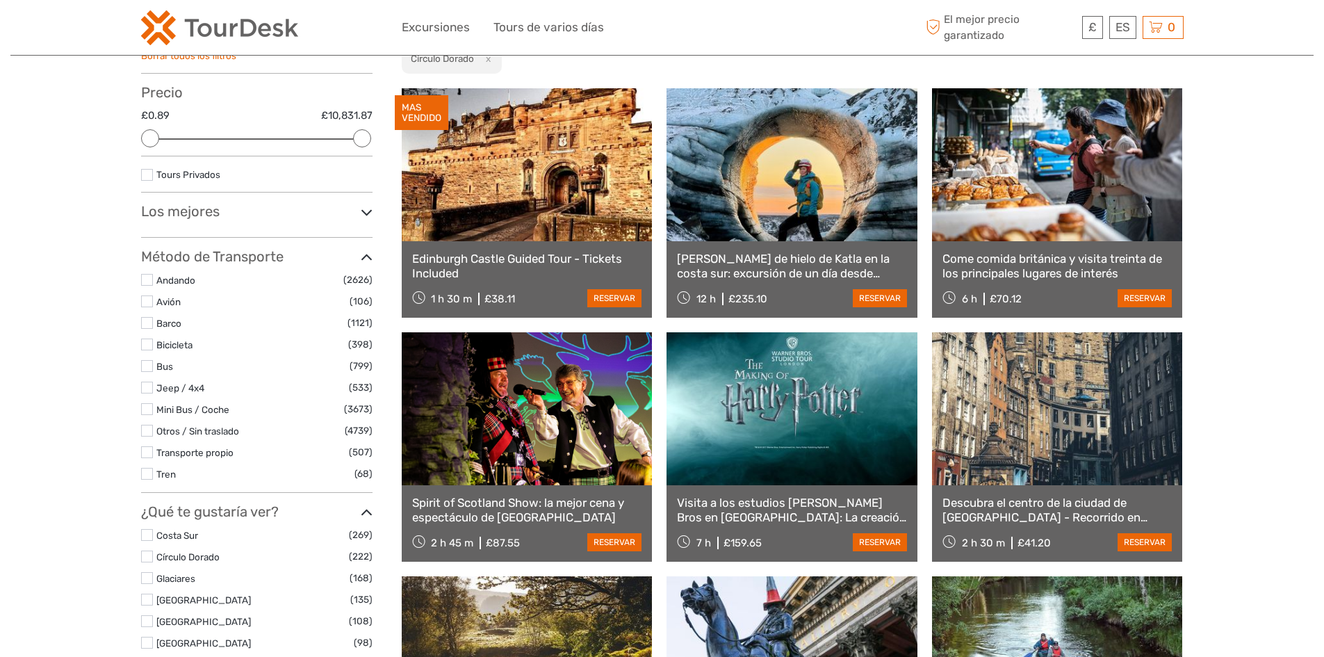
scroll to position [218, 0]
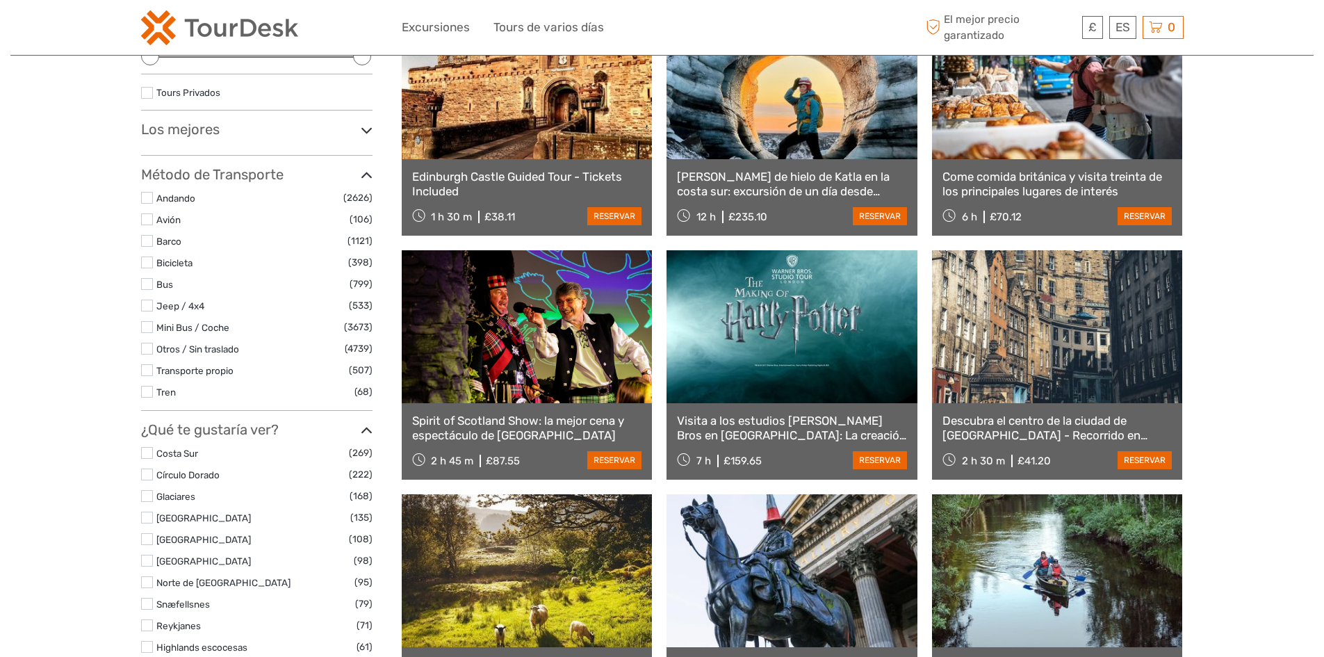
click at [178, 468] on label "Círculo Dorado" at bounding box center [252, 475] width 192 height 16
click at [0, 0] on input "checkbox" at bounding box center [0, 0] width 0 height 0
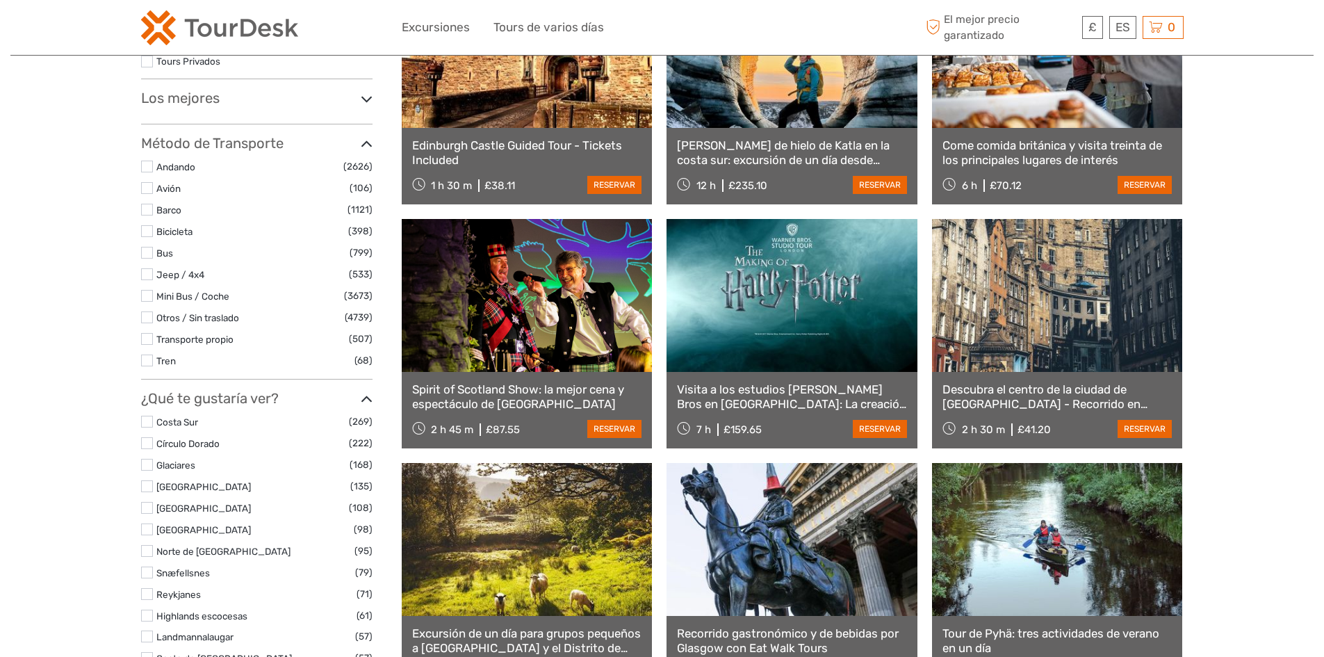
scroll to position [288, 0]
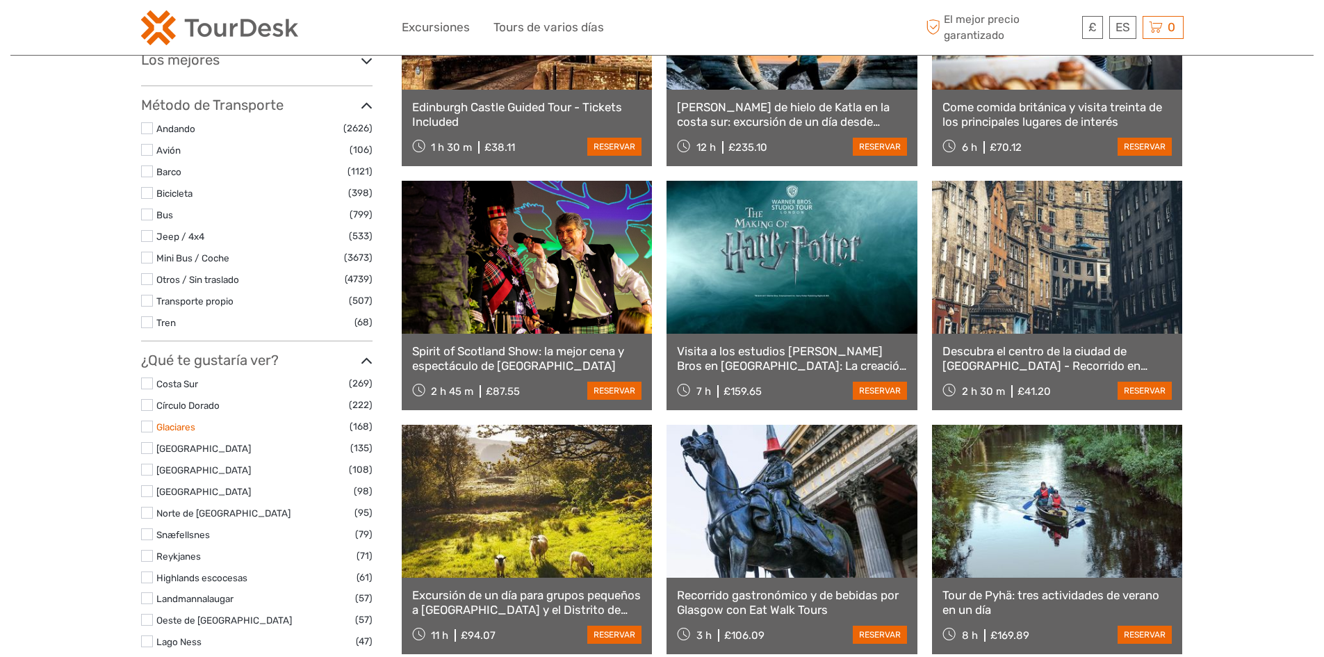
click at [174, 427] on link "Glaciares" at bounding box center [175, 426] width 39 height 11
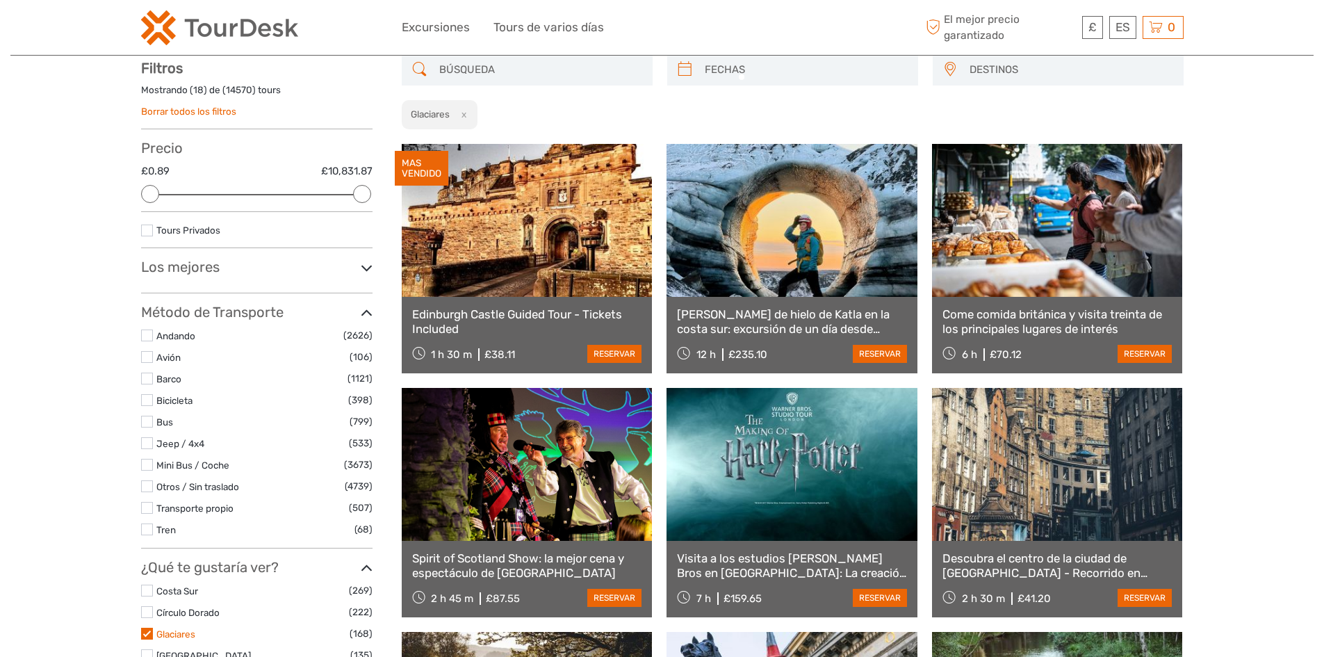
scroll to position [79, 0]
